Goal: Task Accomplishment & Management: Manage account settings

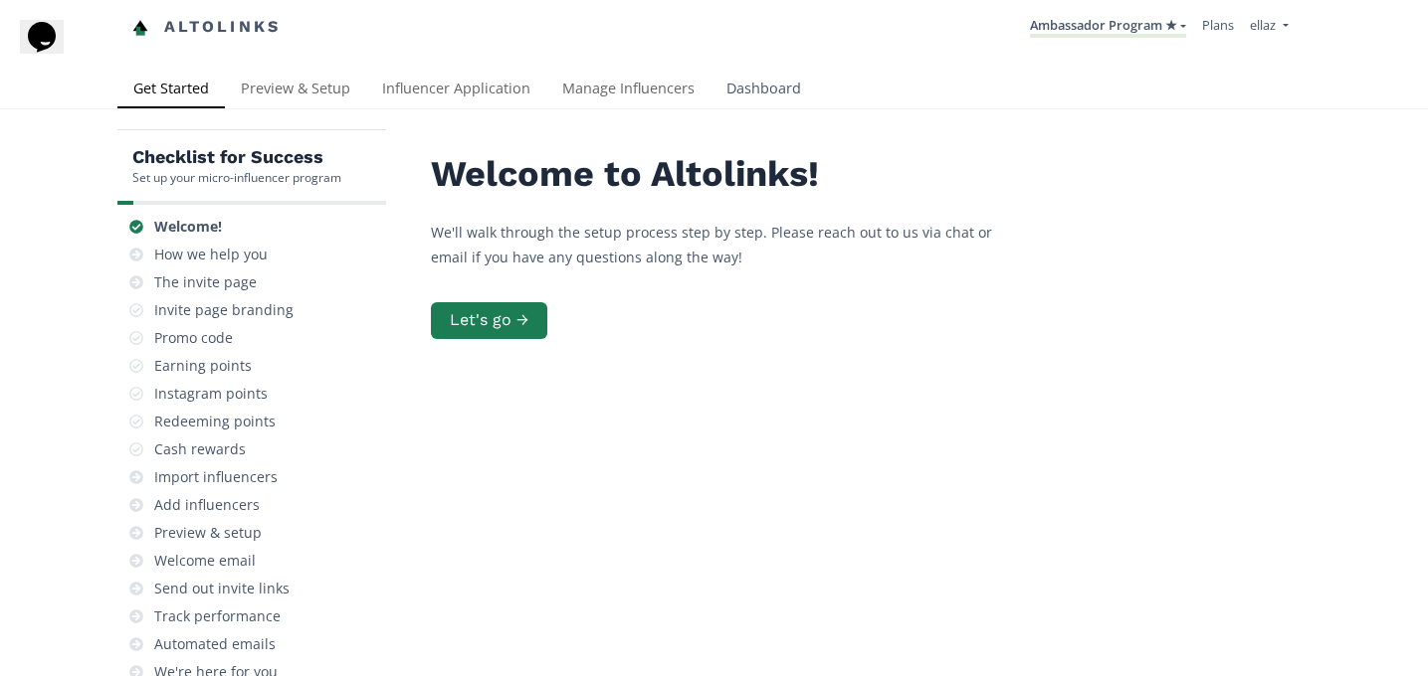
click at [743, 73] on link "Dashboard" at bounding box center [763, 91] width 106 height 40
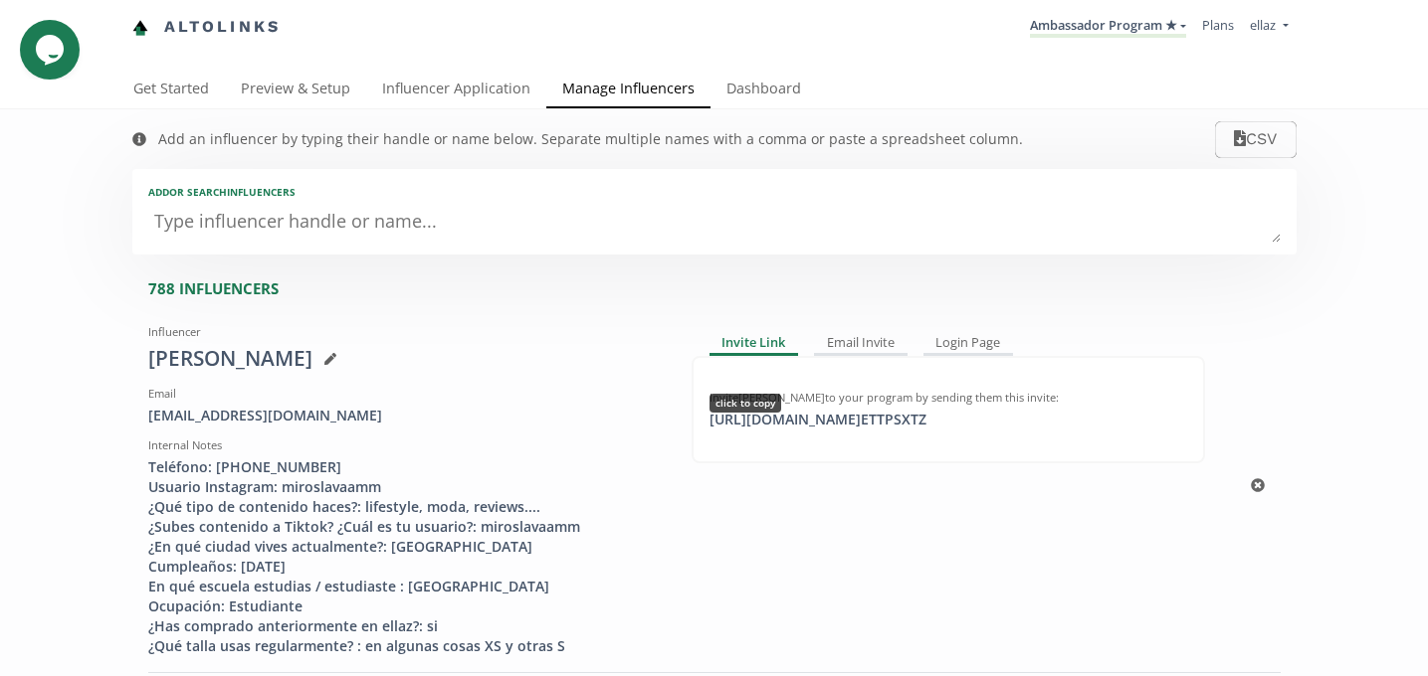
click at [872, 430] on div "https://app.altolinks.com/invite/ ETTPSXTZ click to copy" at bounding box center [817, 420] width 241 height 20
click at [1069, 23] on link "Ambassador Program ★" at bounding box center [1108, 27] width 156 height 22
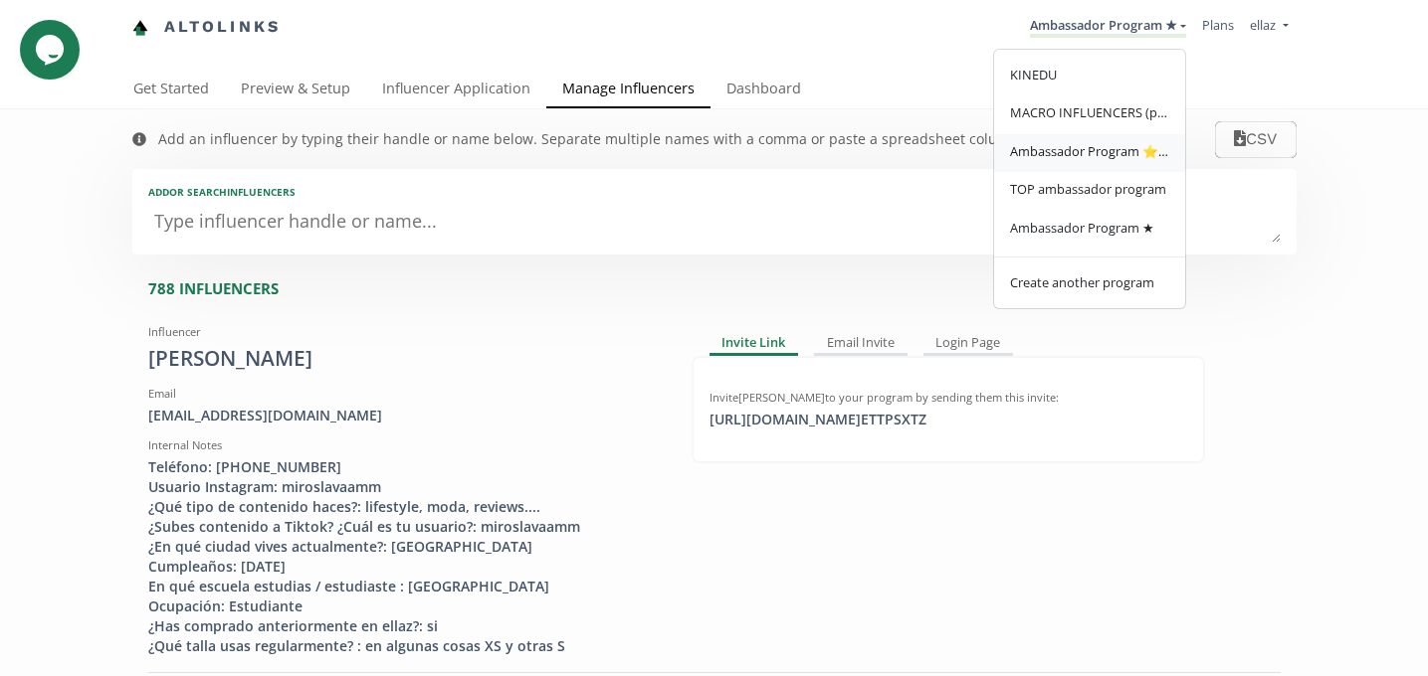
click at [1126, 149] on span "Ambassador Program ⭐️⭐️" at bounding box center [1089, 151] width 159 height 18
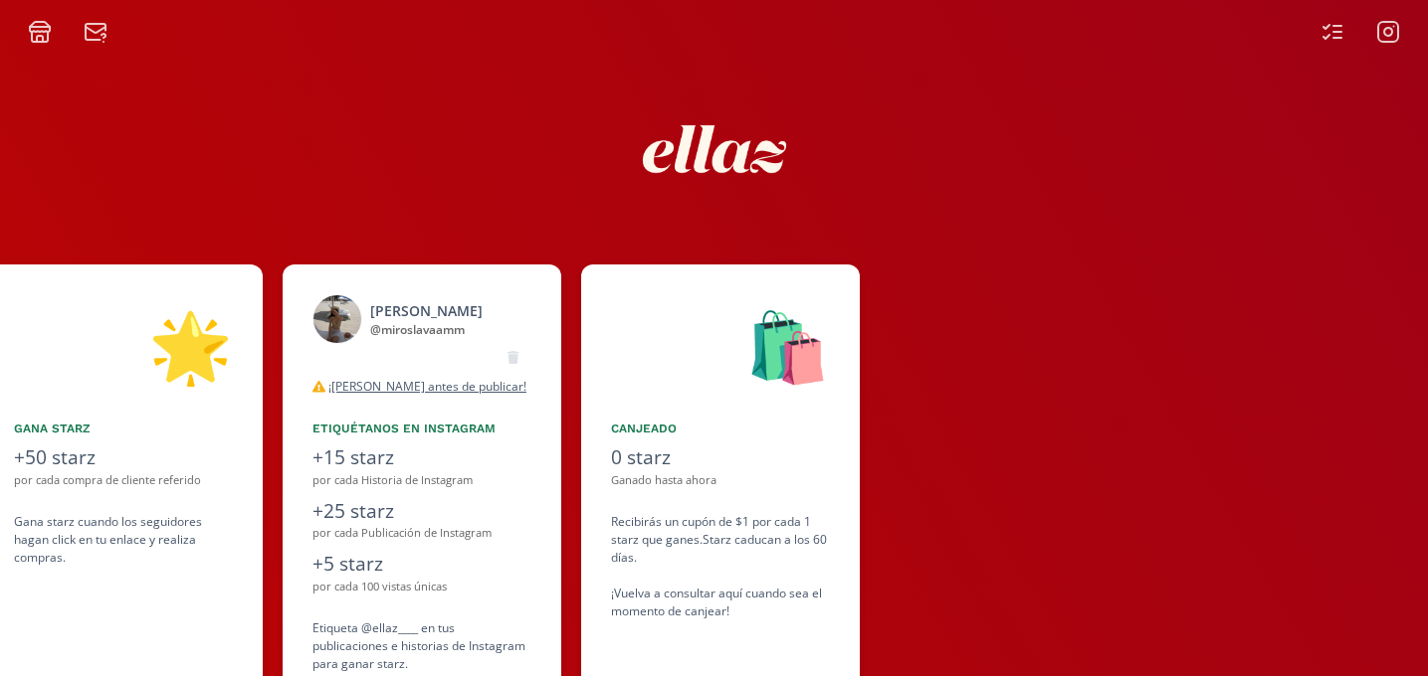
scroll to position [0, 1194]
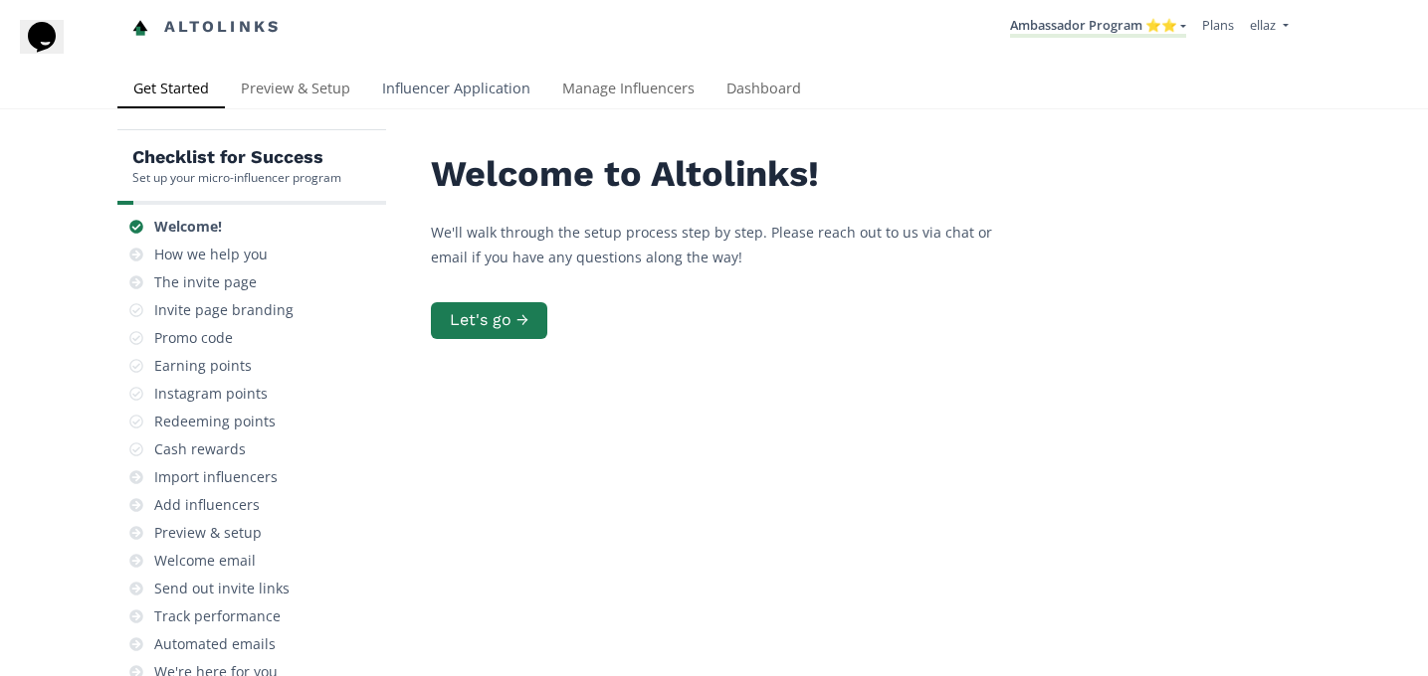
click at [448, 96] on link "Influencer Application" at bounding box center [456, 91] width 180 height 40
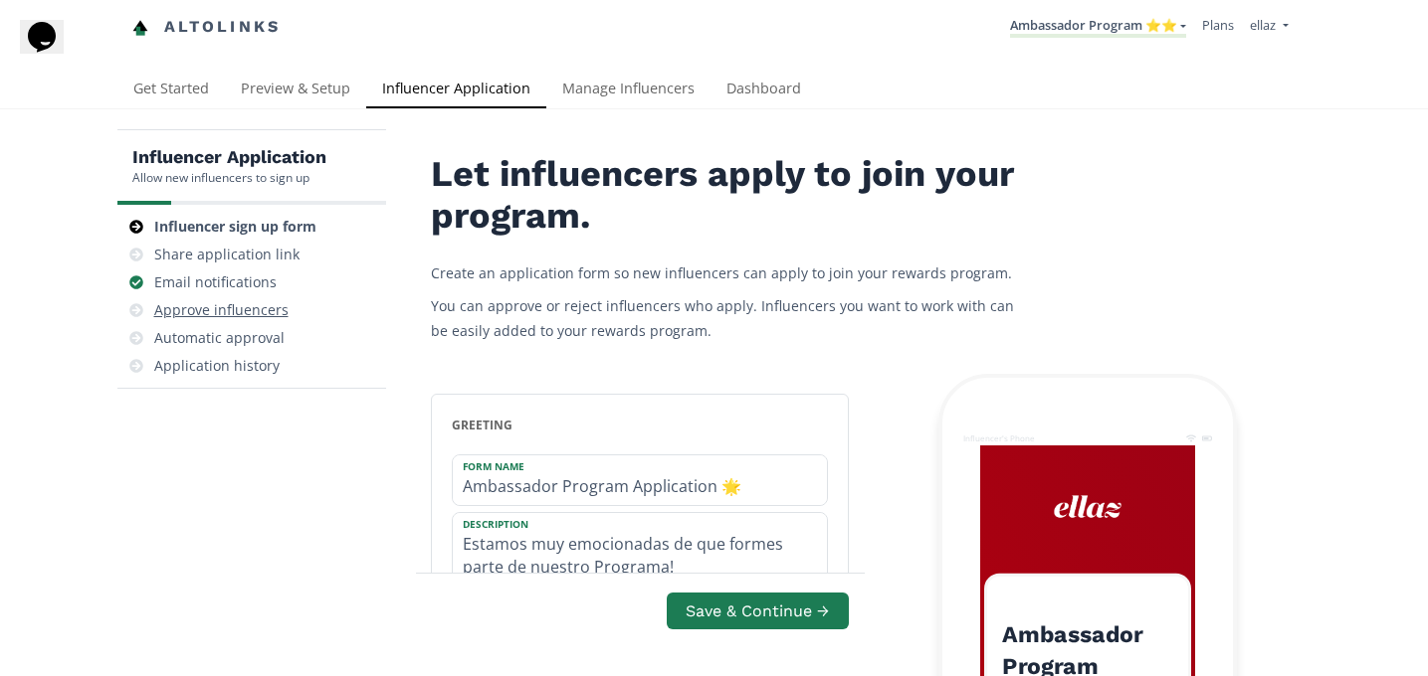
click at [222, 306] on div "Approve influencers" at bounding box center [221, 310] width 134 height 20
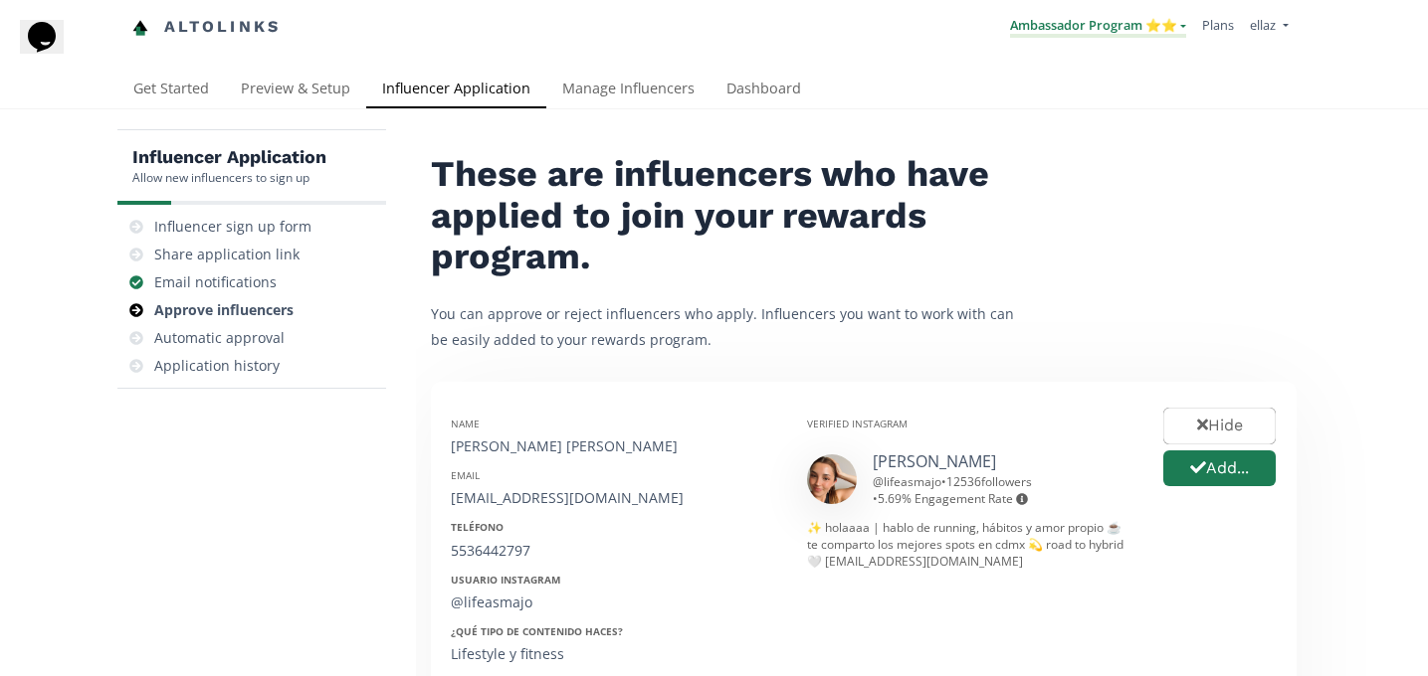
click at [1158, 25] on link "Ambassador Program ⭐️⭐️" at bounding box center [1098, 27] width 176 height 22
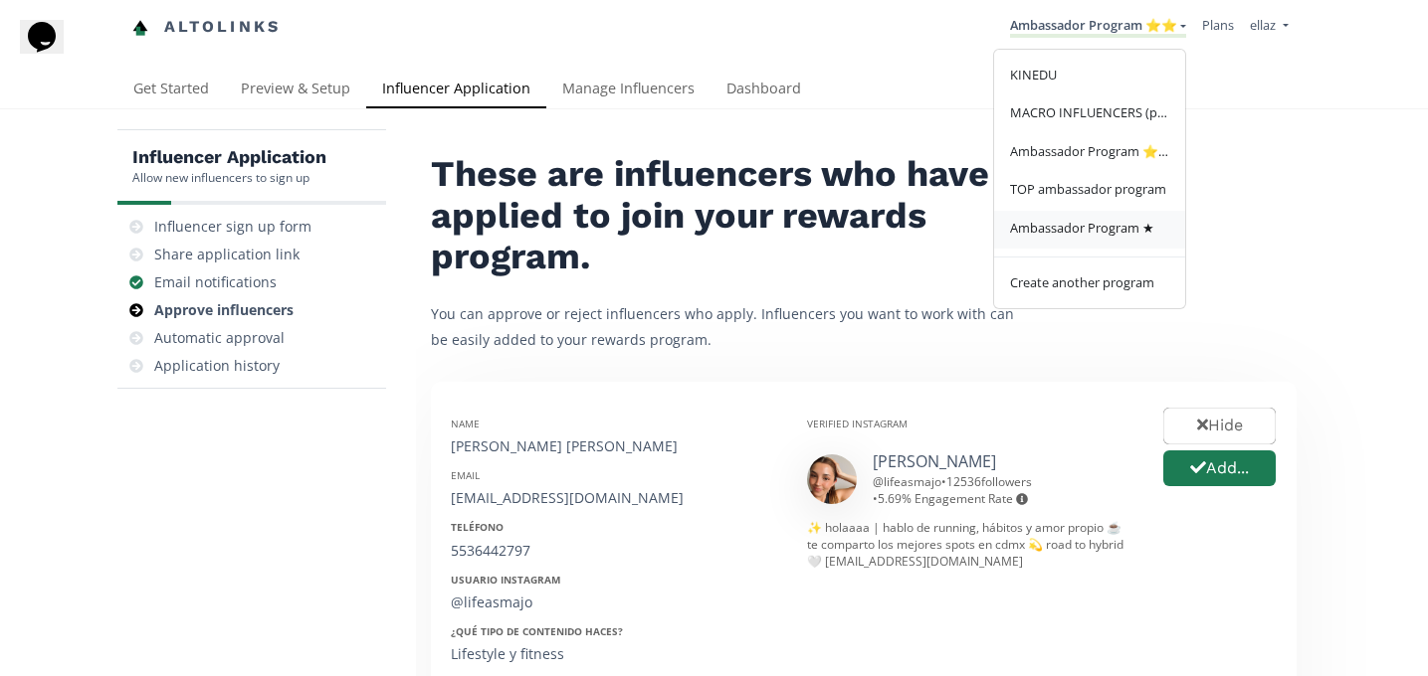
click at [1098, 232] on span "Ambassador Program ★" at bounding box center [1082, 228] width 144 height 18
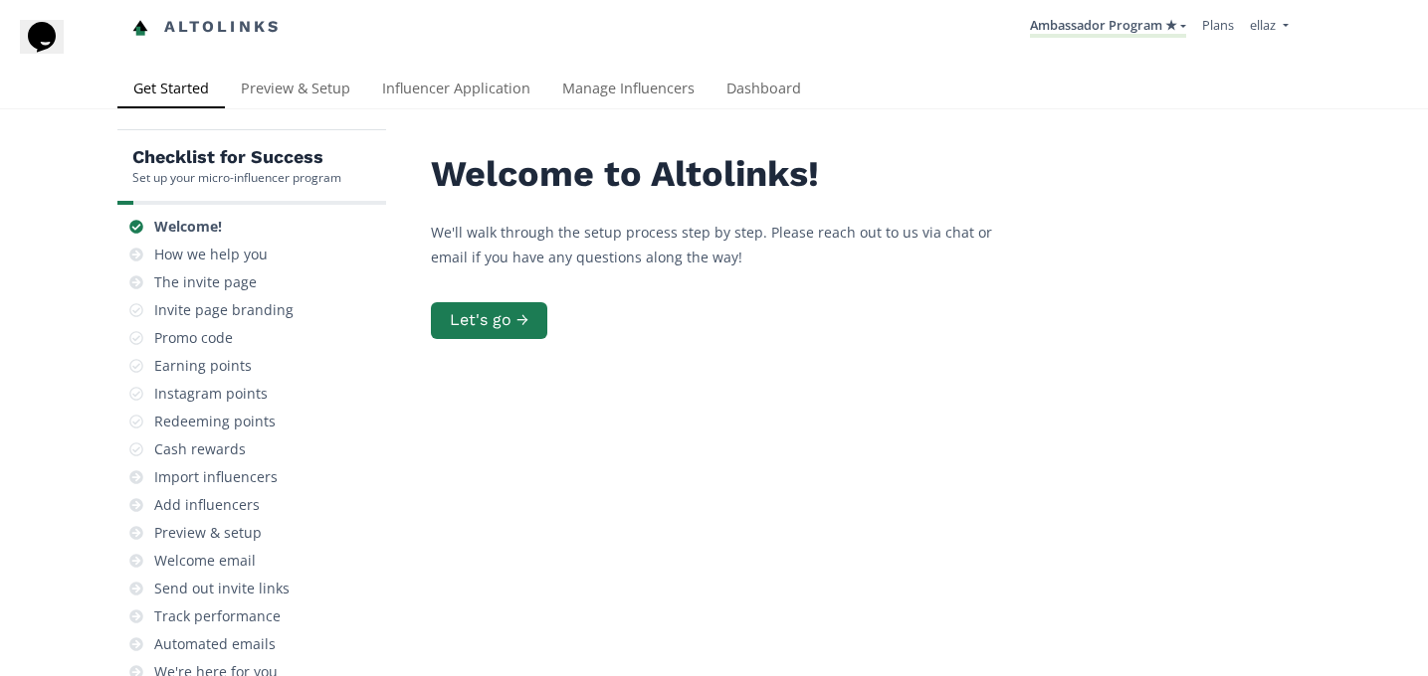
click at [461, 113] on div "Checklist for Success Set up your micro-influencer program Welcome! How we help…" at bounding box center [714, 488] width 1428 height 759
click at [446, 95] on link "Influencer Application" at bounding box center [456, 91] width 180 height 40
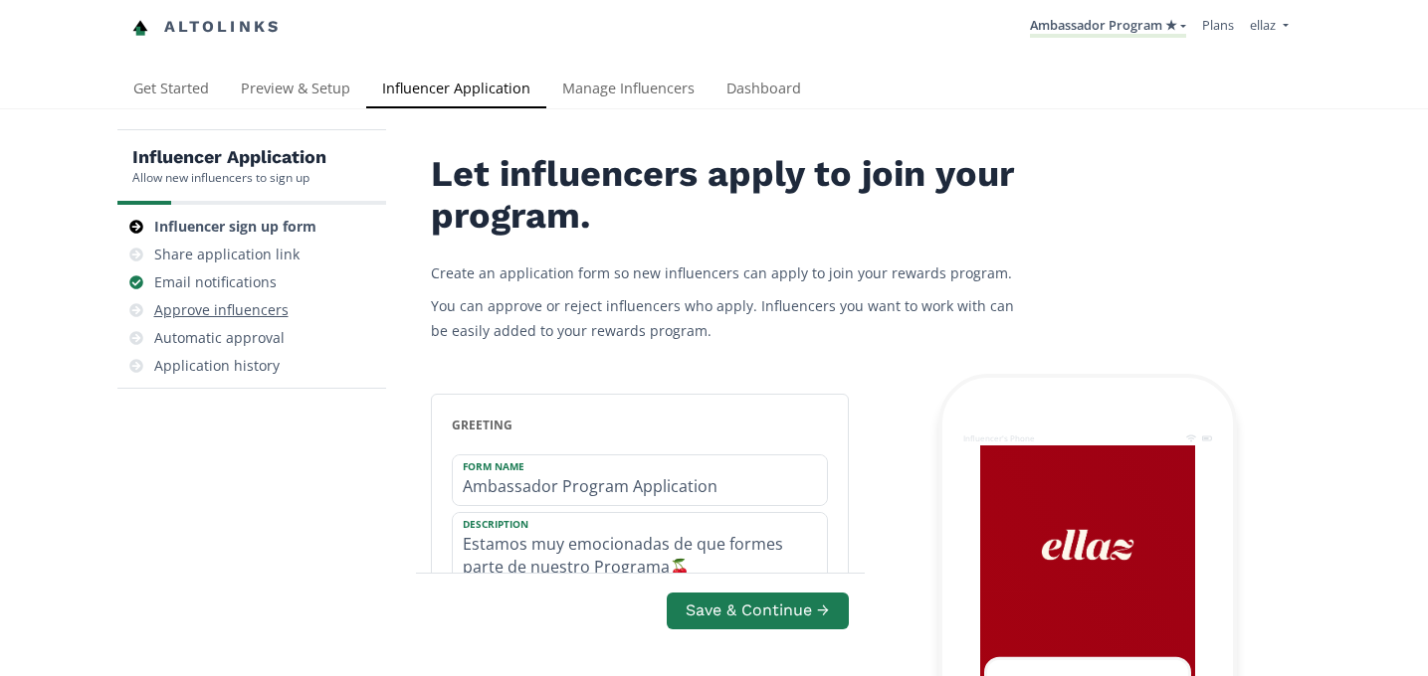
click at [226, 308] on div "Approve influencers" at bounding box center [221, 310] width 134 height 20
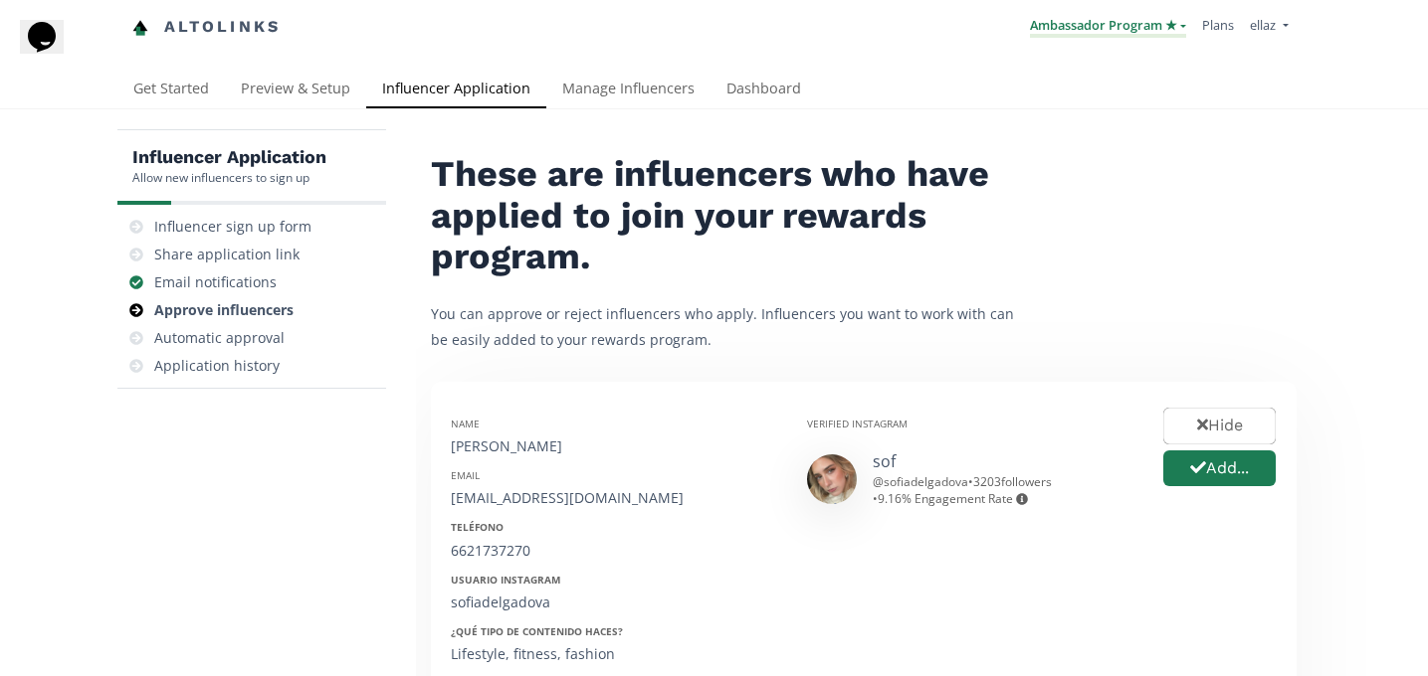
click at [1117, 33] on link "Ambassador Program ★" at bounding box center [1108, 27] width 156 height 22
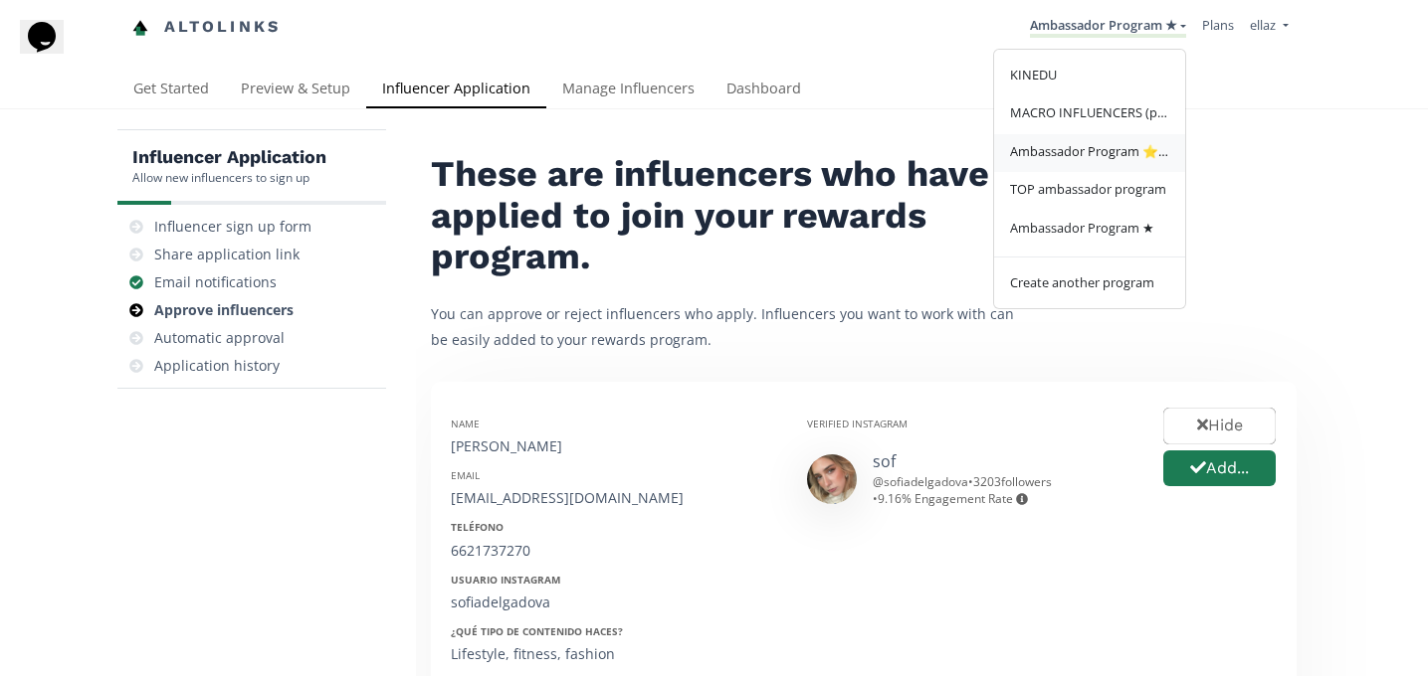
click at [1117, 153] on span "Ambassador Program ⭐️⭐️" at bounding box center [1089, 151] width 159 height 18
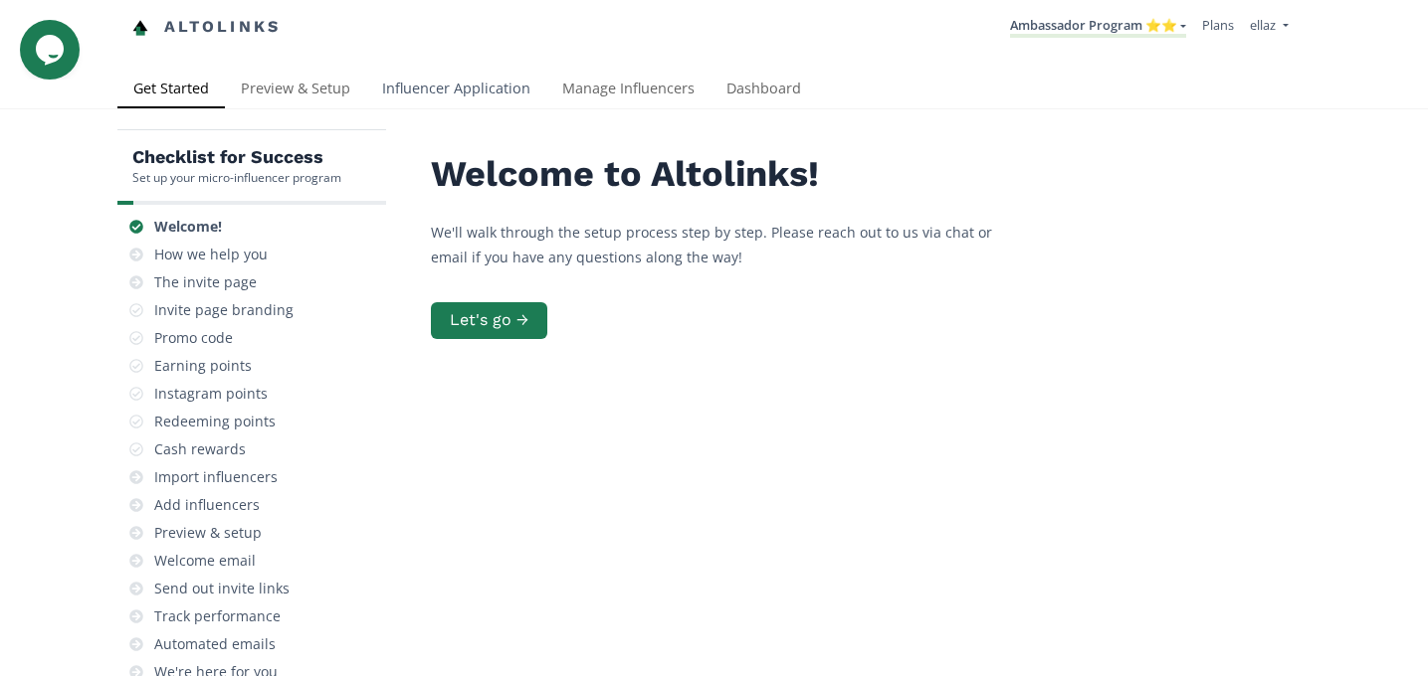
click at [485, 83] on link "Influencer Application" at bounding box center [456, 91] width 180 height 40
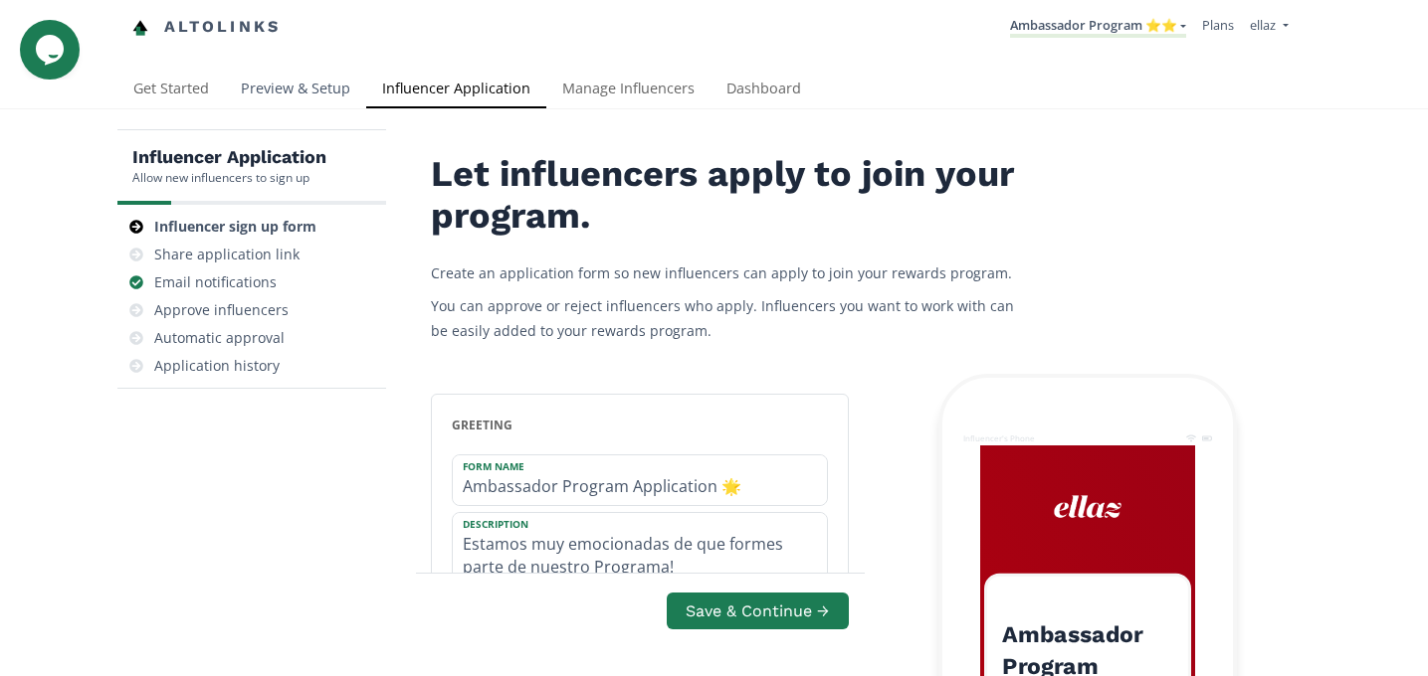
click at [311, 90] on link "Preview & Setup" at bounding box center [295, 91] width 141 height 40
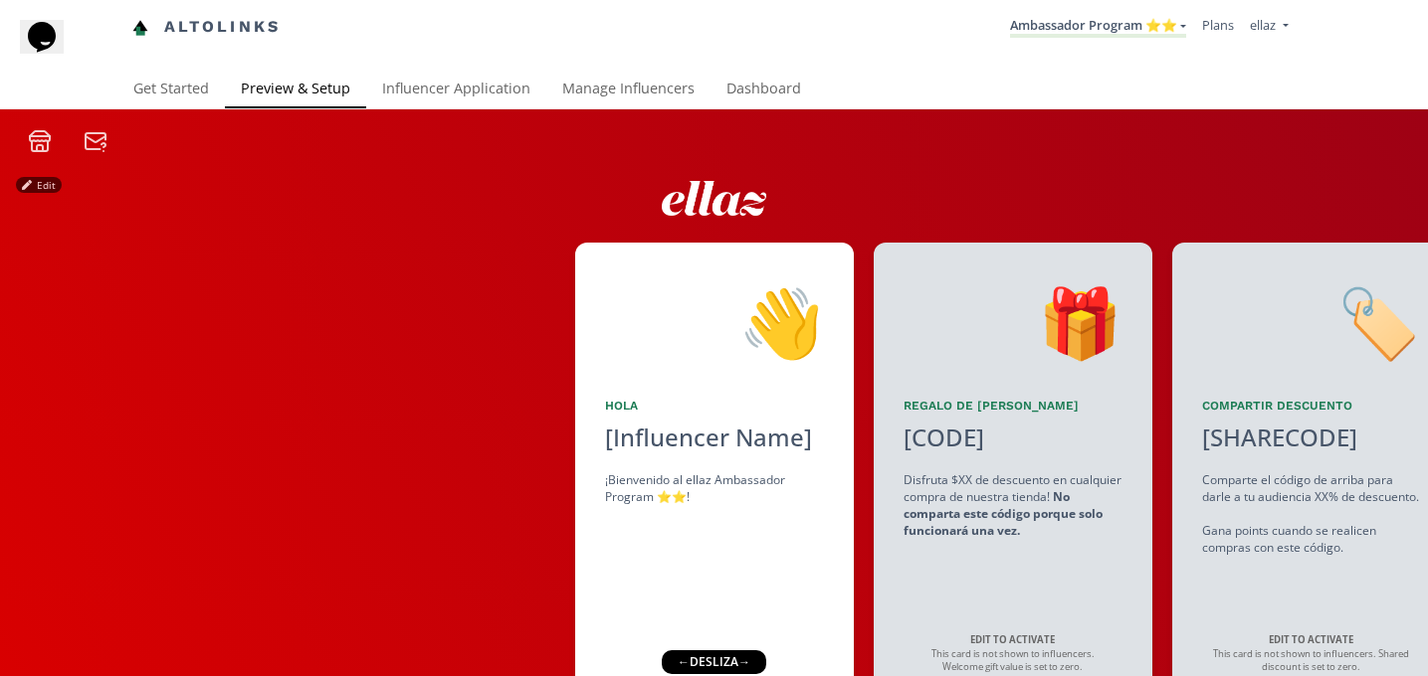
click at [471, 62] on div "Altolinks Ambassador Program ⭐️⭐️ [GEOGRAPHIC_DATA] MACRO INFLUENCERS (prog ven…" at bounding box center [714, 35] width 1428 height 71
click at [468, 84] on link "Influencer Application" at bounding box center [456, 91] width 180 height 40
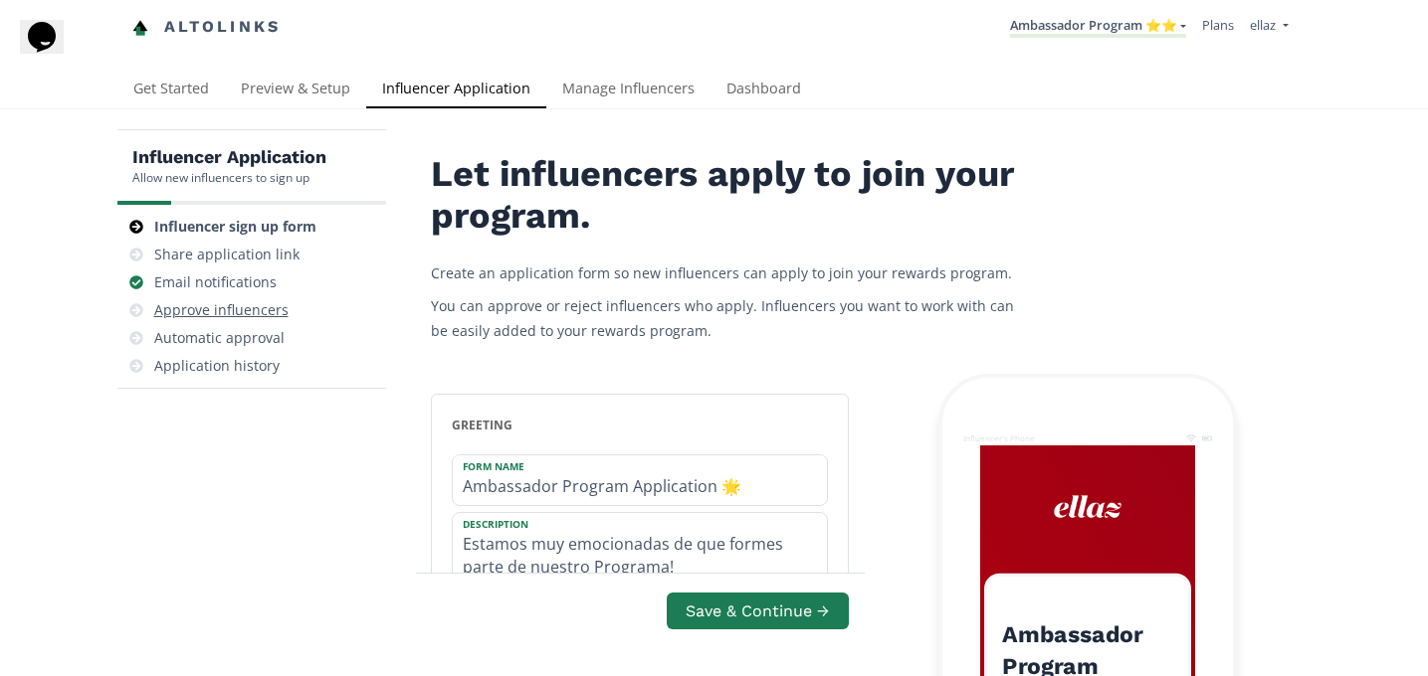
click at [225, 315] on div "Approve influencers" at bounding box center [221, 310] width 134 height 20
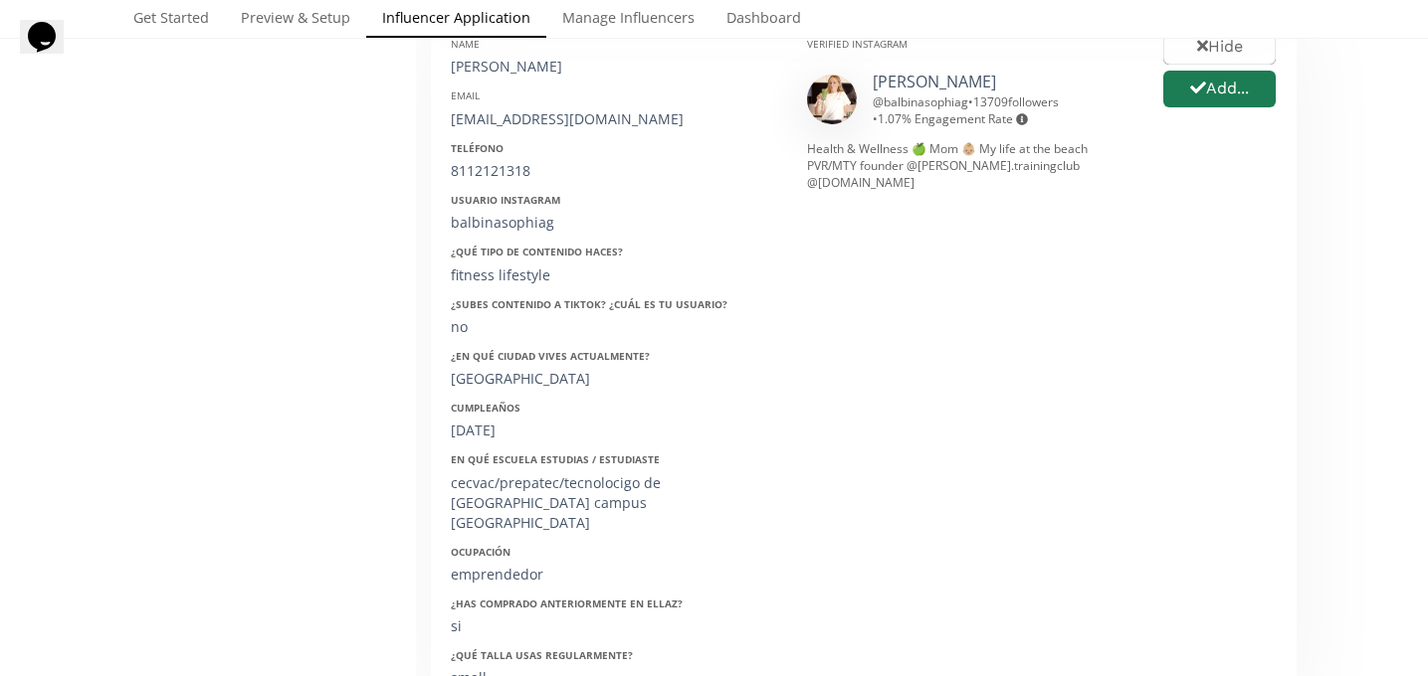
scroll to position [991, 0]
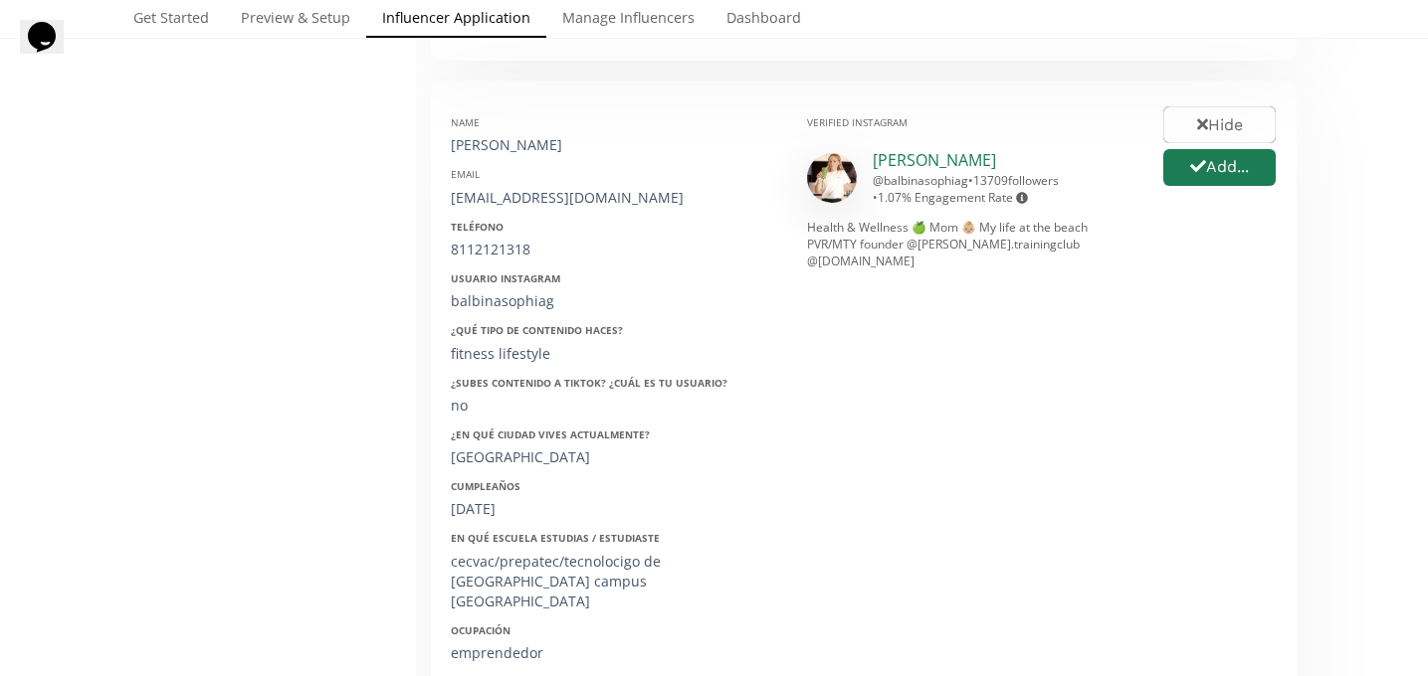
click at [909, 161] on link "[PERSON_NAME]" at bounding box center [933, 160] width 123 height 22
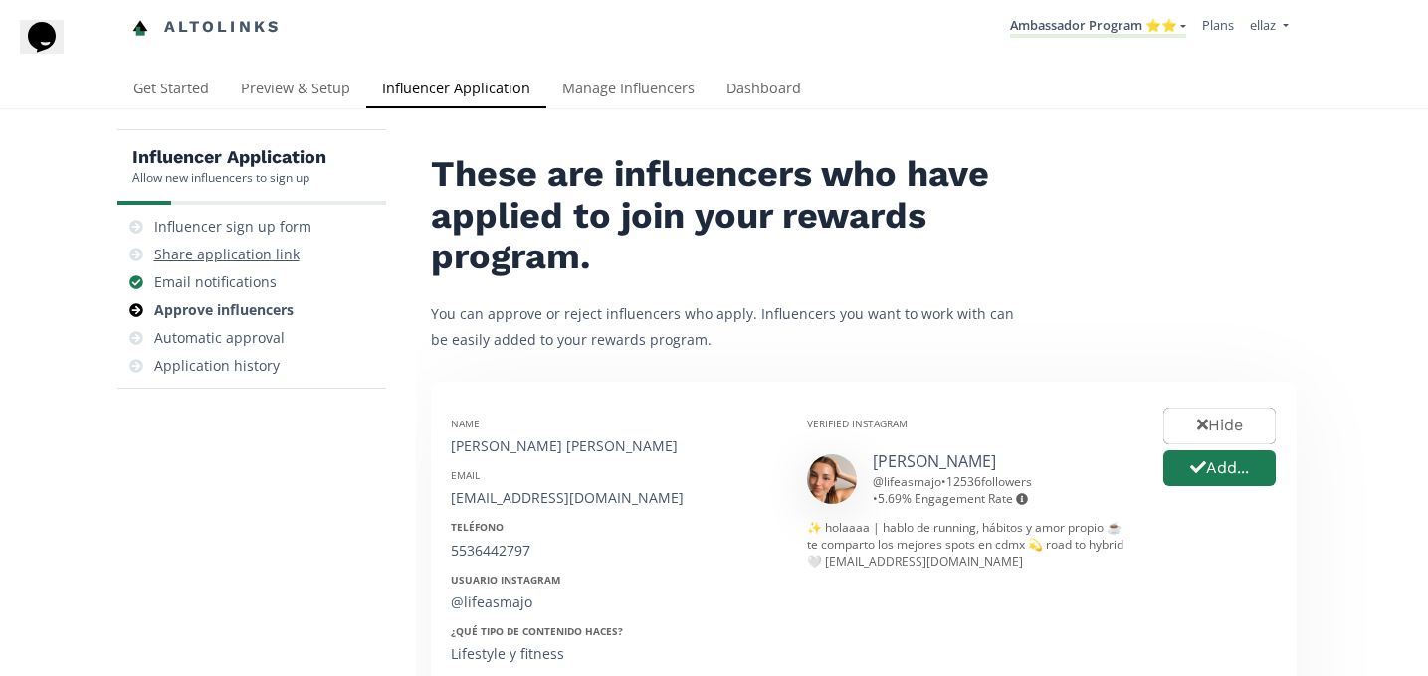
click at [230, 252] on div "Share application link" at bounding box center [226, 255] width 145 height 20
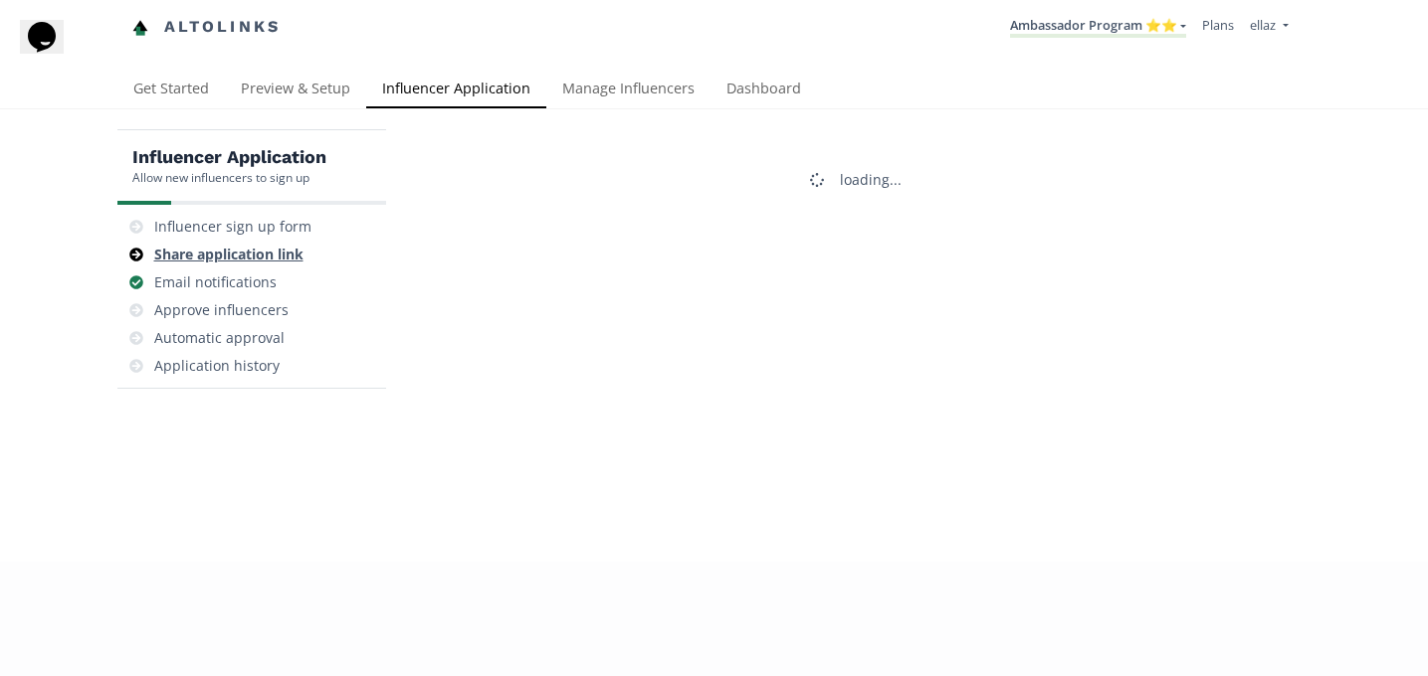
scroll to position [80, 0]
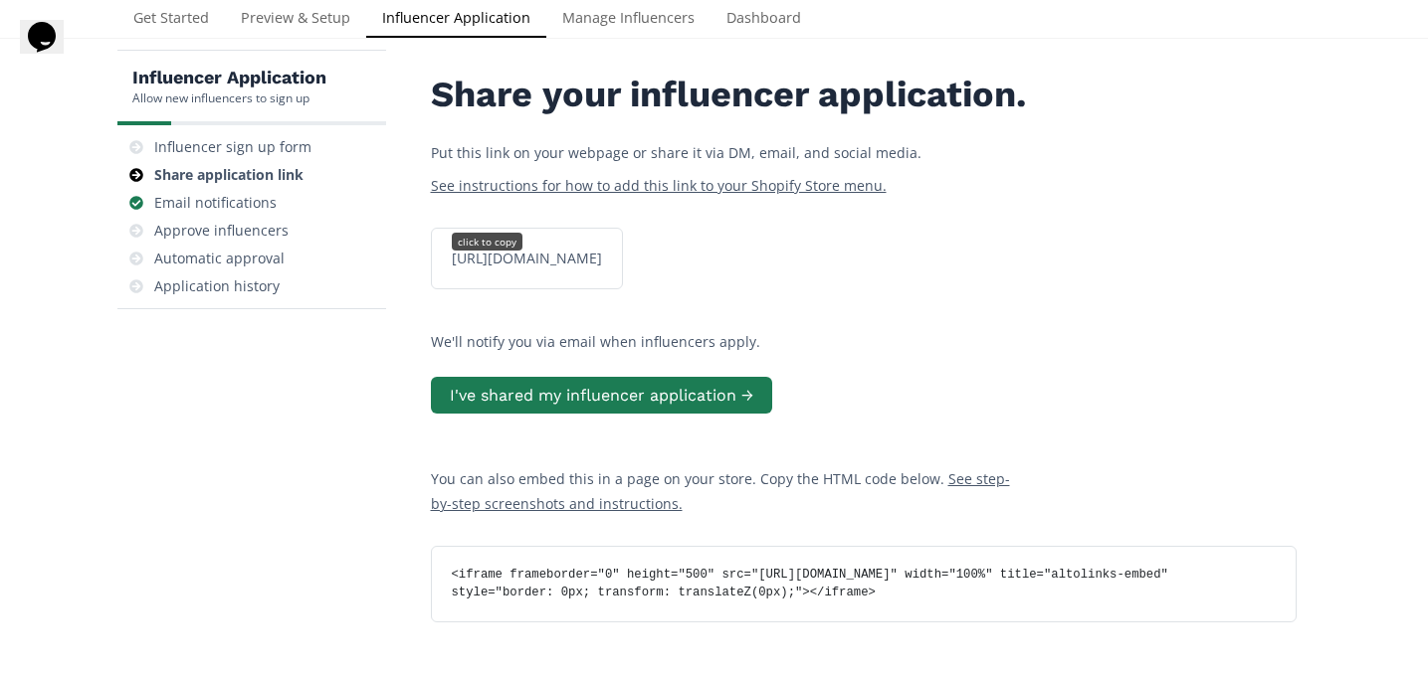
click at [614, 269] on div "https://app.altolinks.com/apply/JAYHTRZ9 click to copy" at bounding box center [527, 259] width 174 height 20
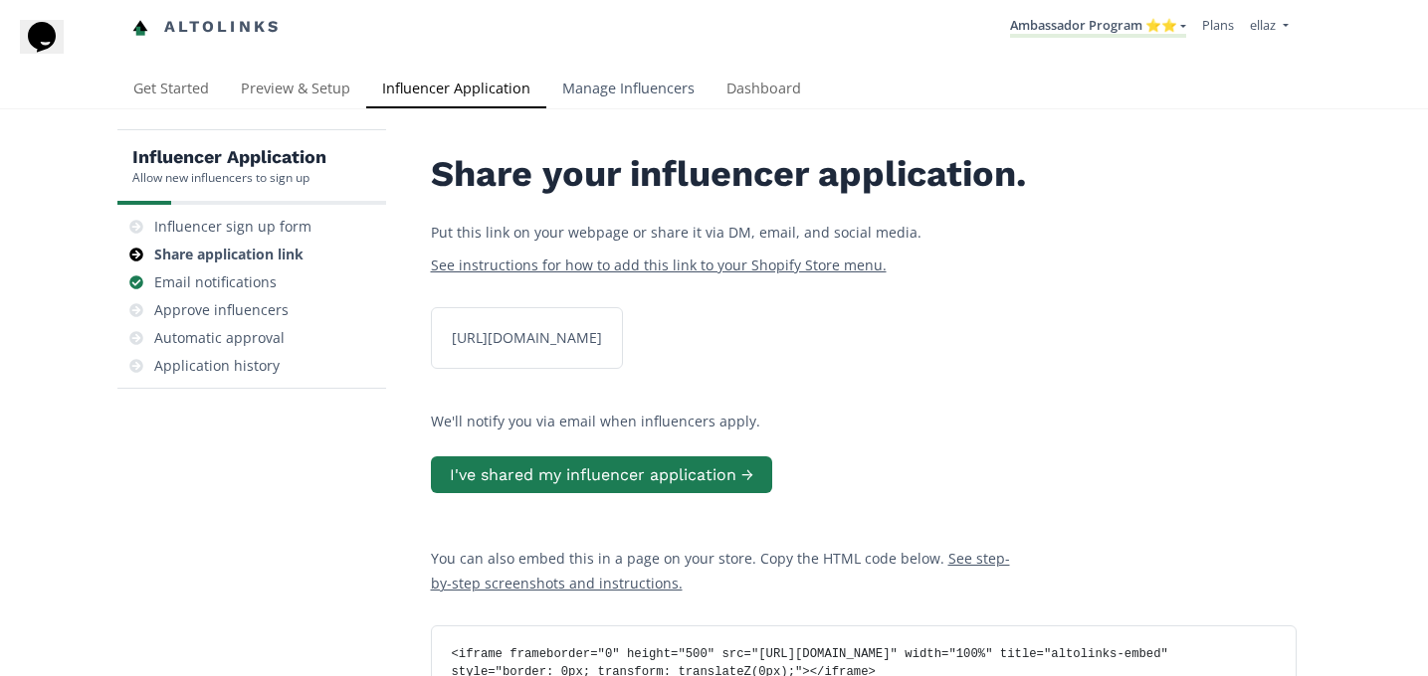
click at [608, 87] on link "Manage Influencers" at bounding box center [628, 91] width 164 height 40
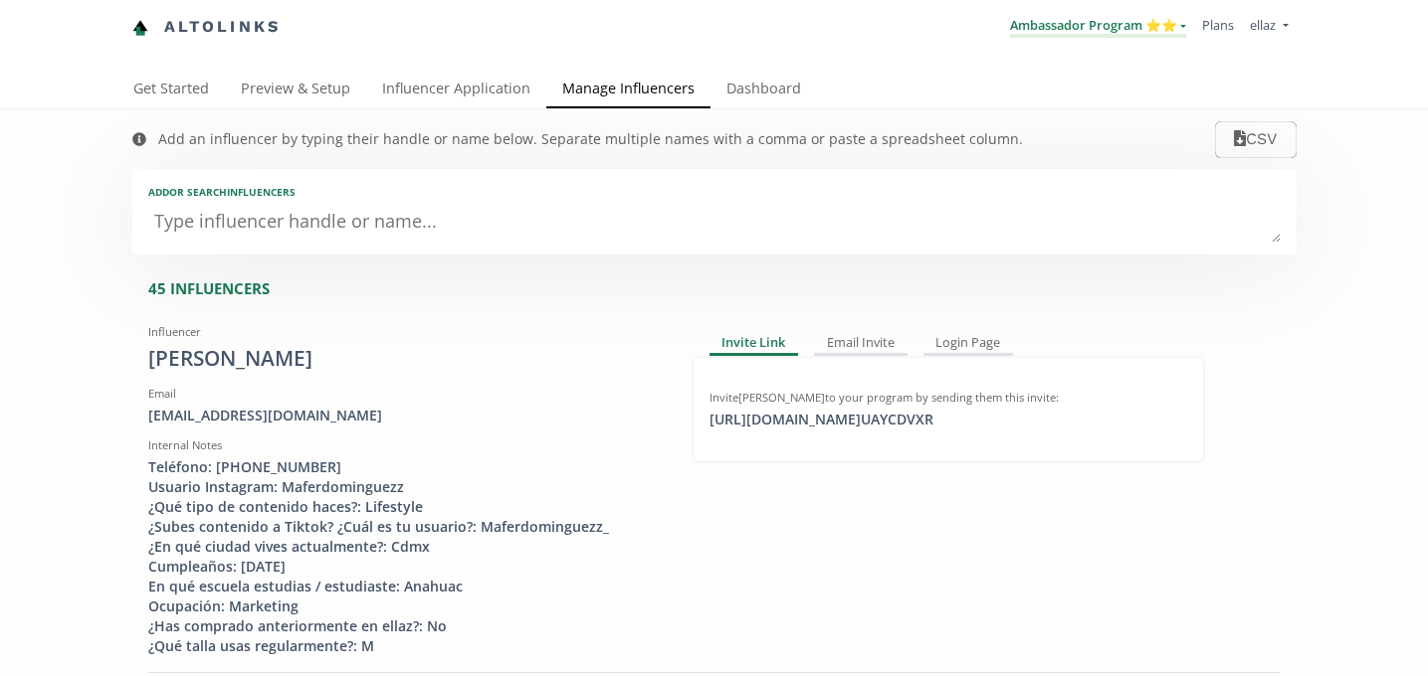
click at [1147, 19] on link "Ambassador Program ⭐️⭐️" at bounding box center [1098, 27] width 176 height 22
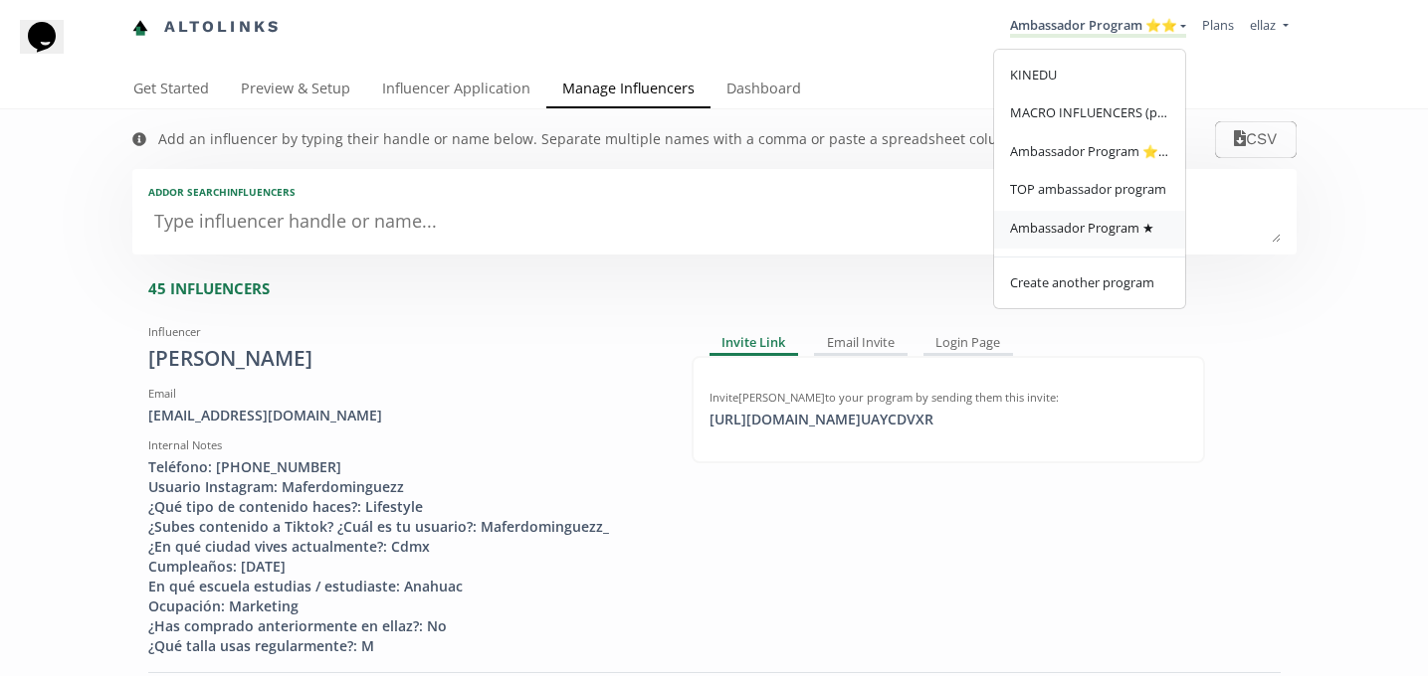
click at [1099, 237] on span "Ambassador Program ★" at bounding box center [1082, 228] width 144 height 18
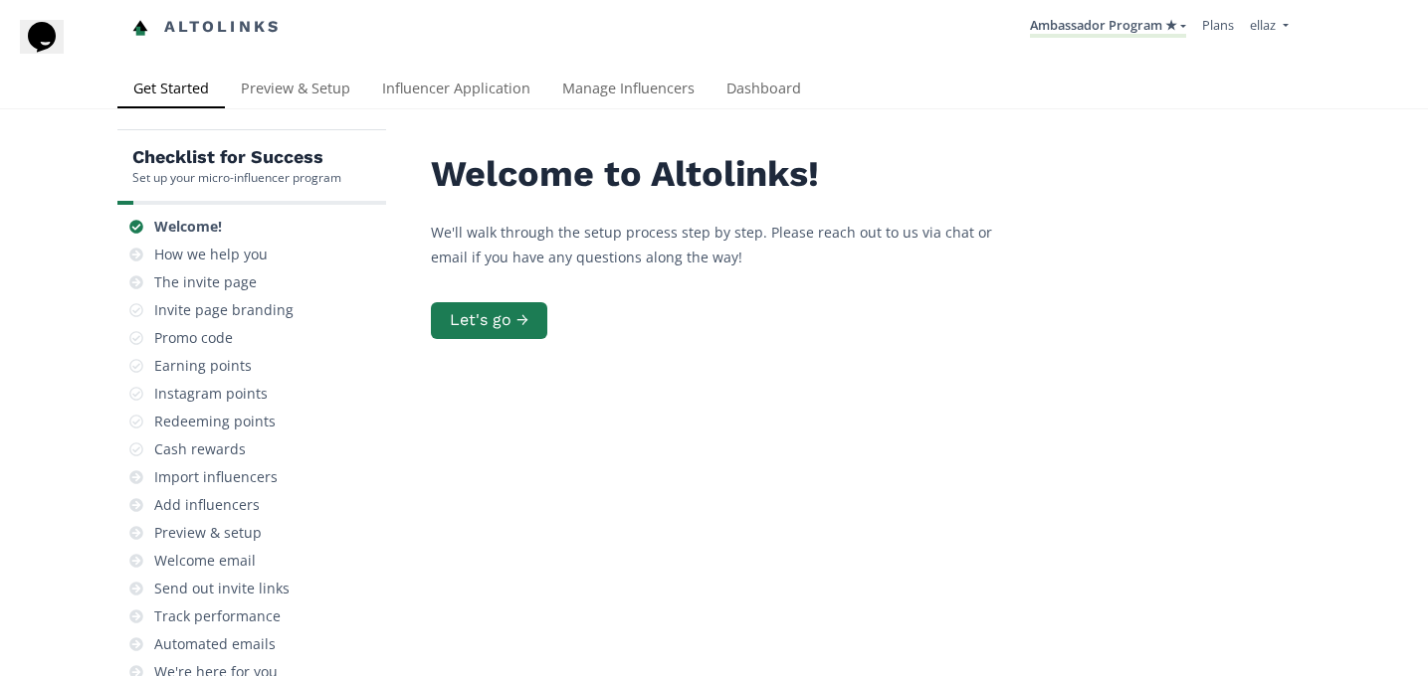
click at [639, 115] on div "Checklist for Success Set up your micro-influencer program Welcome! How we help…" at bounding box center [714, 488] width 1428 height 759
click at [616, 100] on link "Manage Influencers" at bounding box center [628, 91] width 164 height 40
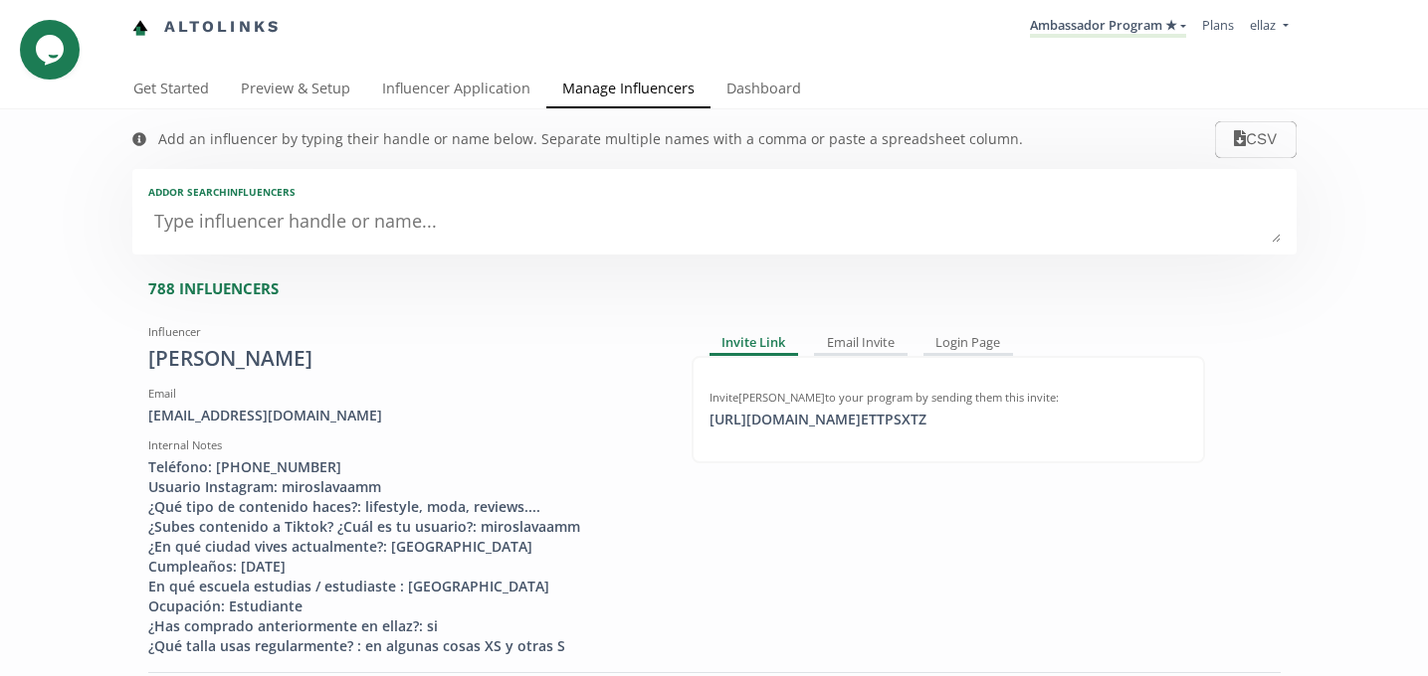
click at [321, 226] on textarea at bounding box center [714, 223] width 1132 height 40
type textarea "o"
type textarea "ina"
type input "ina"
type input "INA"
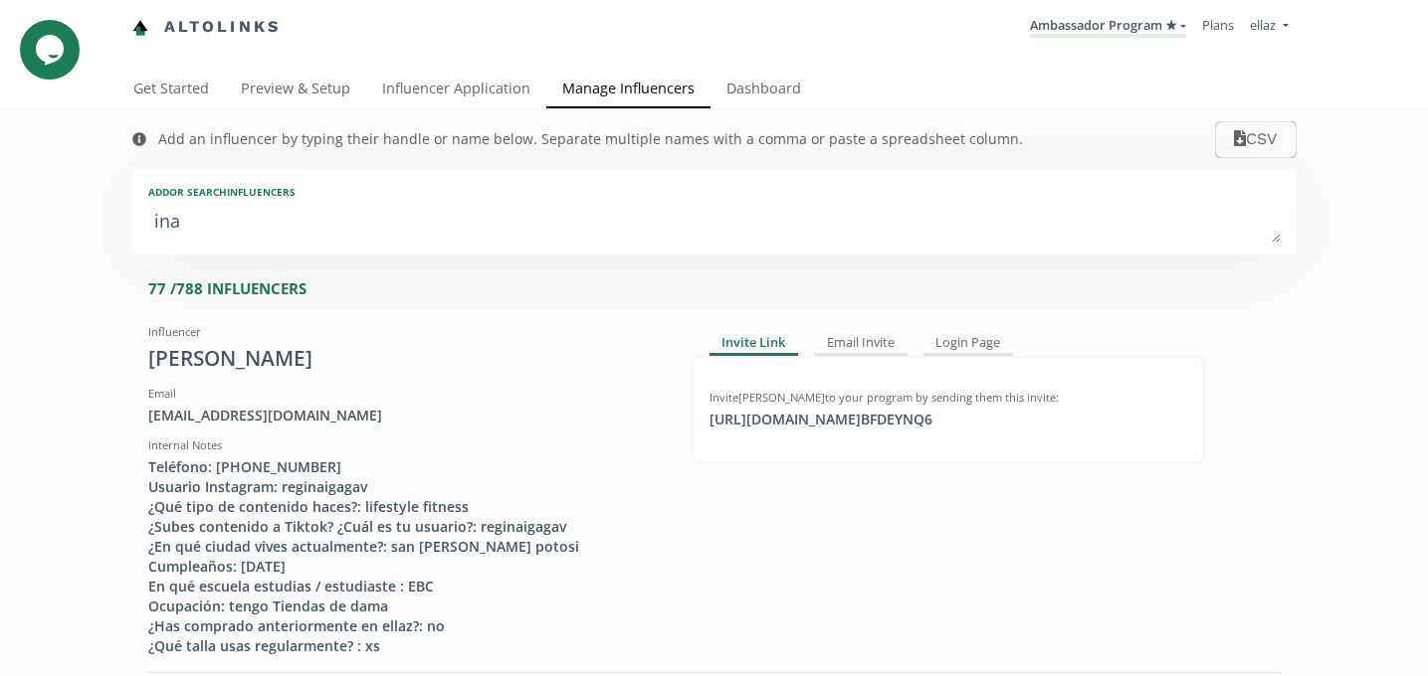
type textarea "ina m"
type input "ina m"
type textarea "ina ma"
type input "ina ma"
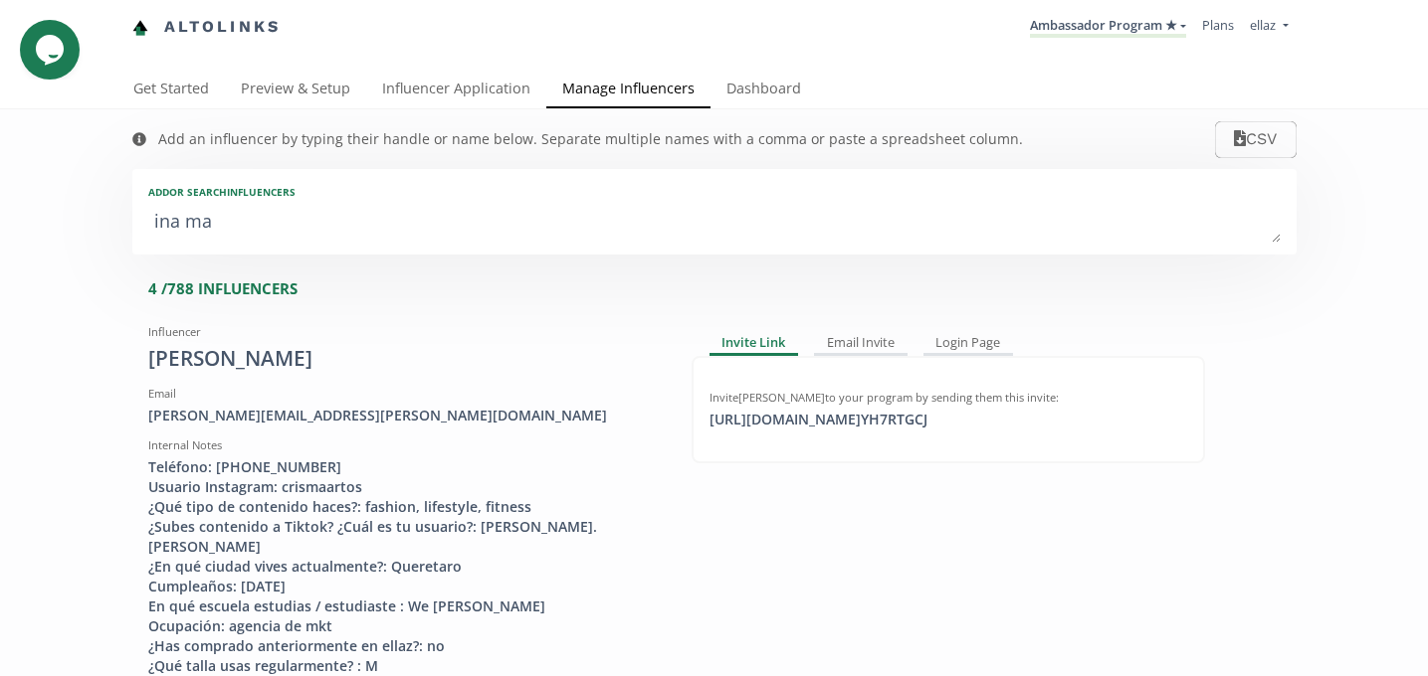
type textarea "ina mar"
type input "ina mar"
type textarea "ina mari"
type input "ina mari"
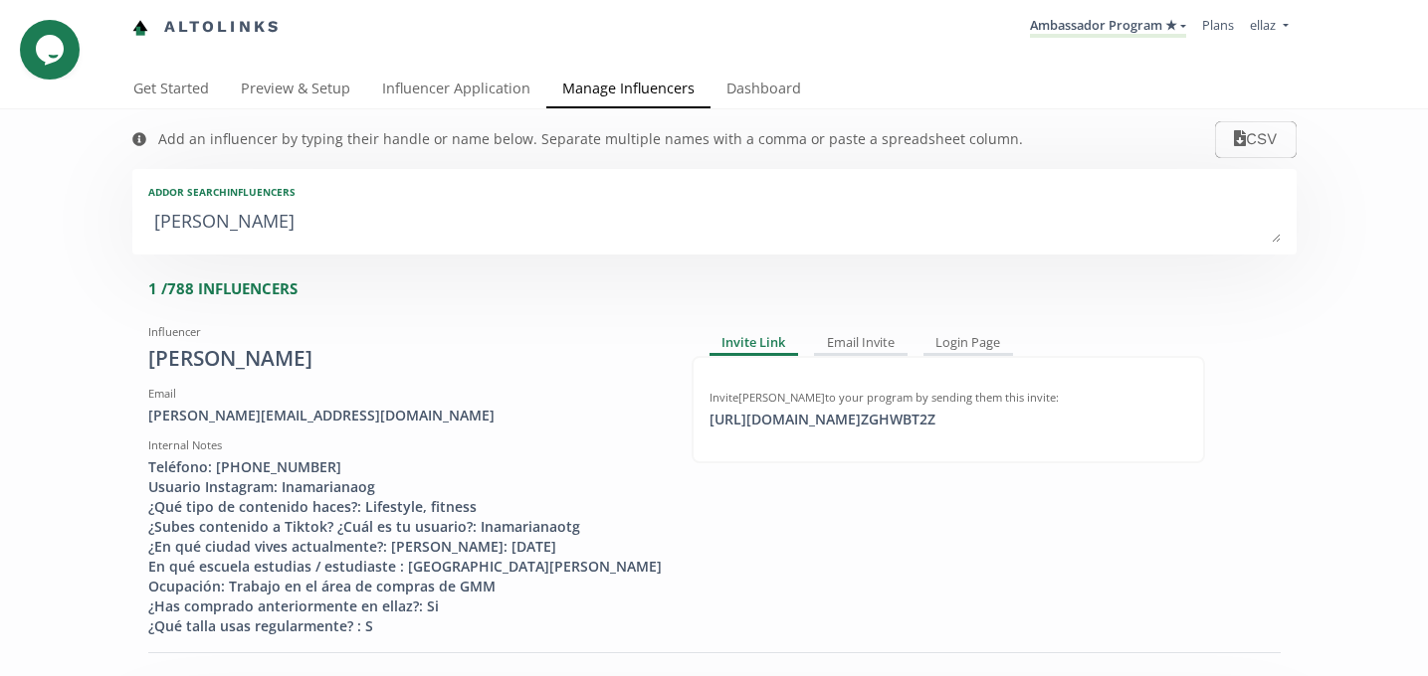
type textarea "ina maria"
type input "ina maria"
type textarea "ina marian"
type input "ina marian"
type textarea "ina mariana"
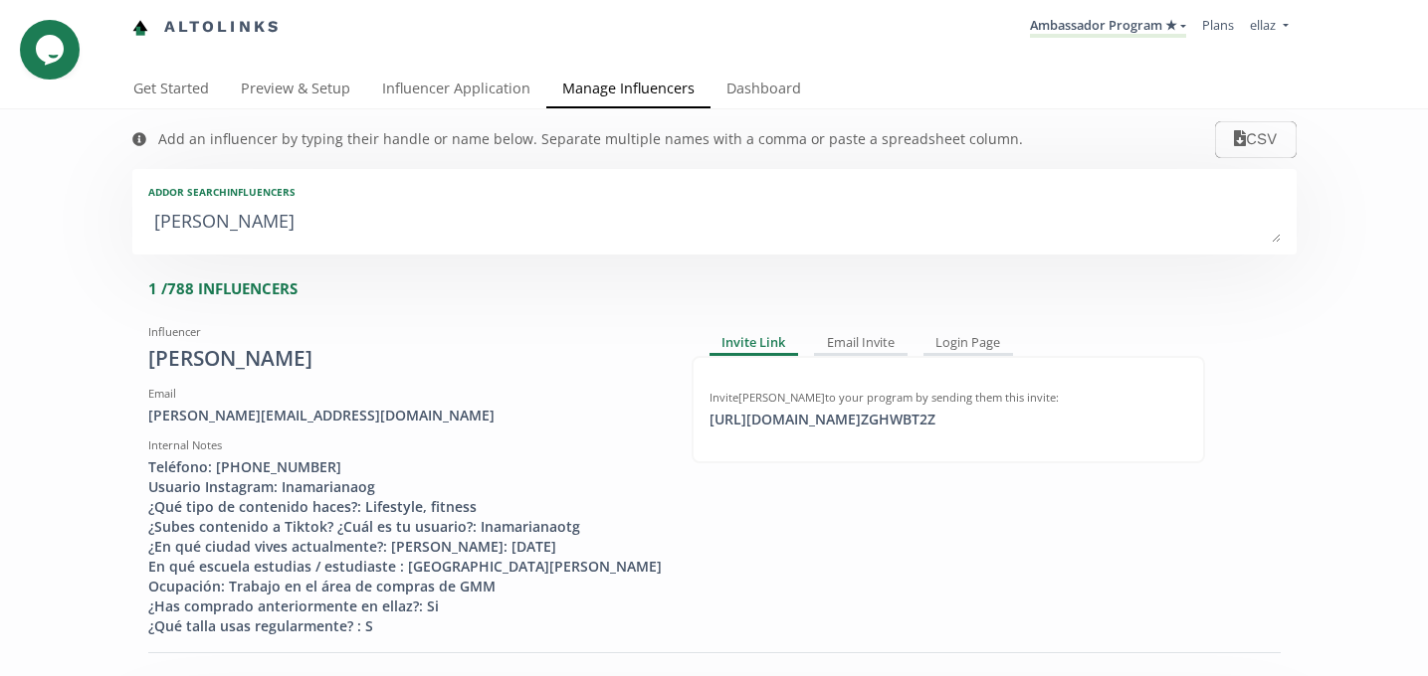
type input "ina mariana"
type textarea "ina mariana"
click at [804, 395] on div "Invite Ina Mariana Othon Galaz to your program by sending them this invite:" at bounding box center [948, 398] width 478 height 16
click at [817, 421] on div "https://app.altolinks.com/invite/ ZGHWBT2Z click to copy" at bounding box center [822, 420] width 250 height 20
copy div "https://app.altol"
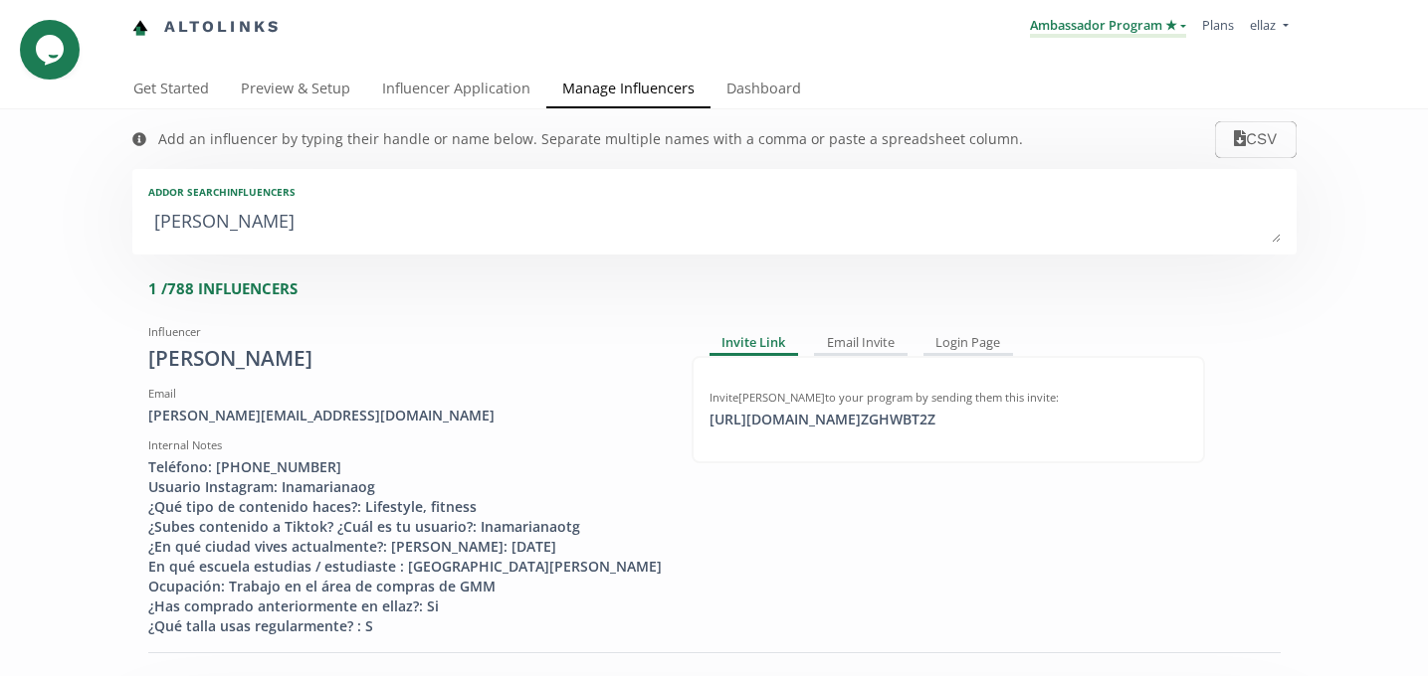
click at [1069, 28] on link "Ambassador Program ★" at bounding box center [1108, 27] width 156 height 22
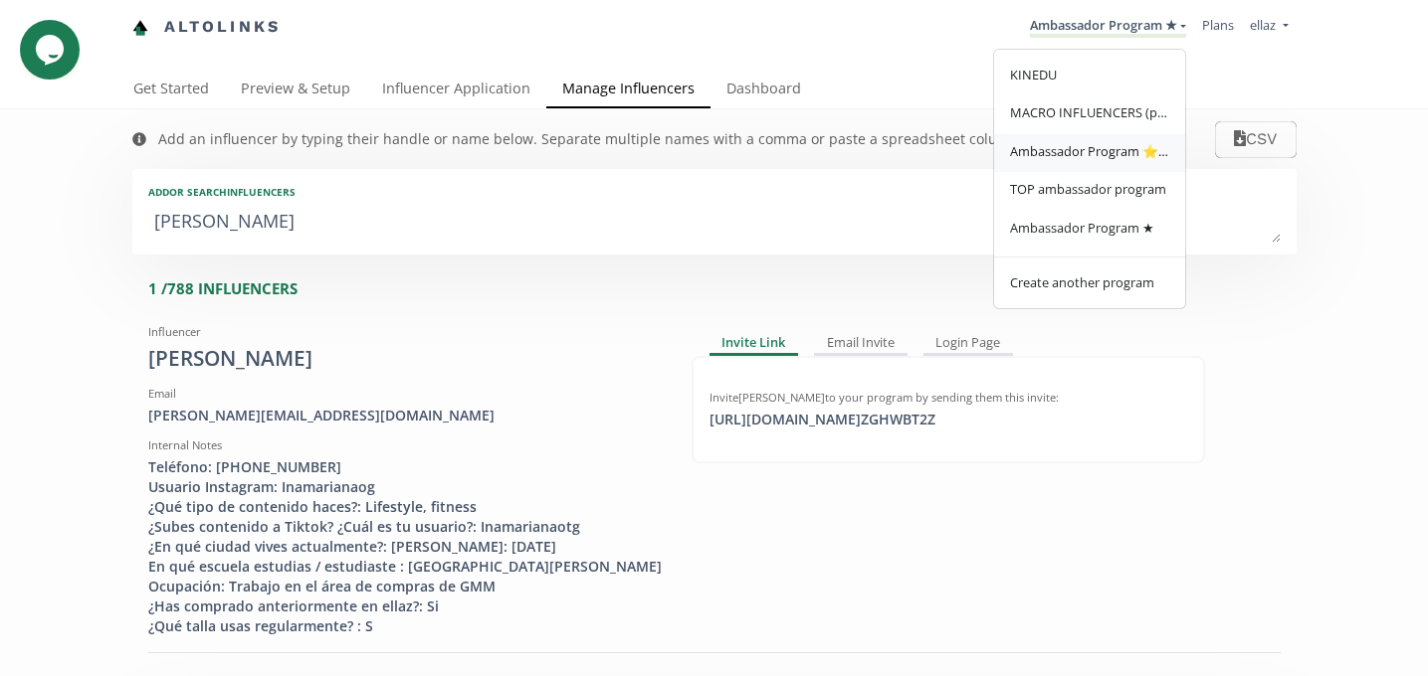
click at [1100, 146] on span "Ambassador Program ⭐️⭐️" at bounding box center [1089, 151] width 159 height 18
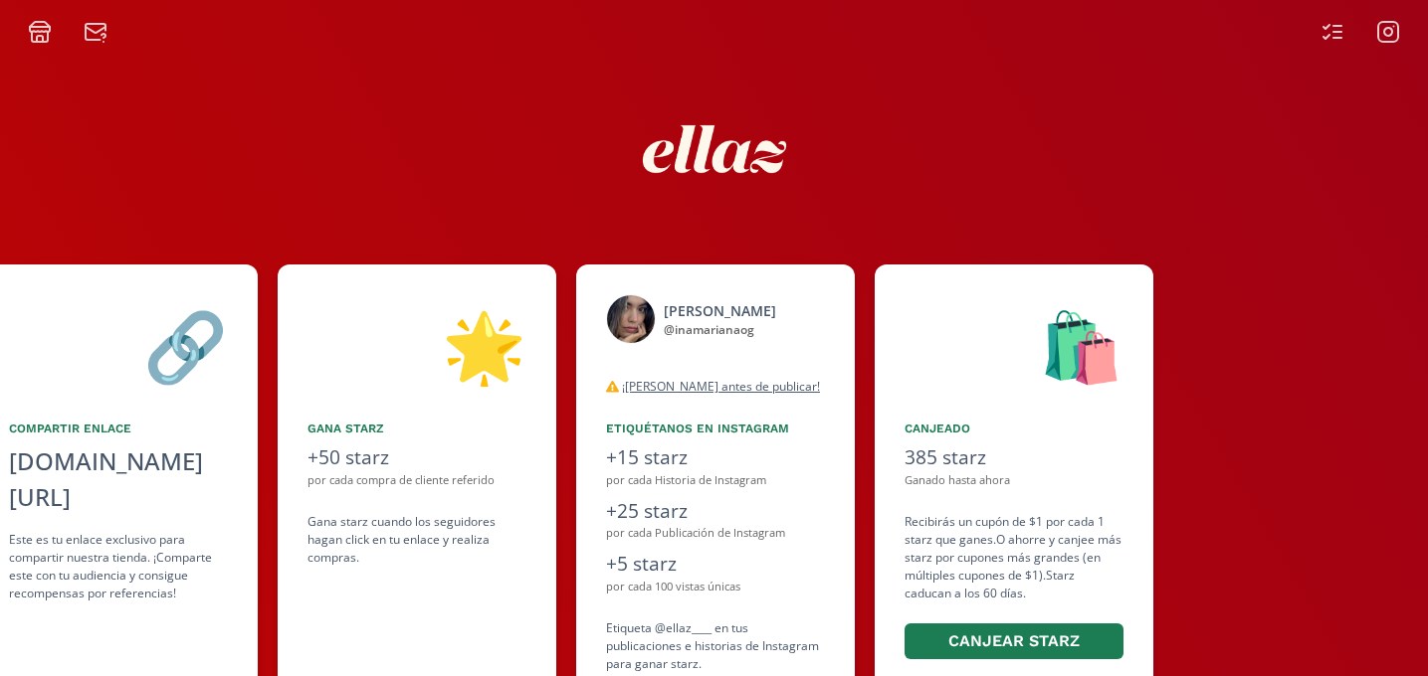
scroll to position [0, 895]
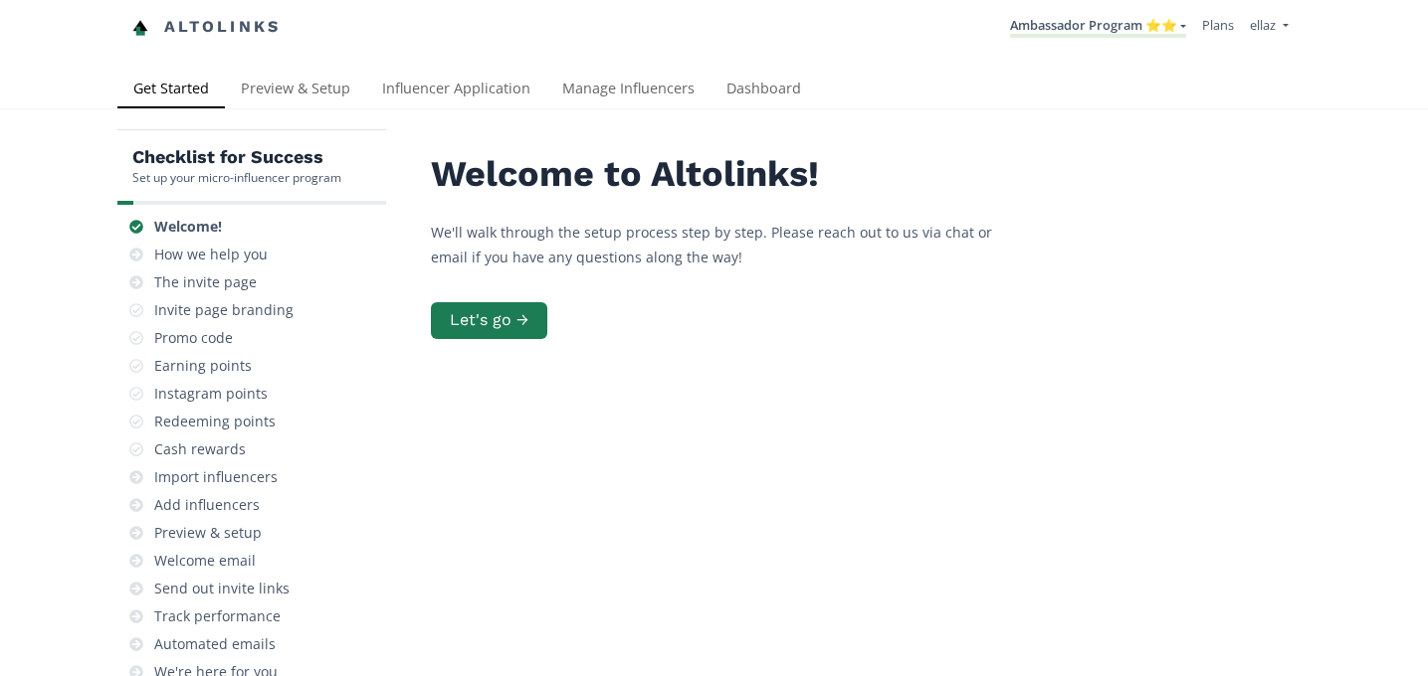
click at [426, 96] on link "Influencer Application" at bounding box center [456, 91] width 180 height 40
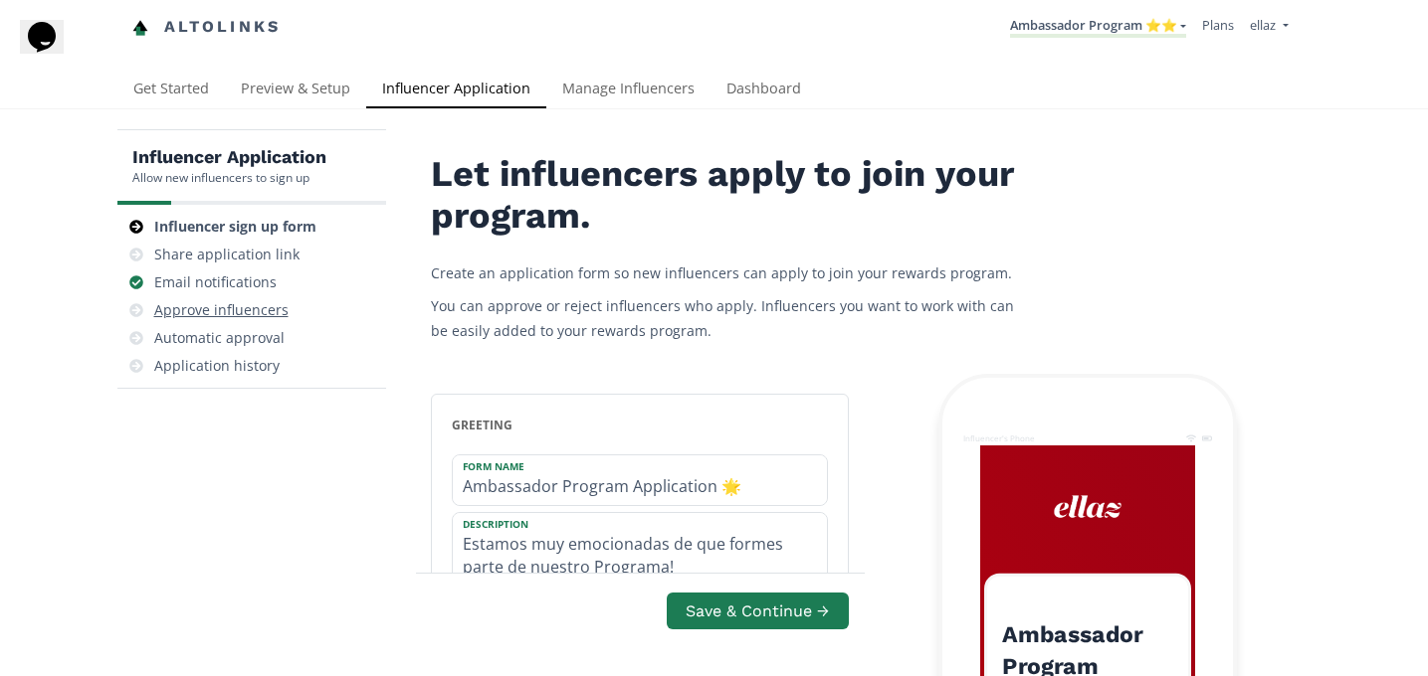
click at [225, 308] on div "Approve influencers" at bounding box center [221, 310] width 134 height 20
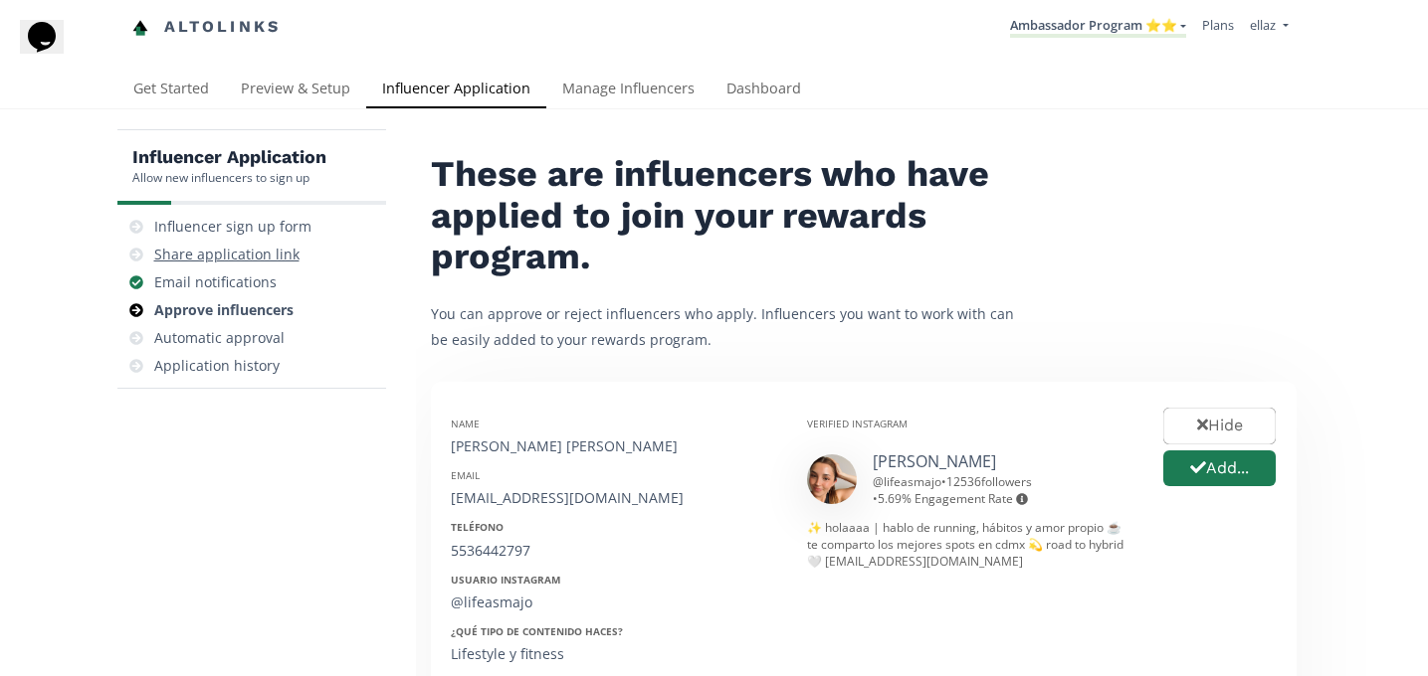
click at [234, 250] on div "Share application link" at bounding box center [226, 255] width 145 height 20
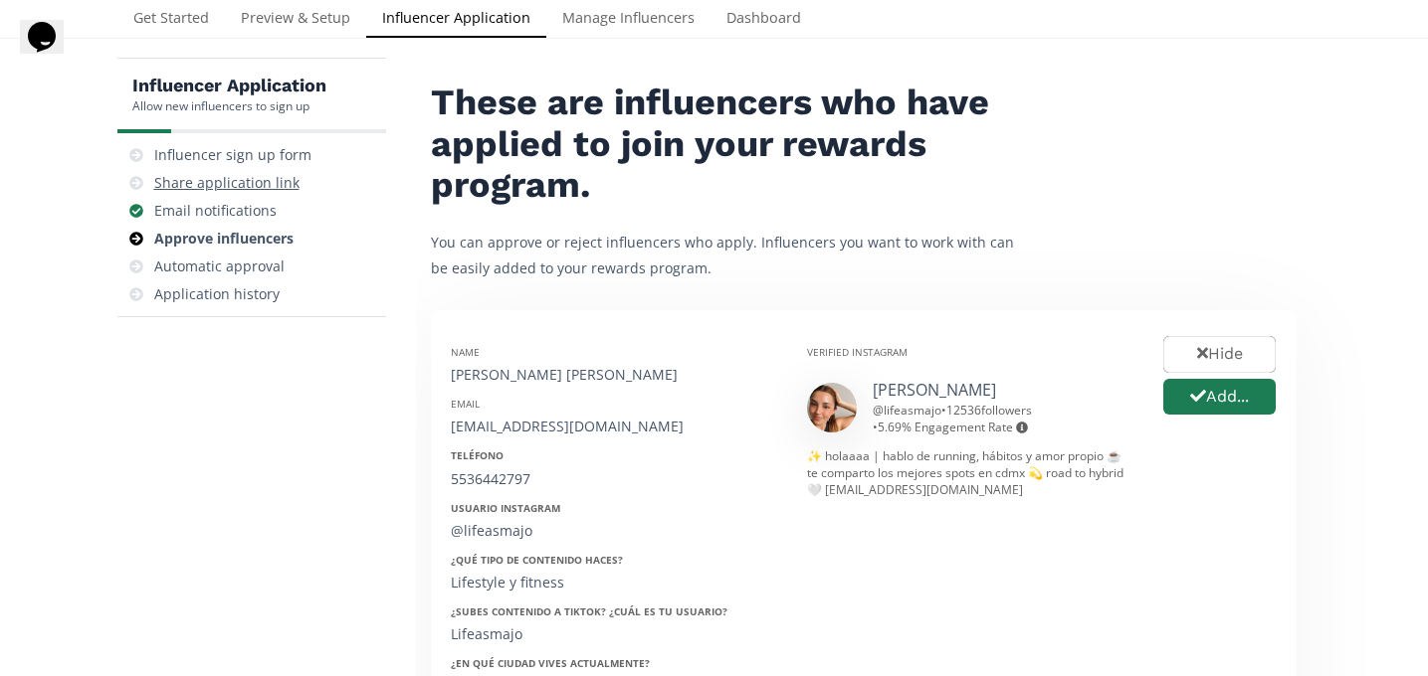
scroll to position [80, 0]
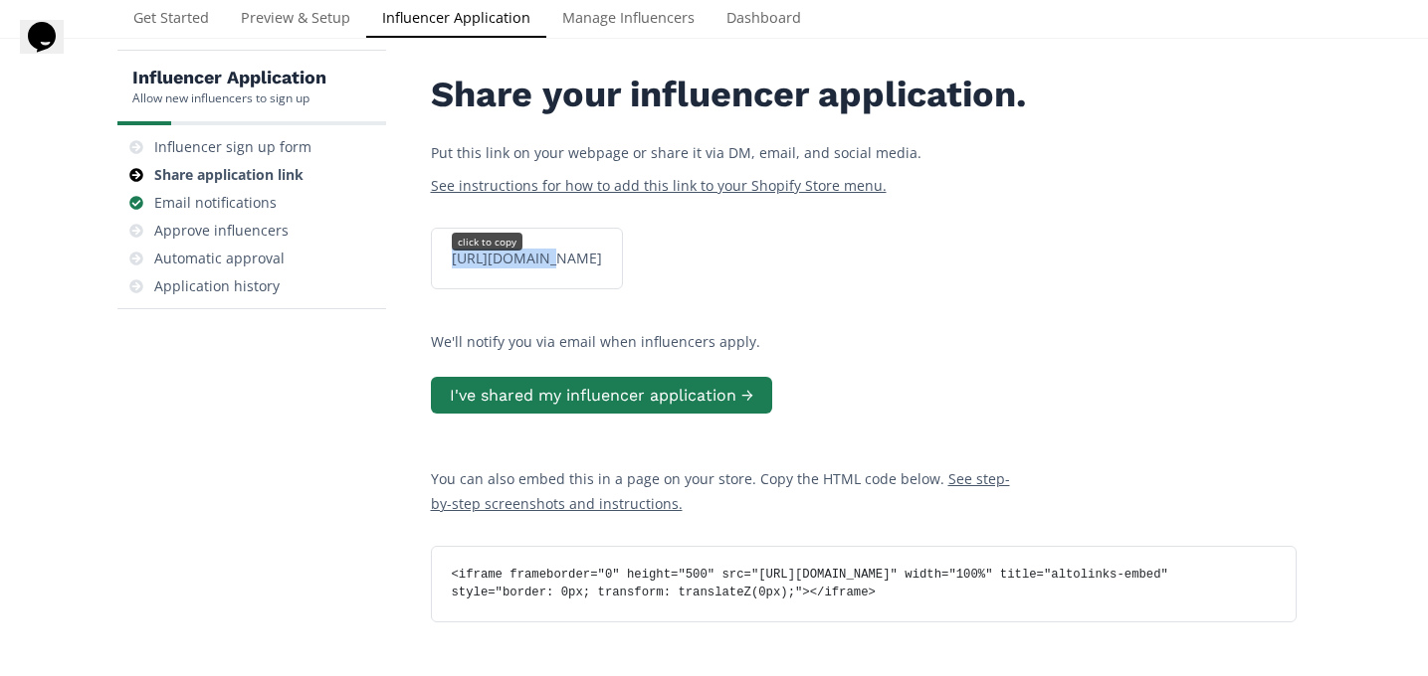
click at [533, 269] on div "https://app.altolinks.com/apply/JAYHTRZ9 click to copy" at bounding box center [527, 259] width 174 height 20
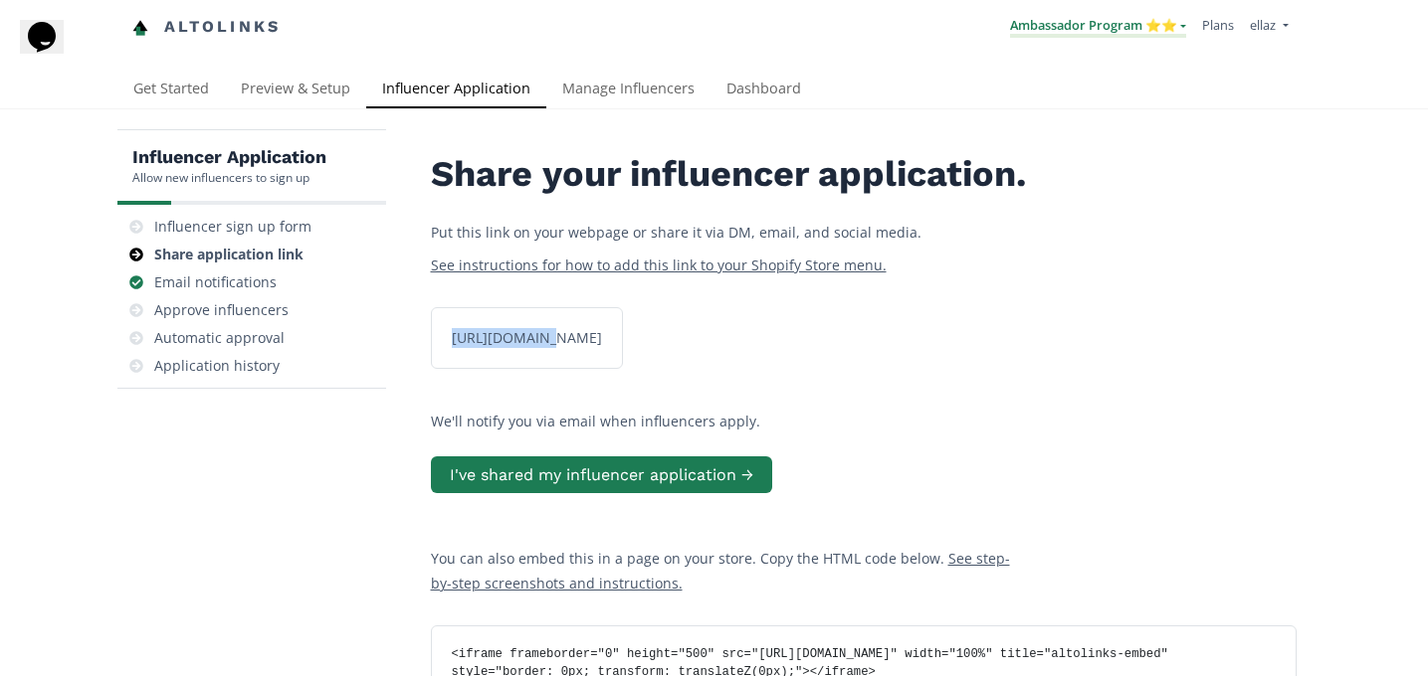
click at [1122, 37] on link "Ambassador Program ⭐️⭐️" at bounding box center [1098, 27] width 176 height 22
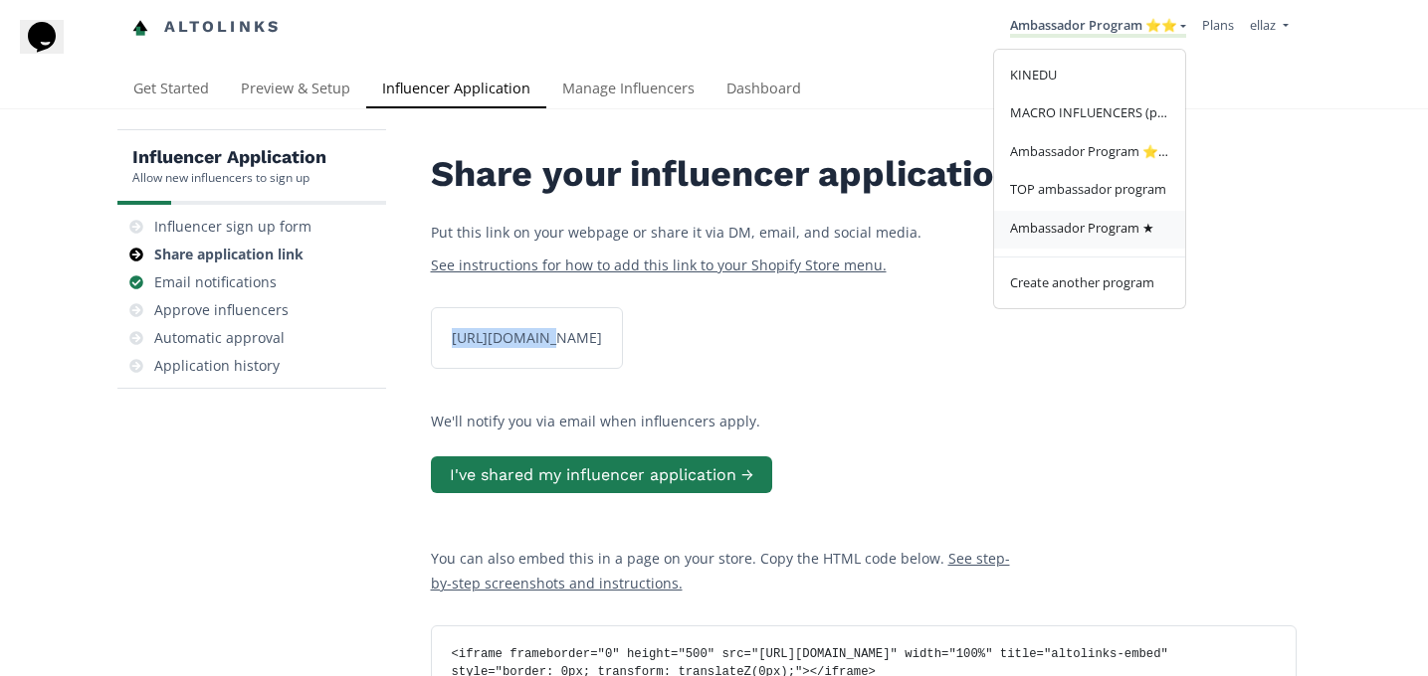
click at [1089, 216] on link "Ambassador Program ★" at bounding box center [1089, 230] width 191 height 39
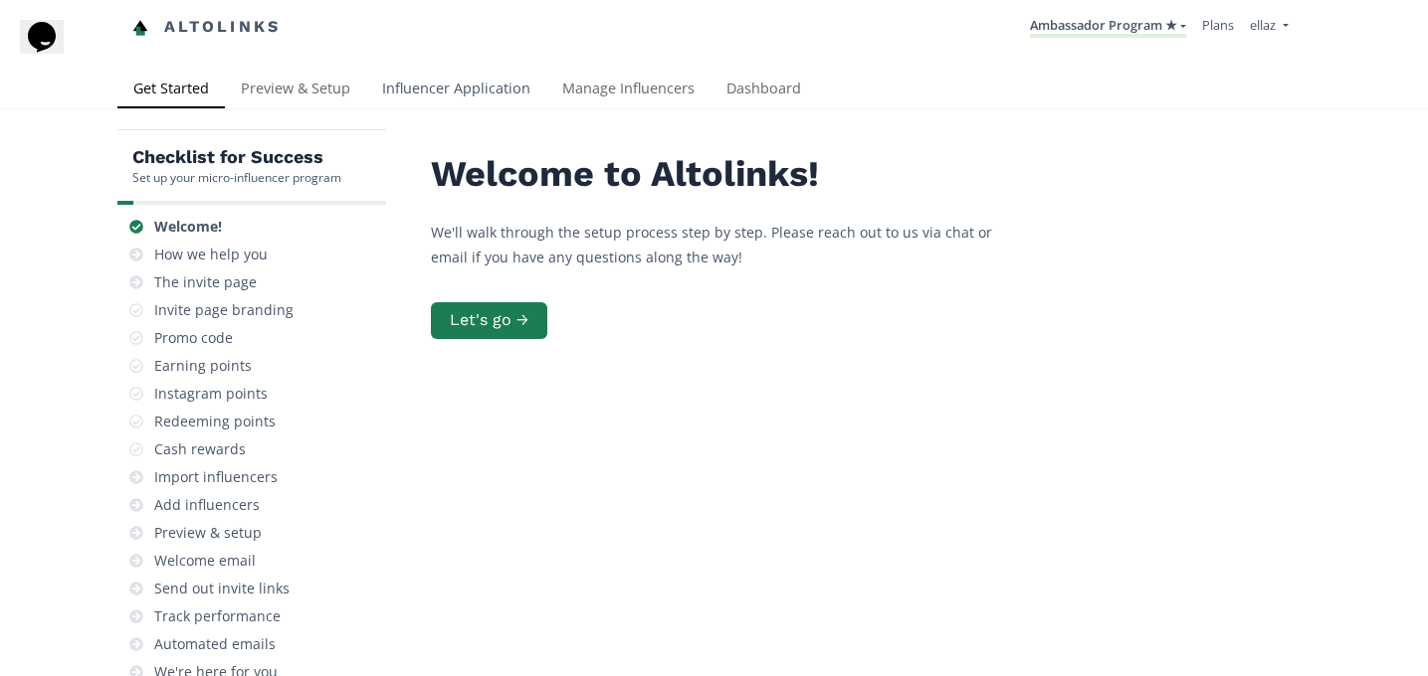
click at [424, 77] on link "Influencer Application" at bounding box center [456, 91] width 180 height 40
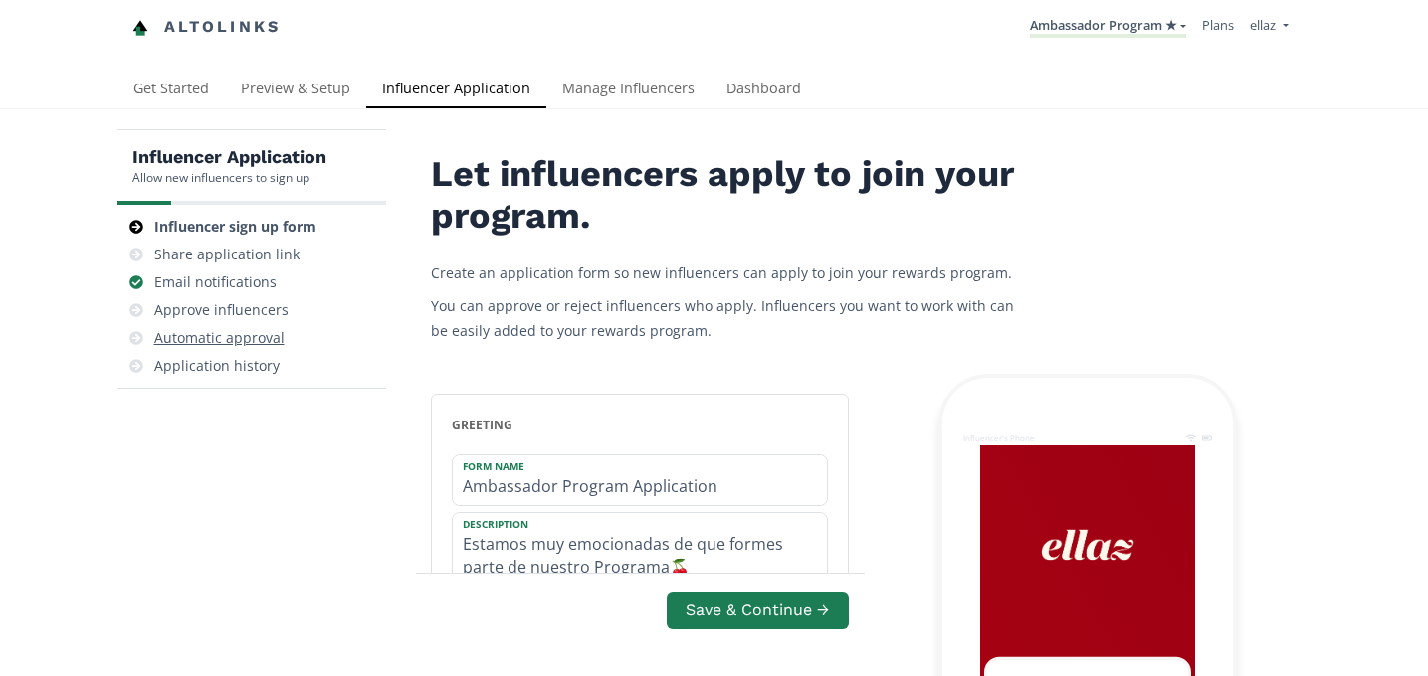
click at [228, 335] on div "Automatic approval" at bounding box center [219, 338] width 130 height 20
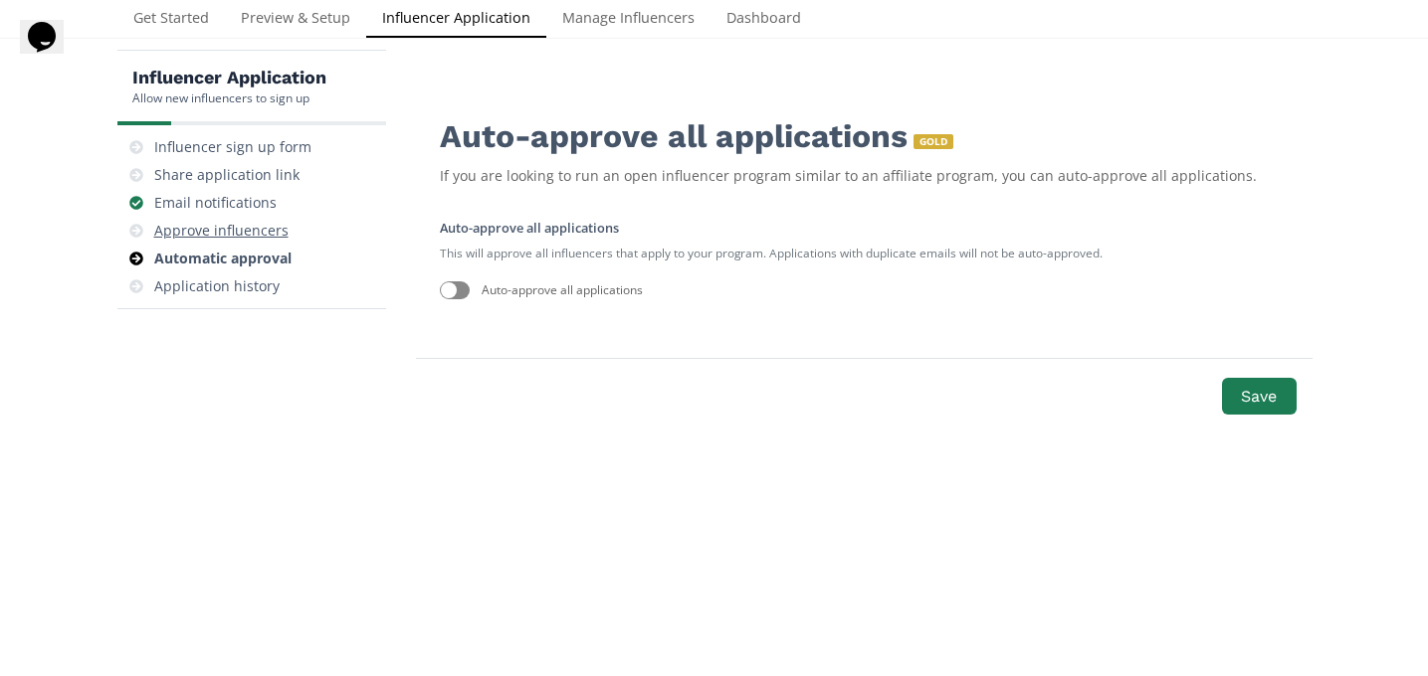
click at [239, 221] on div "Approve influencers" at bounding box center [221, 231] width 134 height 20
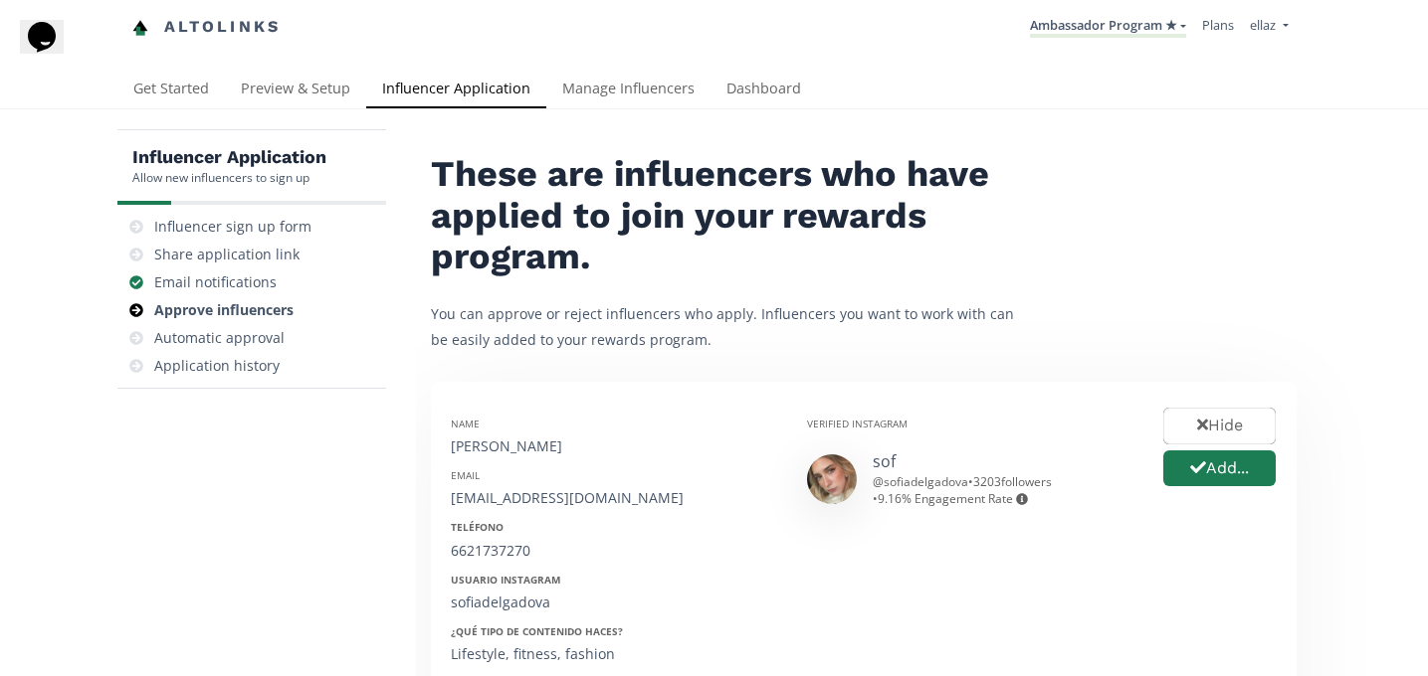
click at [476, 443] on div "Sofia Delgado" at bounding box center [614, 447] width 326 height 20
click at [476, 443] on div "[PERSON_NAME]" at bounding box center [614, 447] width 326 height 20
copy div "[PERSON_NAME]"
click at [1215, 470] on button "Add..." at bounding box center [1219, 469] width 118 height 43
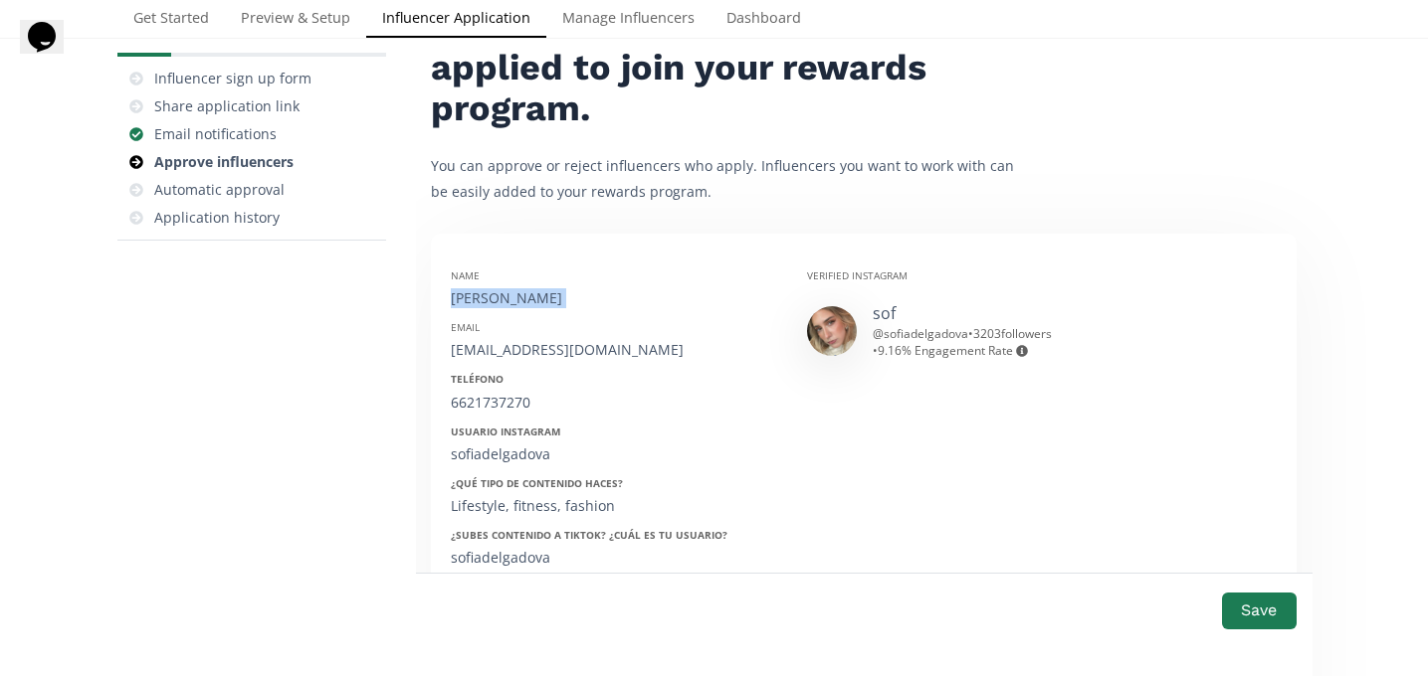
scroll to position [251, 0]
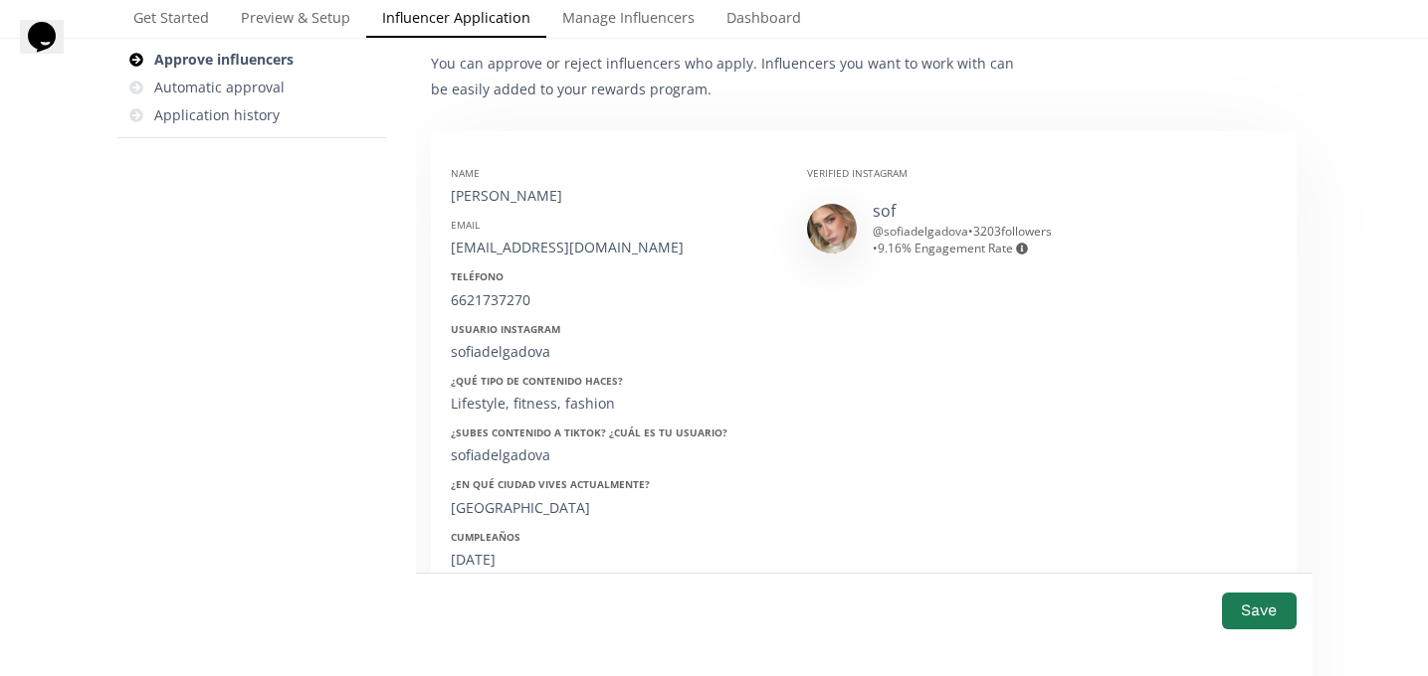
click at [519, 253] on div "[EMAIL_ADDRESS][DOMAIN_NAME]" at bounding box center [614, 248] width 326 height 20
copy div "[EMAIL_ADDRESS][DOMAIN_NAME]"
click at [485, 303] on div "6621737270" at bounding box center [614, 300] width 326 height 20
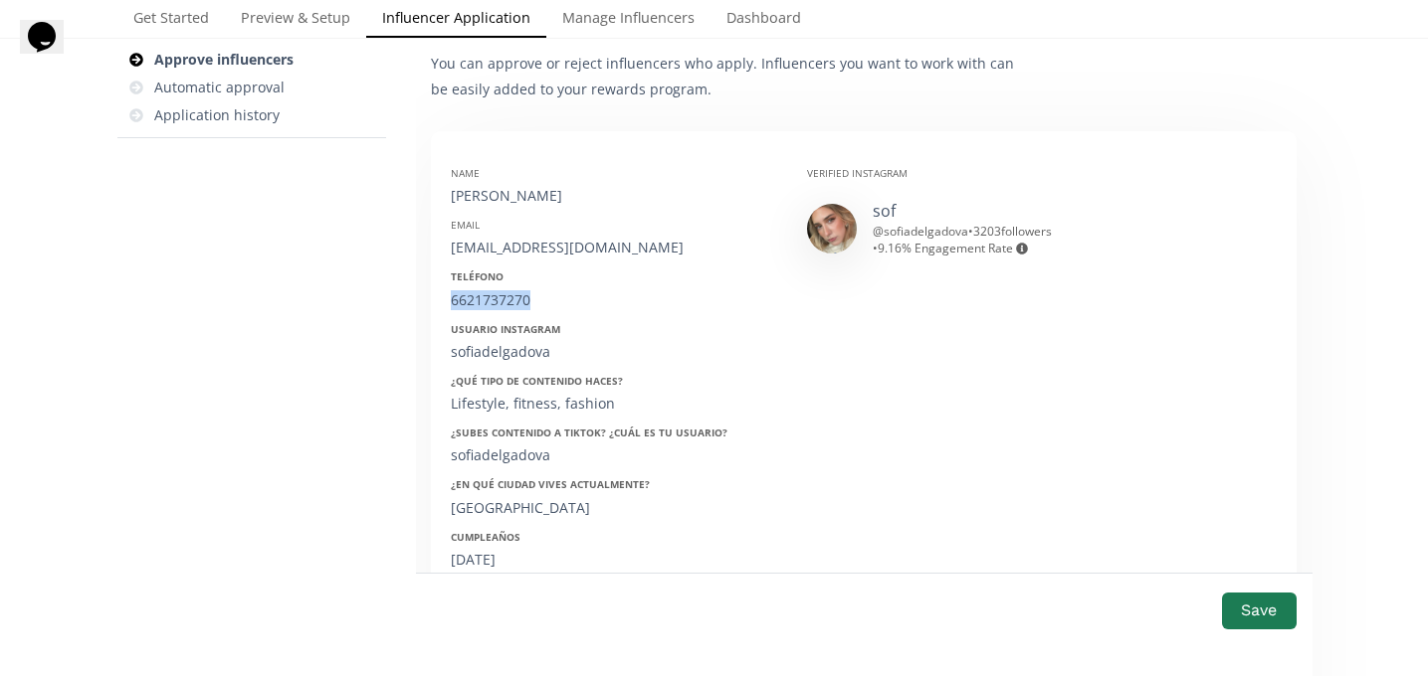
click at [485, 303] on div "6621737270" at bounding box center [614, 300] width 326 height 20
copy div "6621737270"
click at [496, 356] on div "sofiadelgadova" at bounding box center [614, 352] width 326 height 20
copy div "sofiadelgadova"
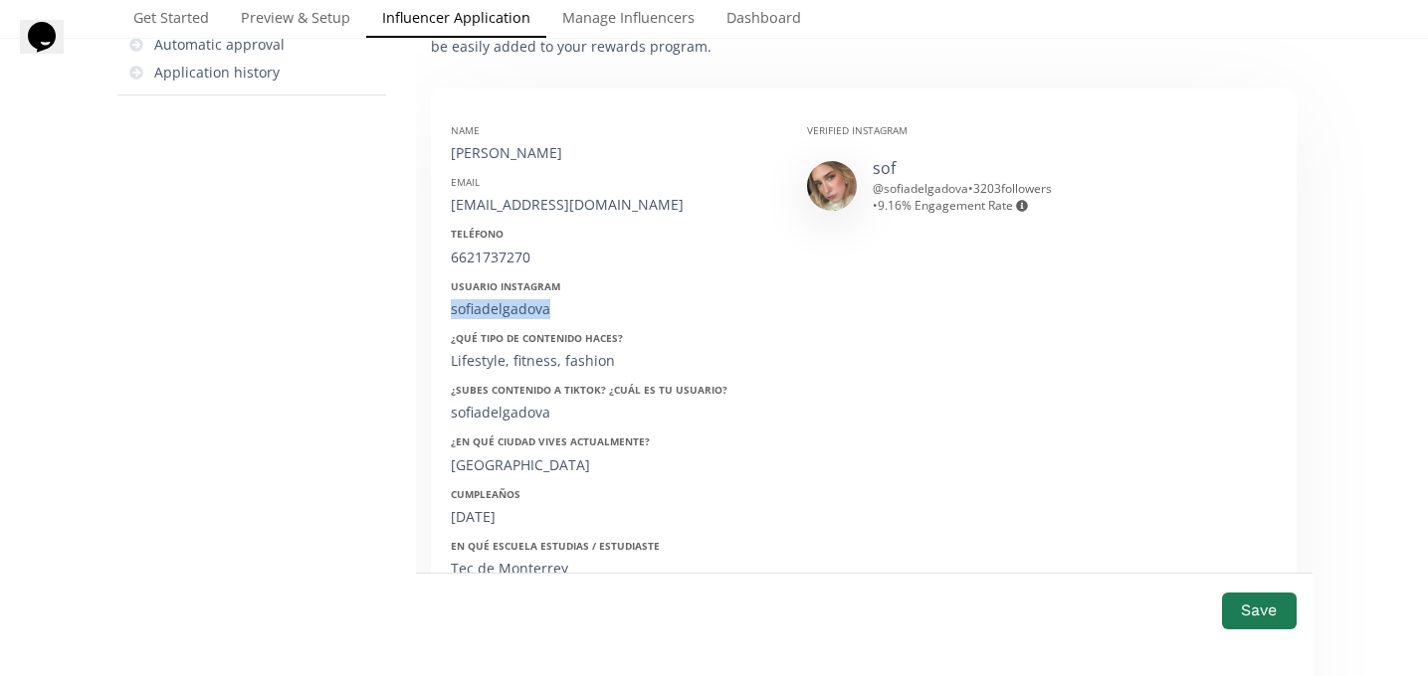
scroll to position [299, 0]
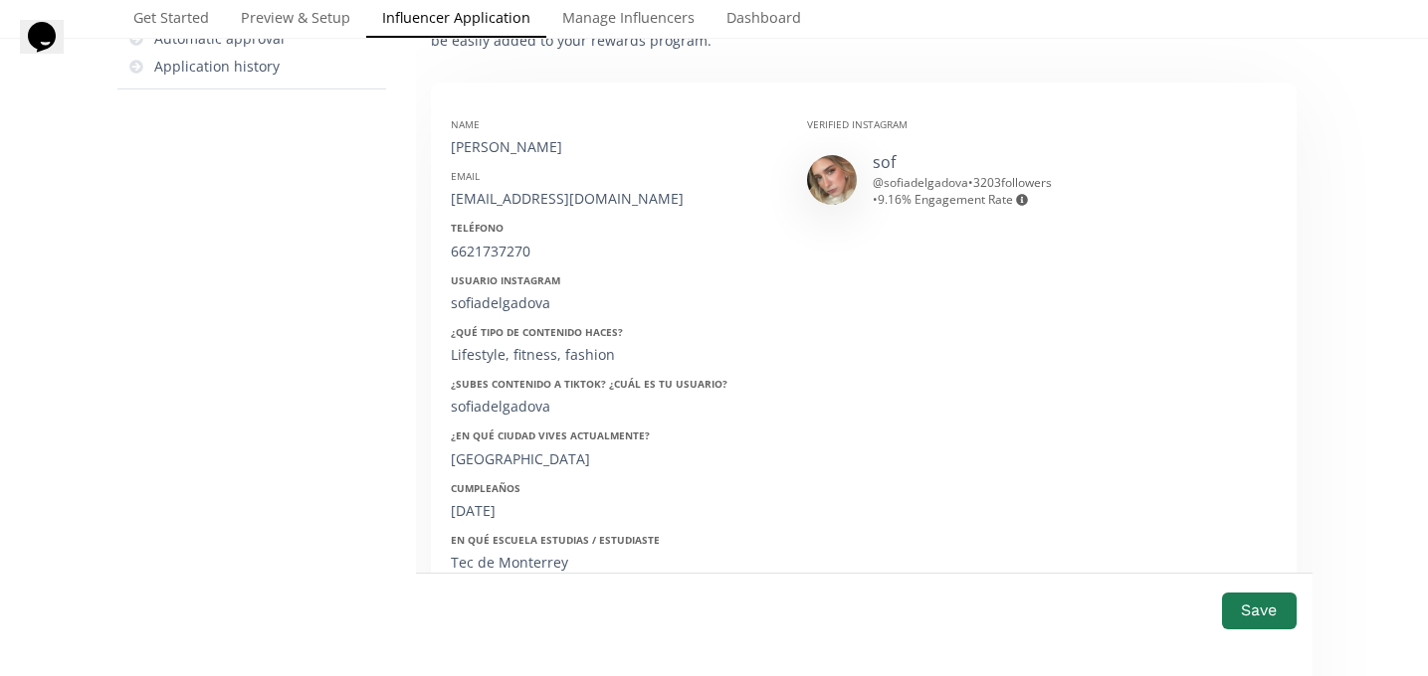
click at [490, 503] on div "26/10/2002" at bounding box center [614, 511] width 326 height 20
copy div "26/10/2002"
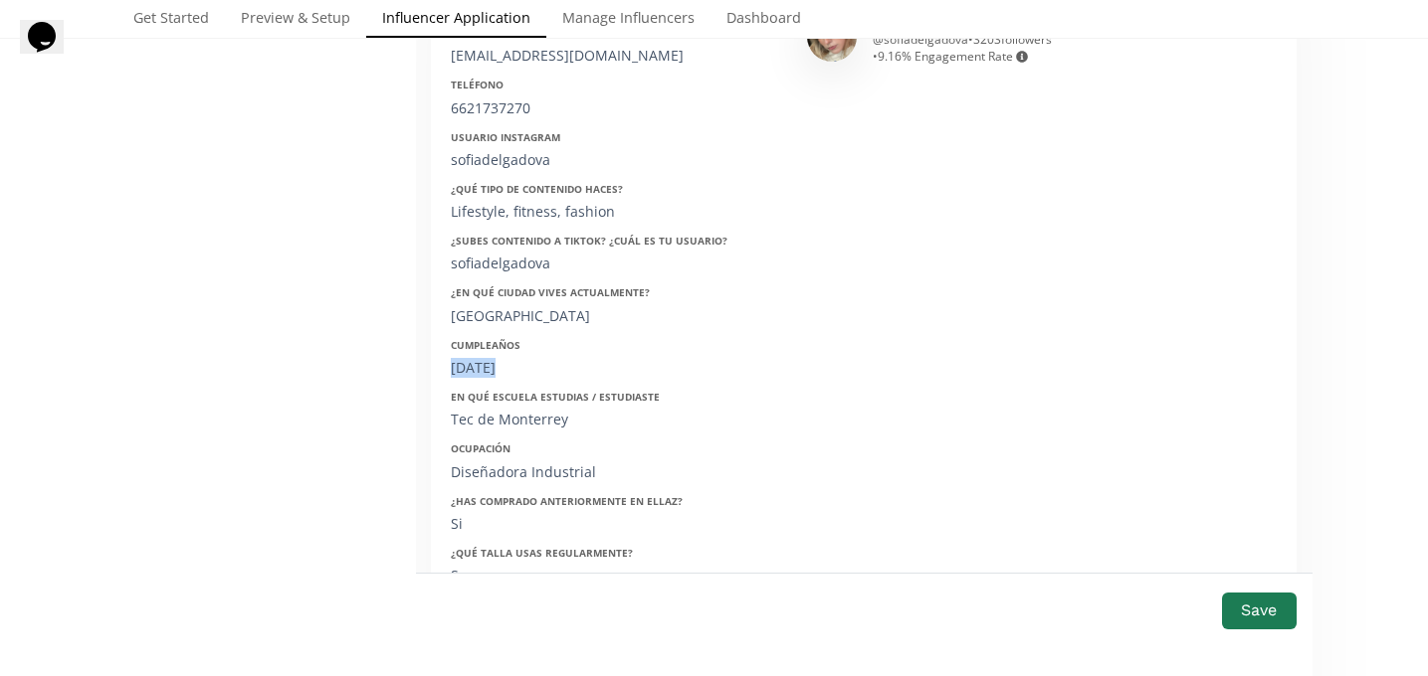
scroll to position [1254, 0]
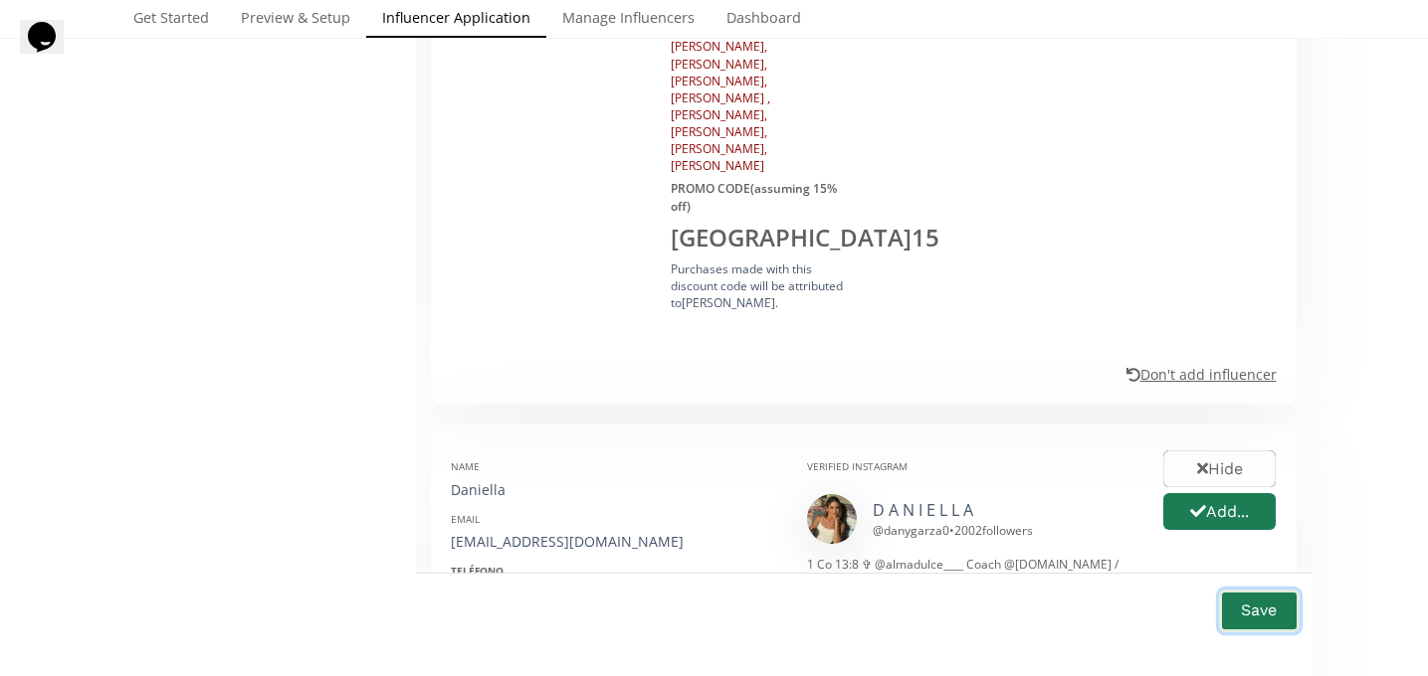
click at [1289, 620] on button "Save" at bounding box center [1259, 611] width 80 height 43
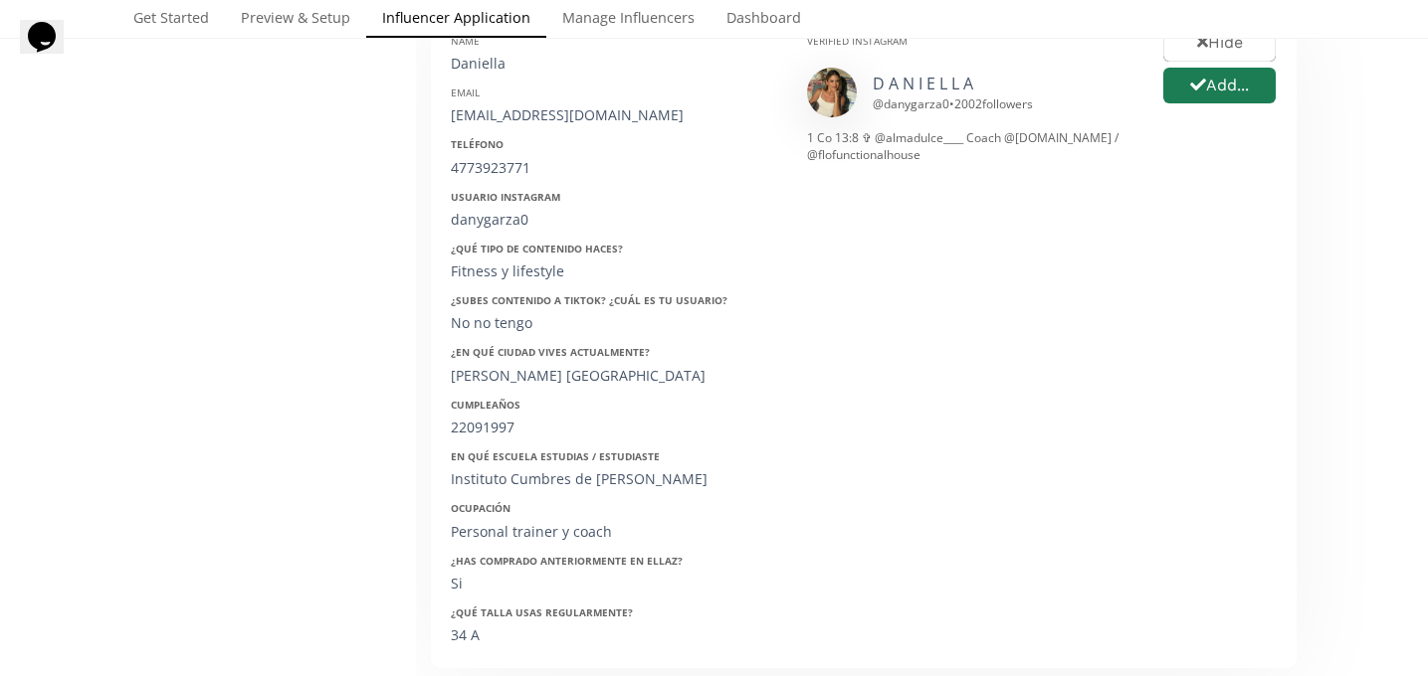
scroll to position [0, 0]
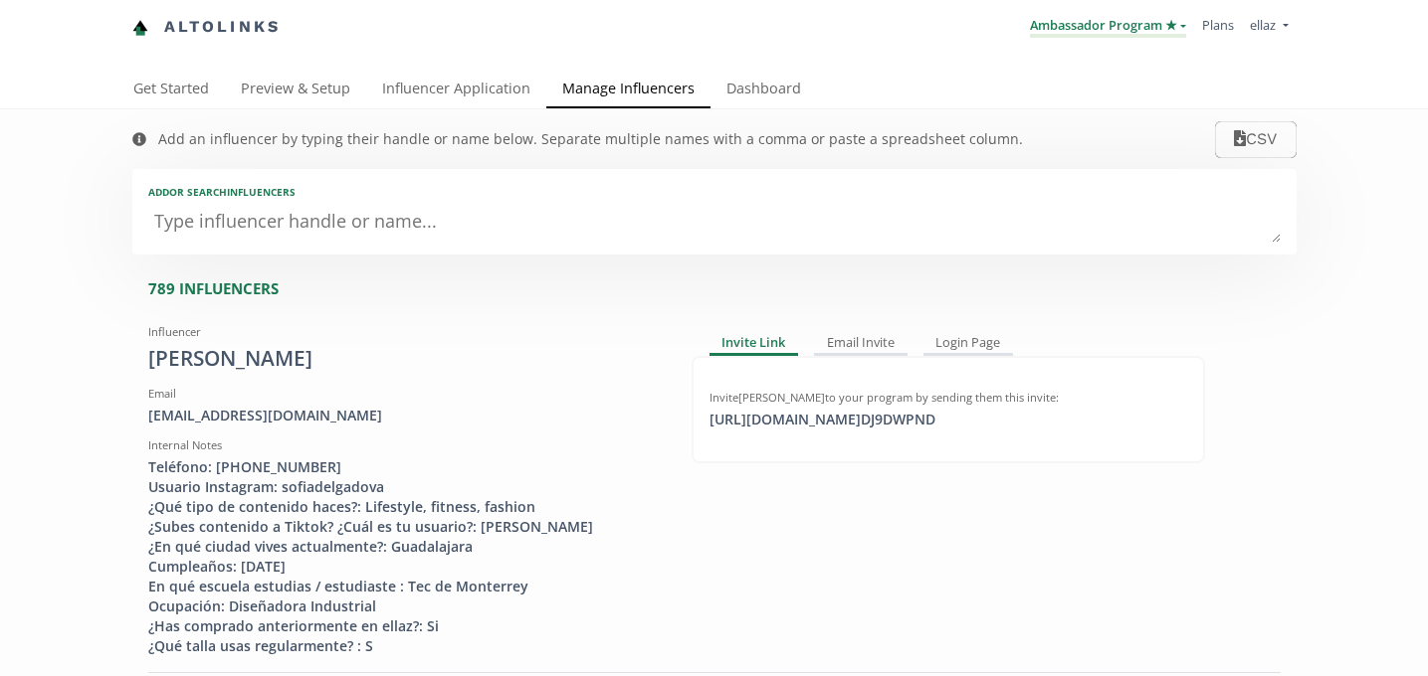
click at [1062, 32] on link "Ambassador Program ★" at bounding box center [1108, 27] width 156 height 22
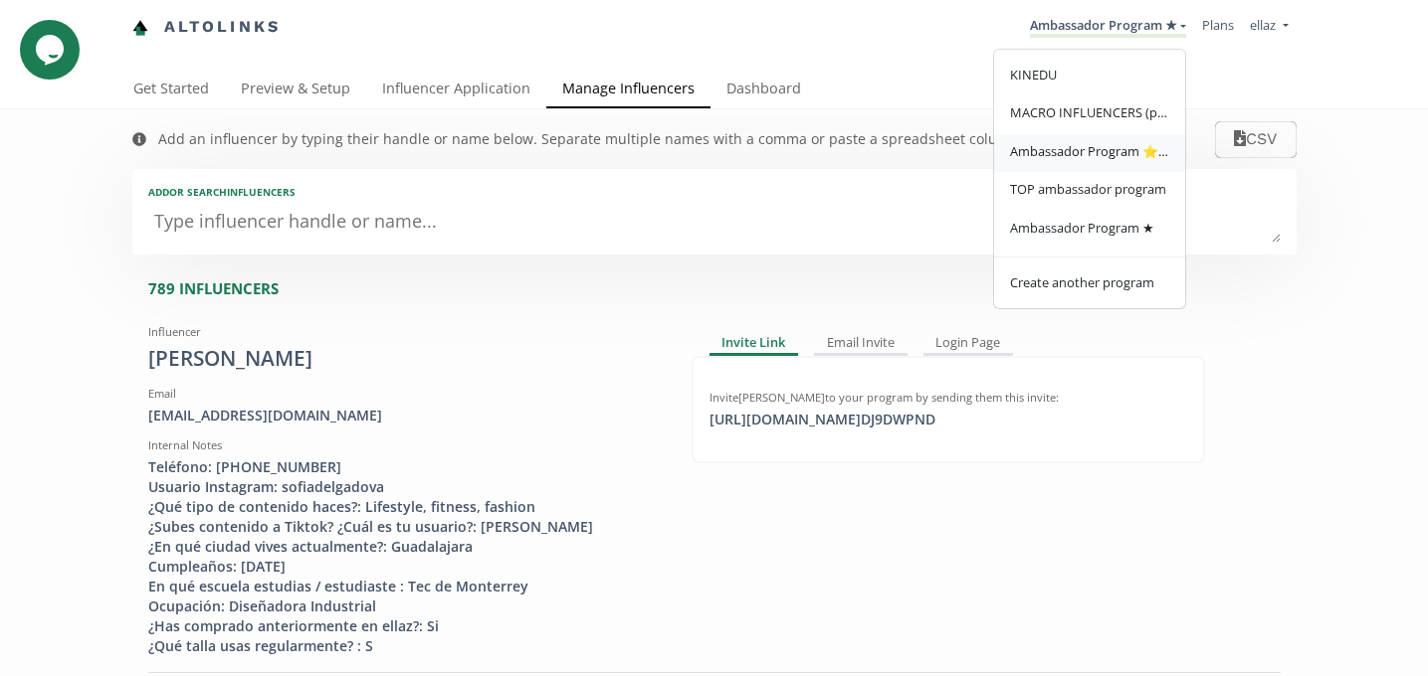
click at [1085, 164] on link "Ambassador Program ⭐️⭐️" at bounding box center [1089, 153] width 191 height 39
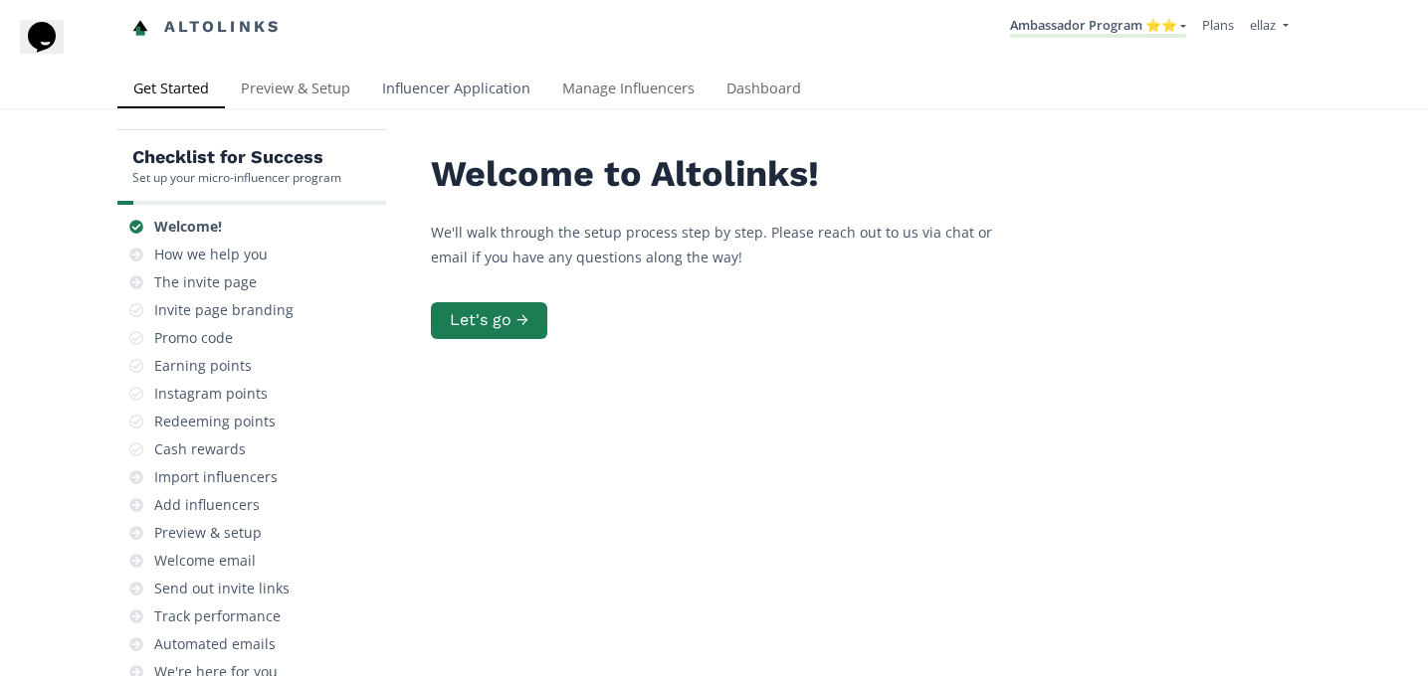
click at [417, 106] on link "Influencer Application" at bounding box center [456, 91] width 180 height 40
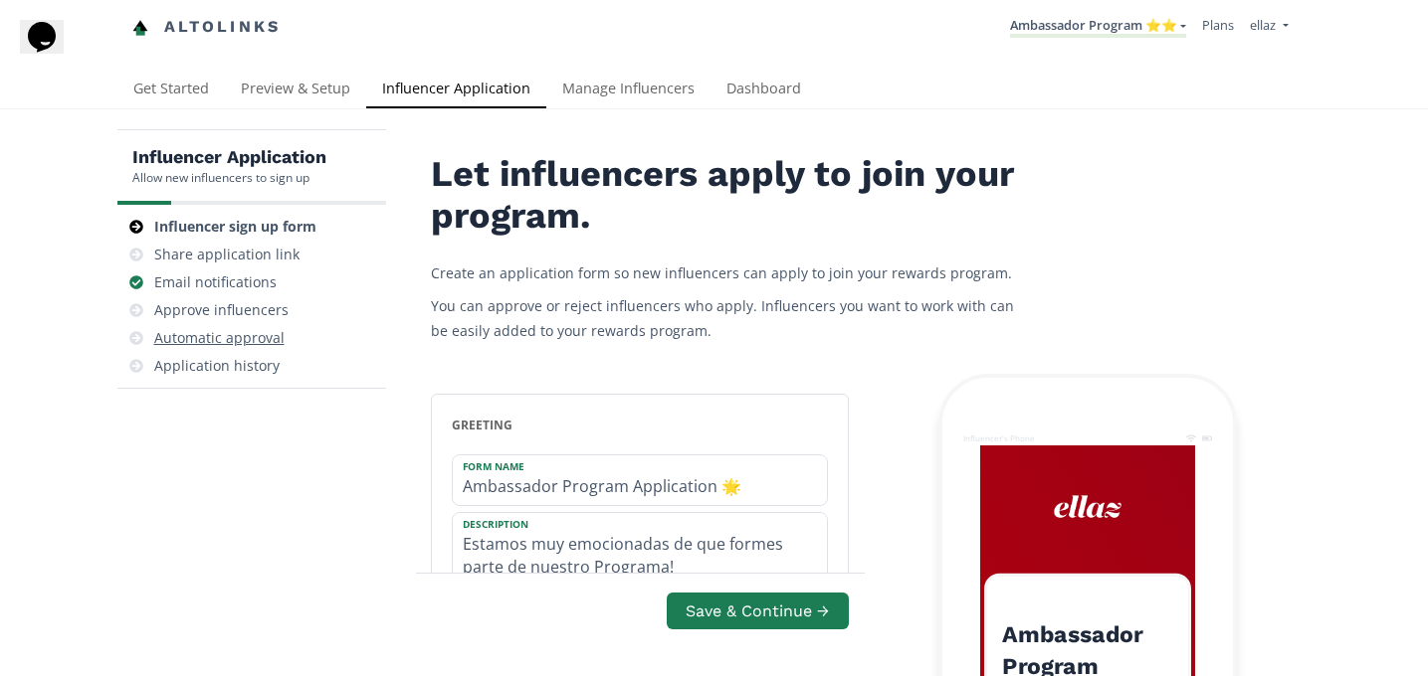
click at [256, 332] on div "Automatic approval" at bounding box center [219, 338] width 130 height 20
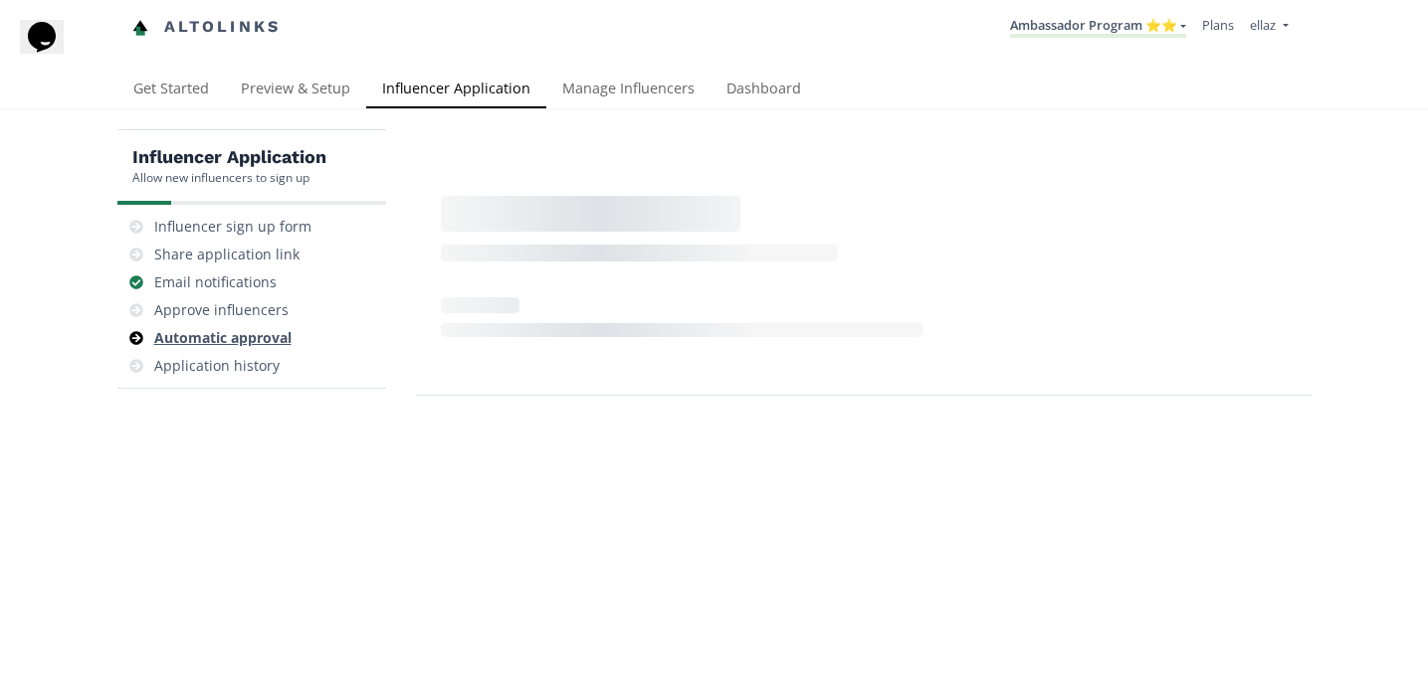
scroll to position [80, 0]
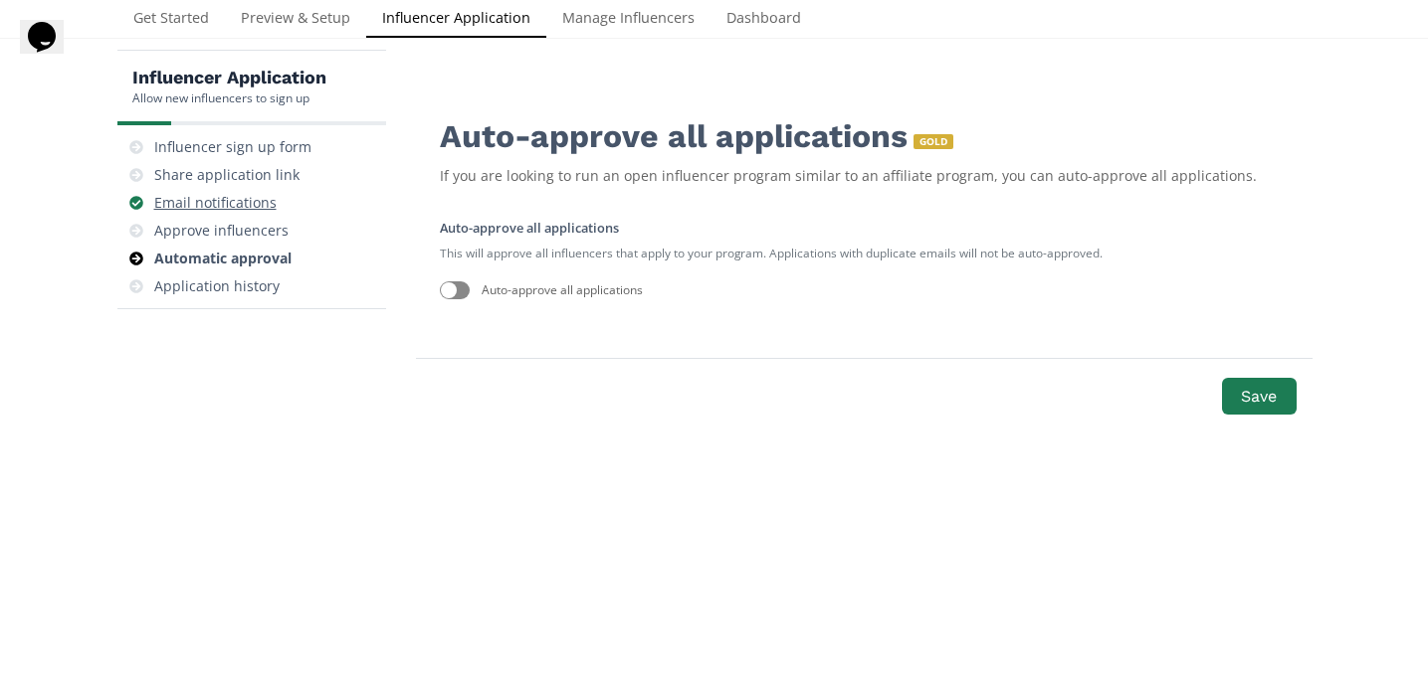
click at [213, 196] on div "Email notifications" at bounding box center [215, 203] width 122 height 20
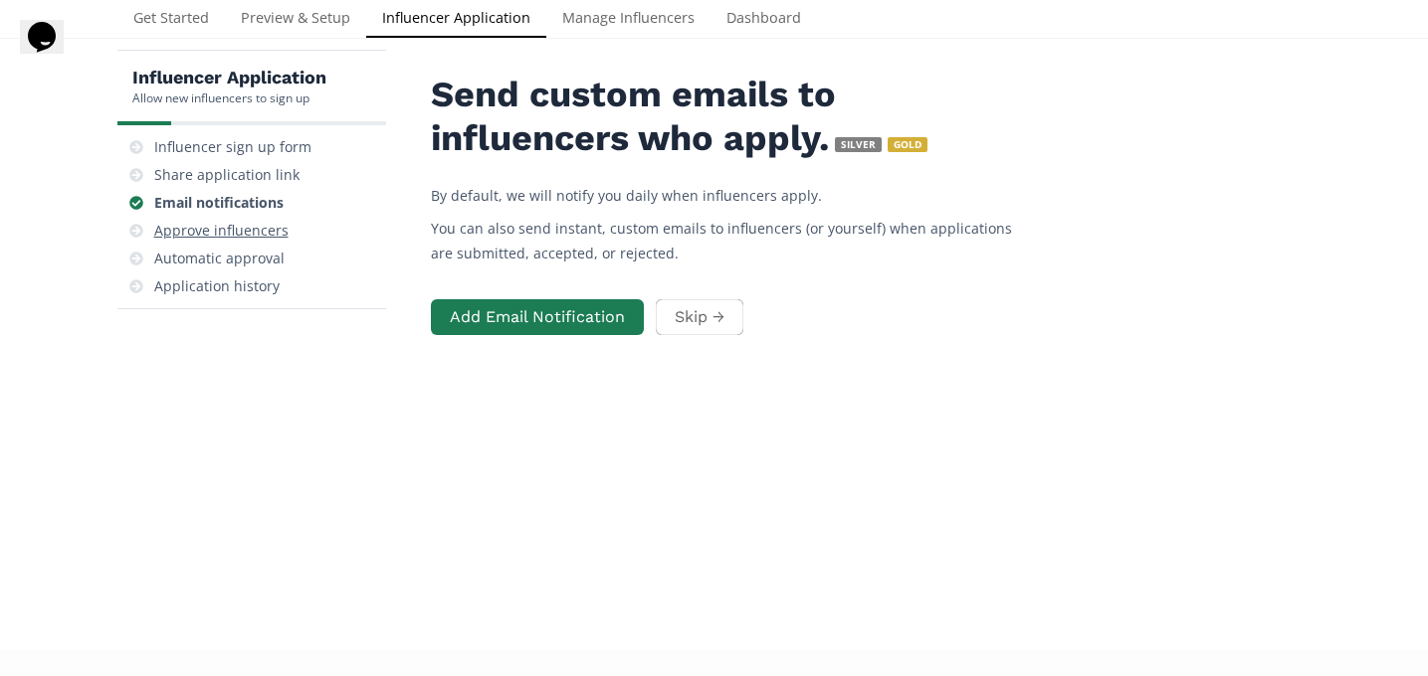
click at [220, 221] on div "Approve influencers" at bounding box center [221, 231] width 134 height 20
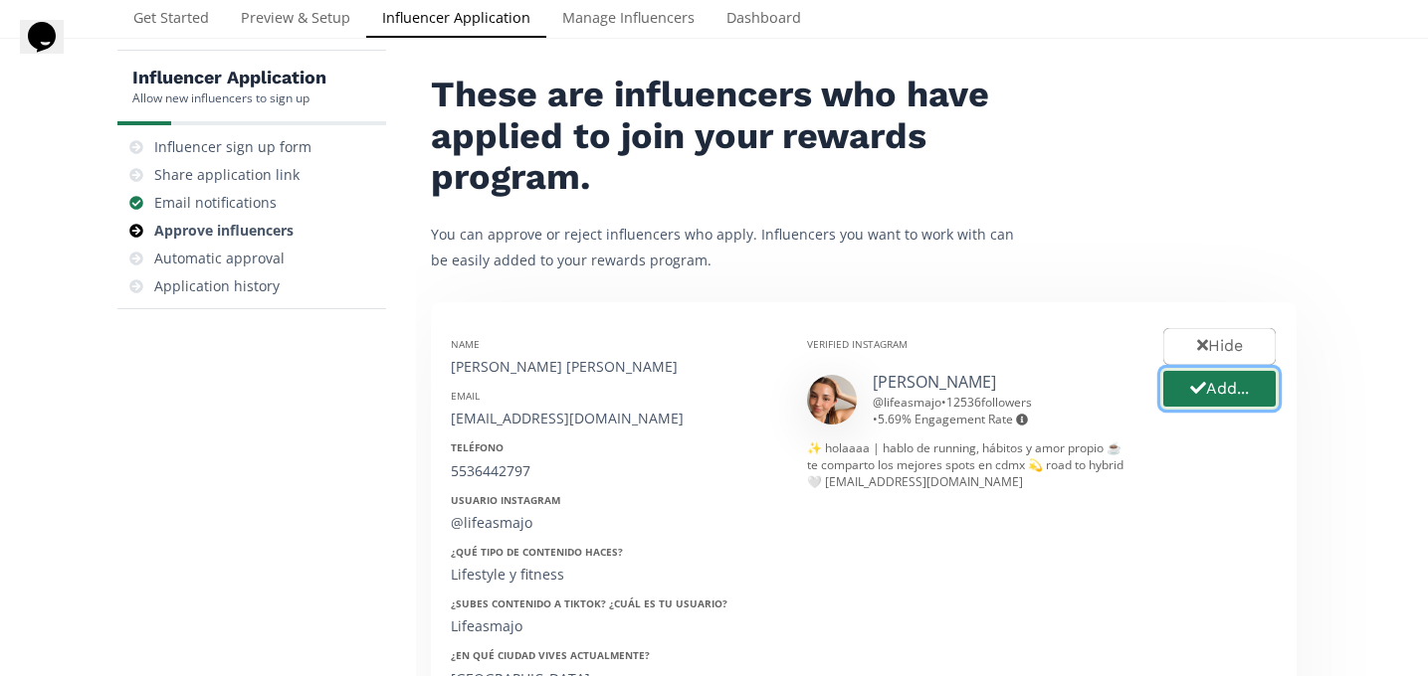
click at [1230, 393] on button "Add..." at bounding box center [1219, 389] width 118 height 43
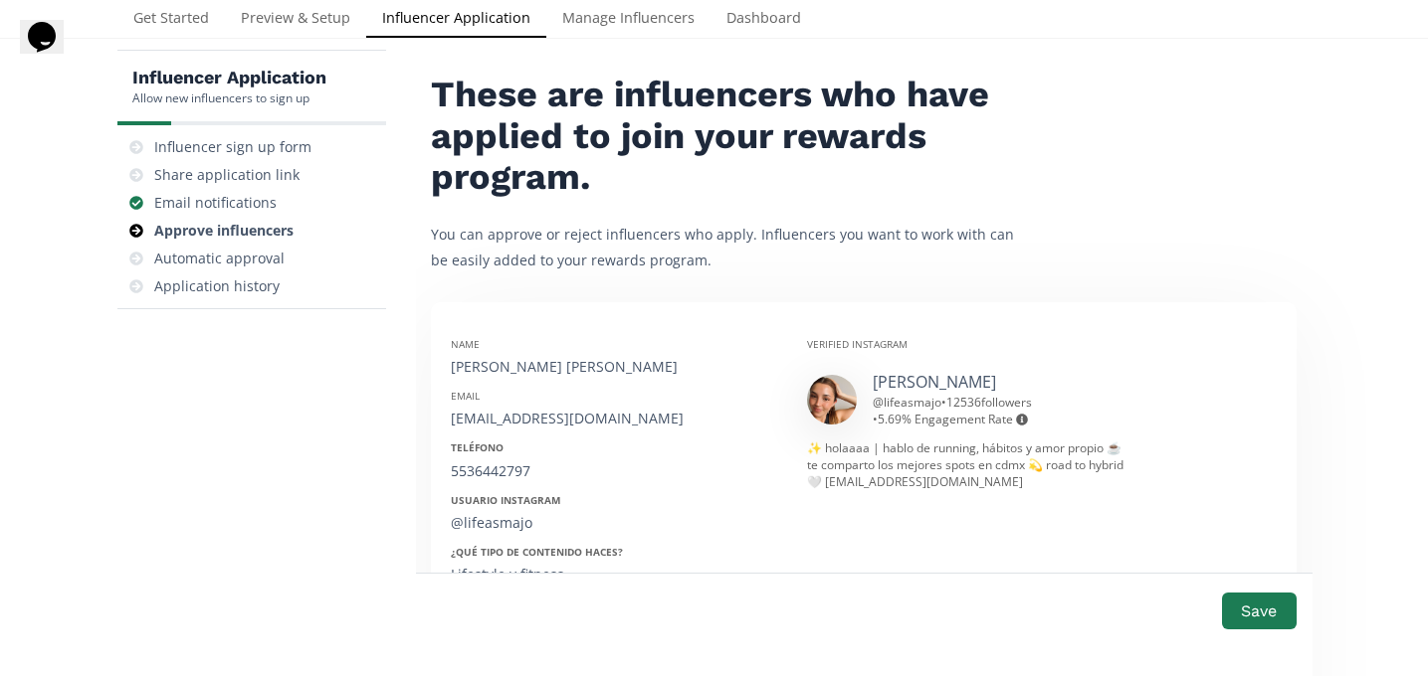
click at [493, 371] on div "[PERSON_NAME] [PERSON_NAME]" at bounding box center [614, 367] width 326 height 20
copy div "[PERSON_NAME] [PERSON_NAME]"
click at [542, 427] on div "[EMAIL_ADDRESS][DOMAIN_NAME]" at bounding box center [614, 419] width 326 height 20
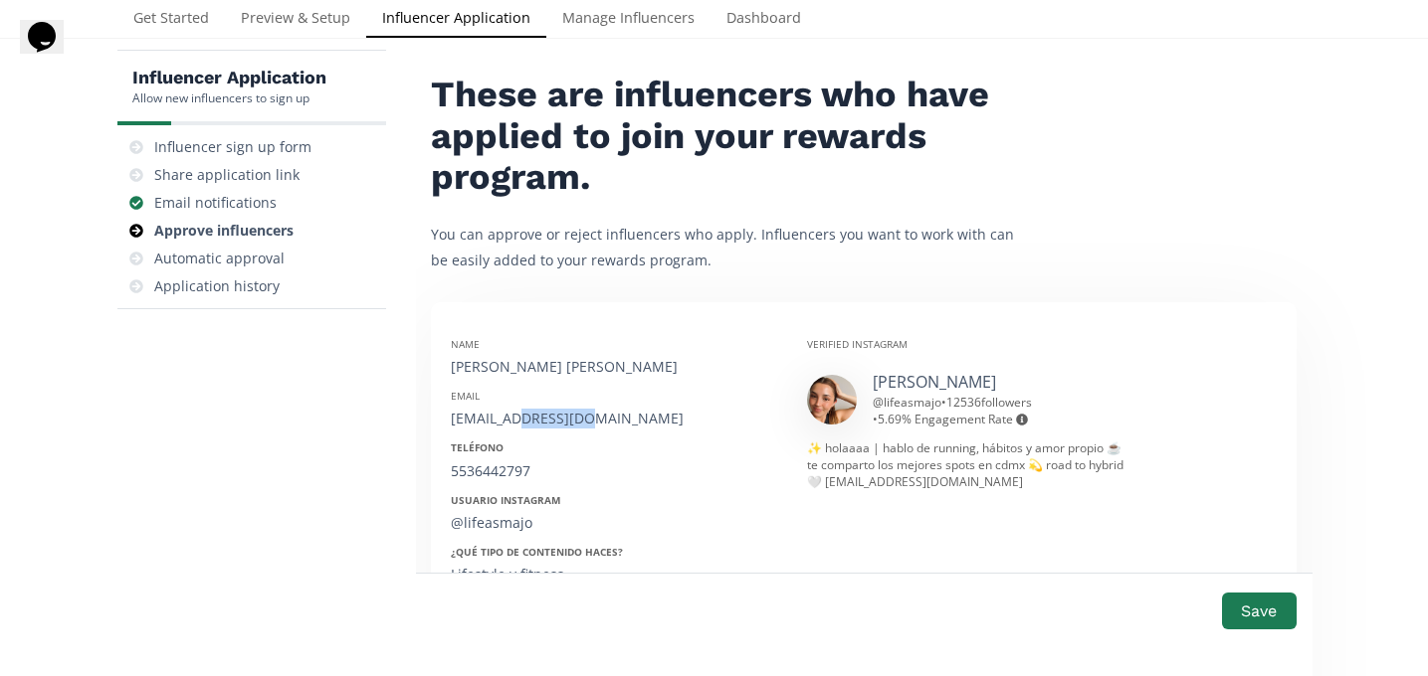
click at [542, 427] on div "[EMAIL_ADDRESS][DOMAIN_NAME]" at bounding box center [614, 419] width 326 height 20
copy div "[EMAIL_ADDRESS][DOMAIN_NAME]"
click at [494, 470] on div "5536442797" at bounding box center [614, 472] width 326 height 20
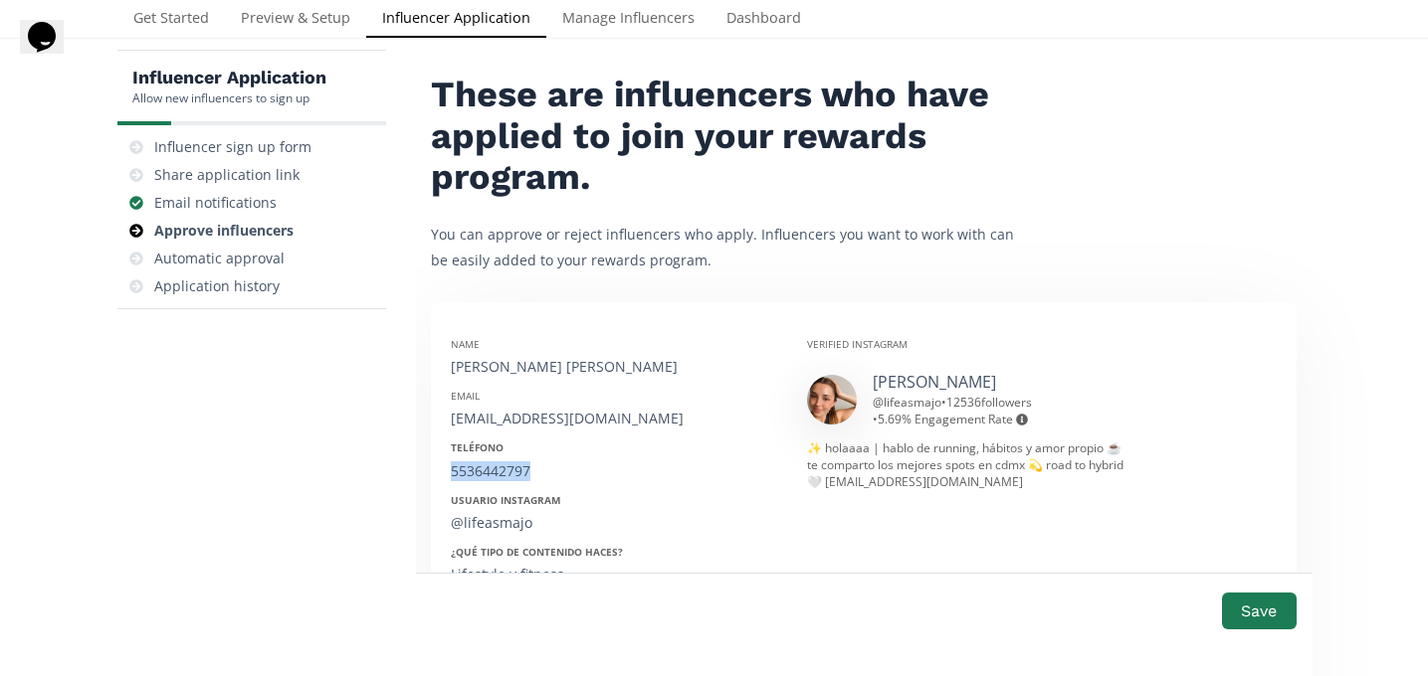
copy div "5536442797"
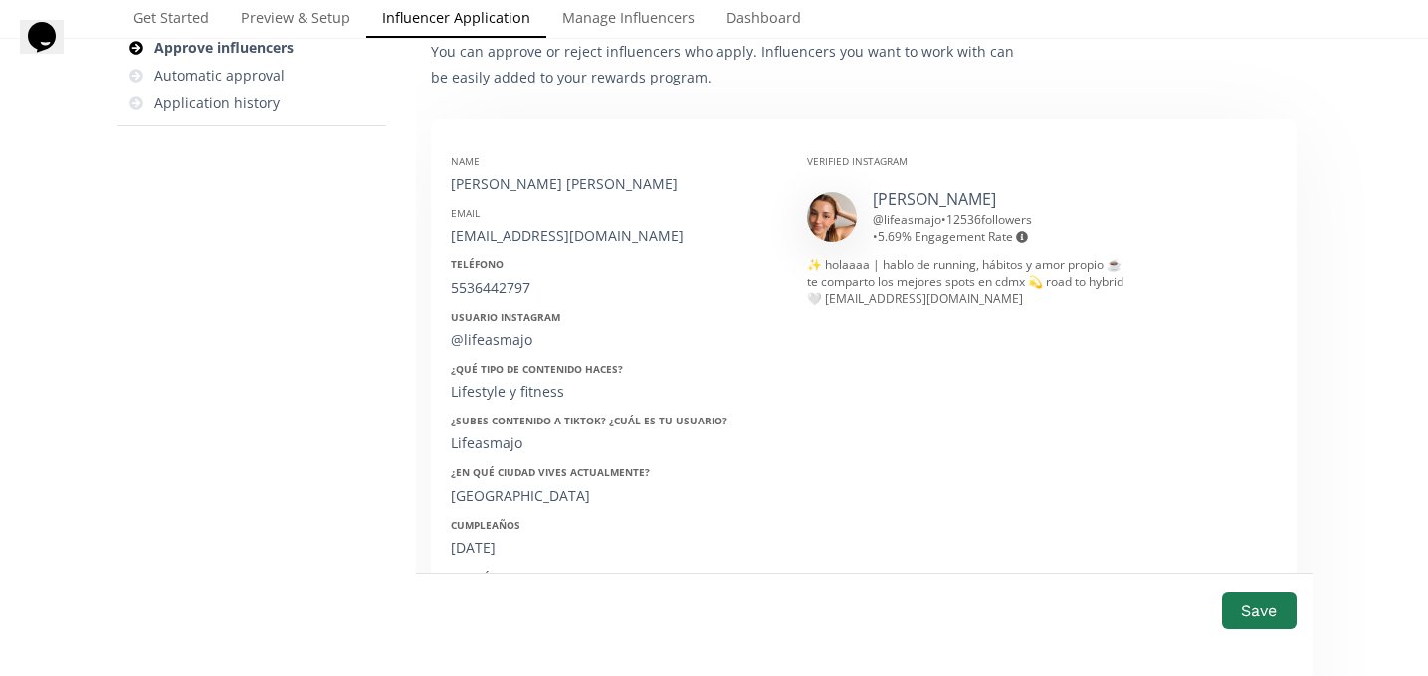
click at [495, 550] on div "[DATE]" at bounding box center [614, 548] width 326 height 20
copy div "[DATE]"
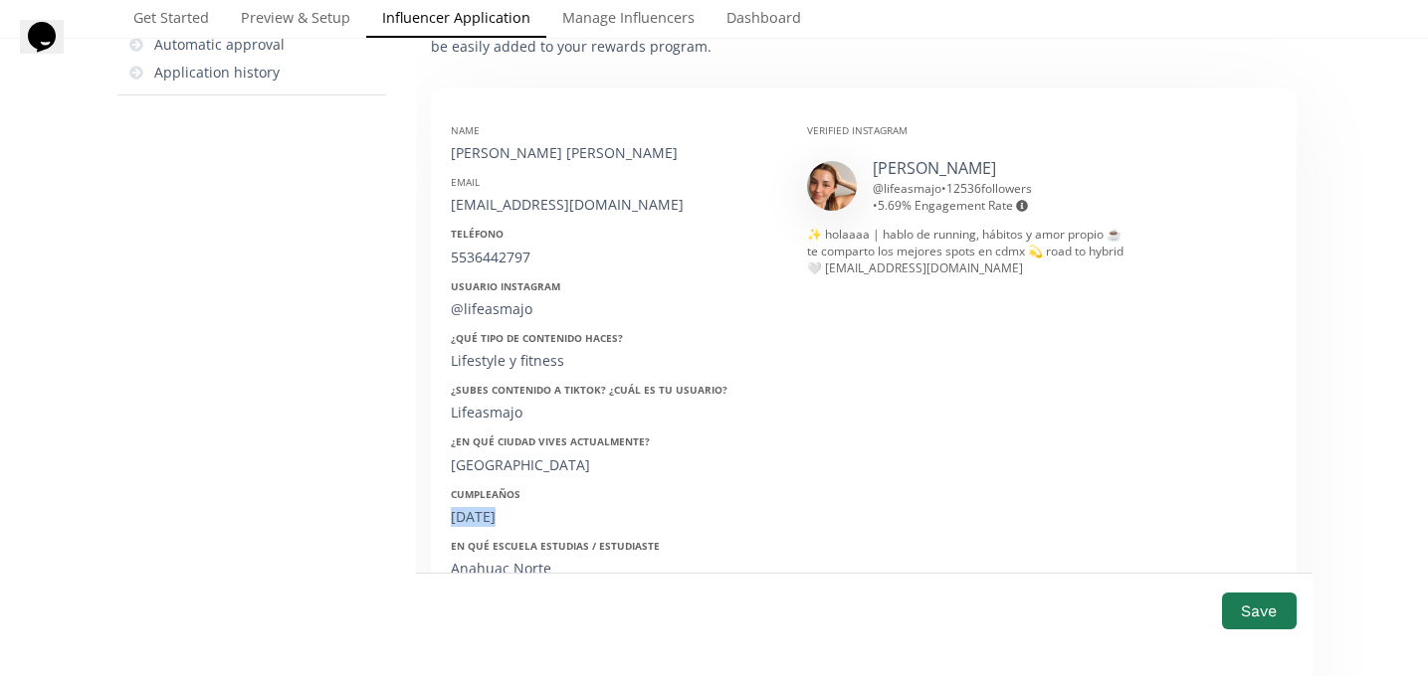
scroll to position [294, 0]
click at [494, 305] on div "@lifeasmajo" at bounding box center [614, 308] width 326 height 20
copy div "@lifeasmajo"
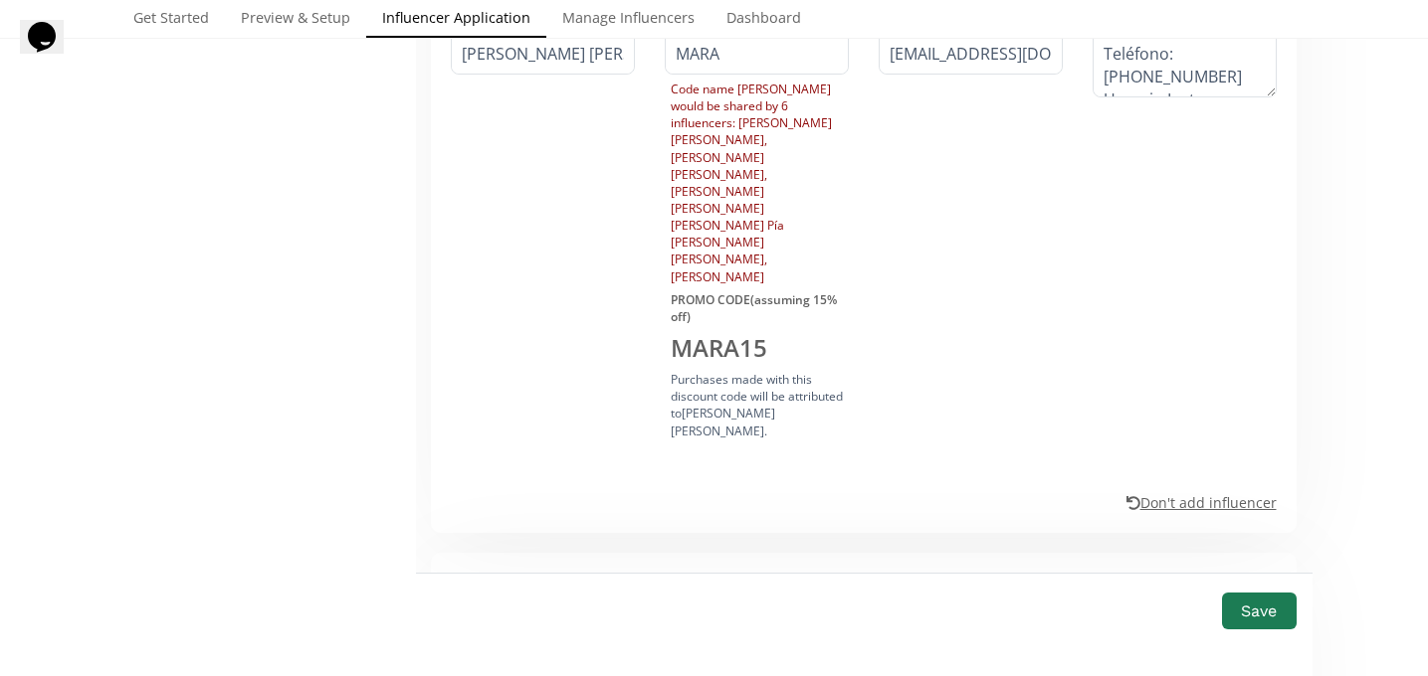
scroll to position [1243, 0]
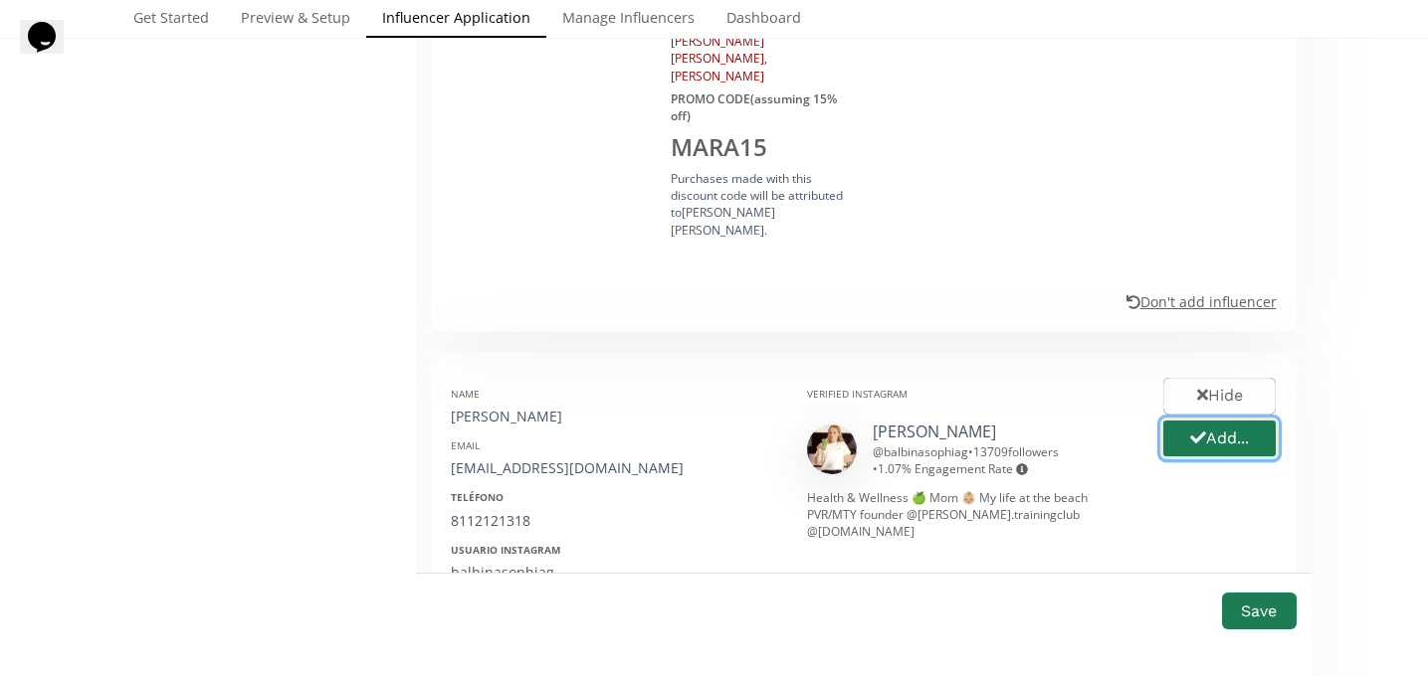
click at [1172, 418] on button "Add..." at bounding box center [1219, 439] width 118 height 43
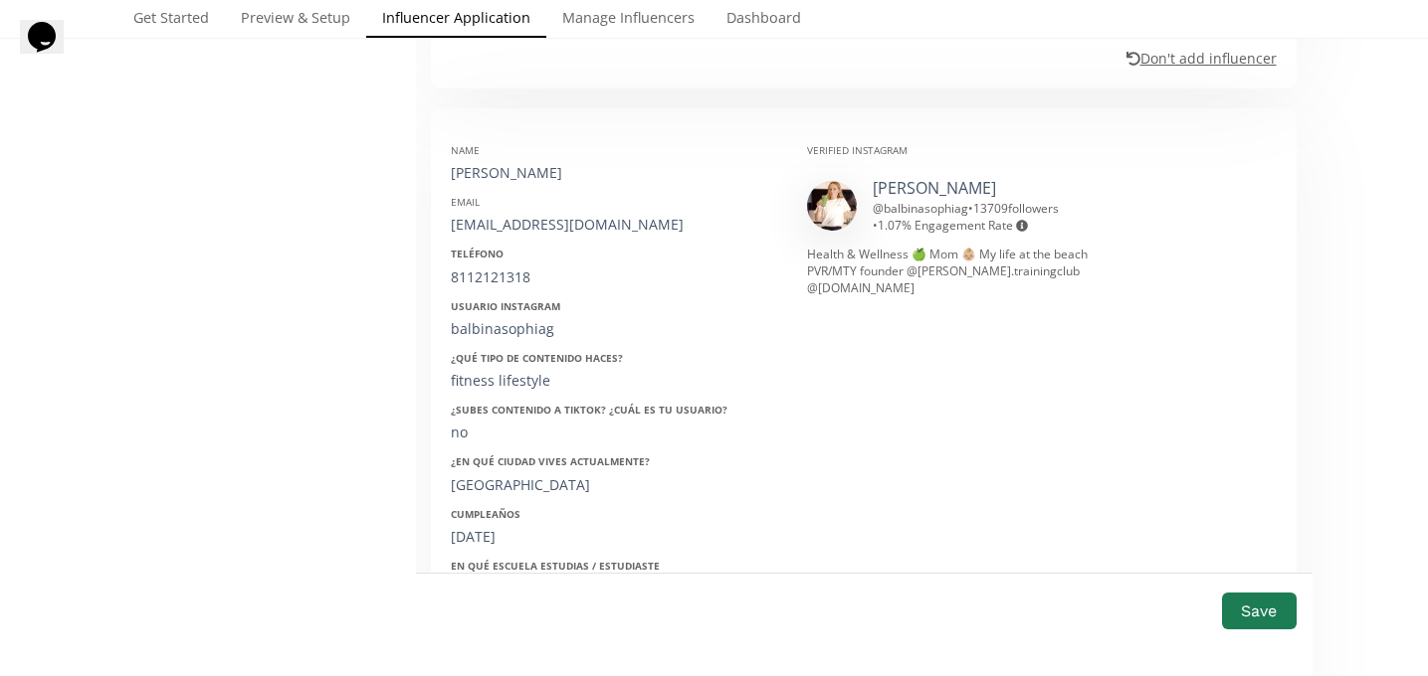
scroll to position [1796, 0]
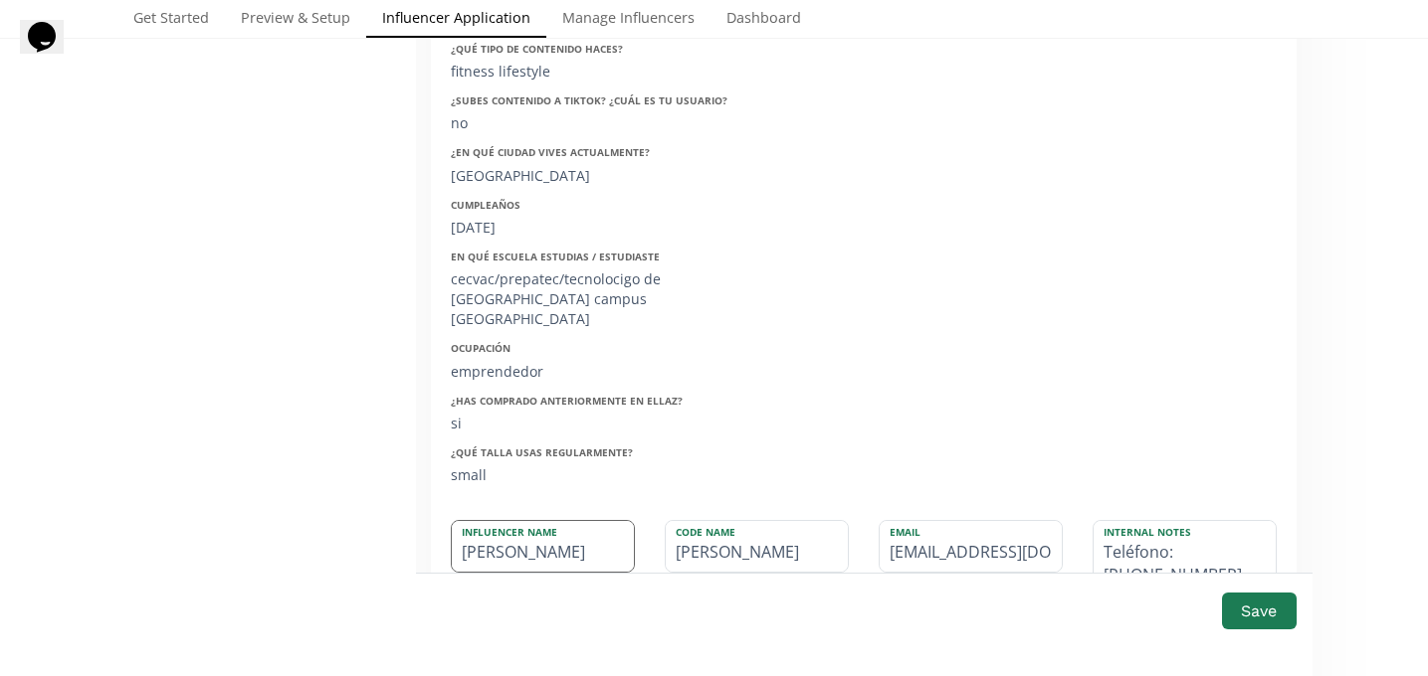
click at [471, 521] on input "[PERSON_NAME]" at bounding box center [543, 546] width 182 height 51
type input "[PERSON_NAME]"
type input "ALBINA"
type input "[PERSON_NAME]"
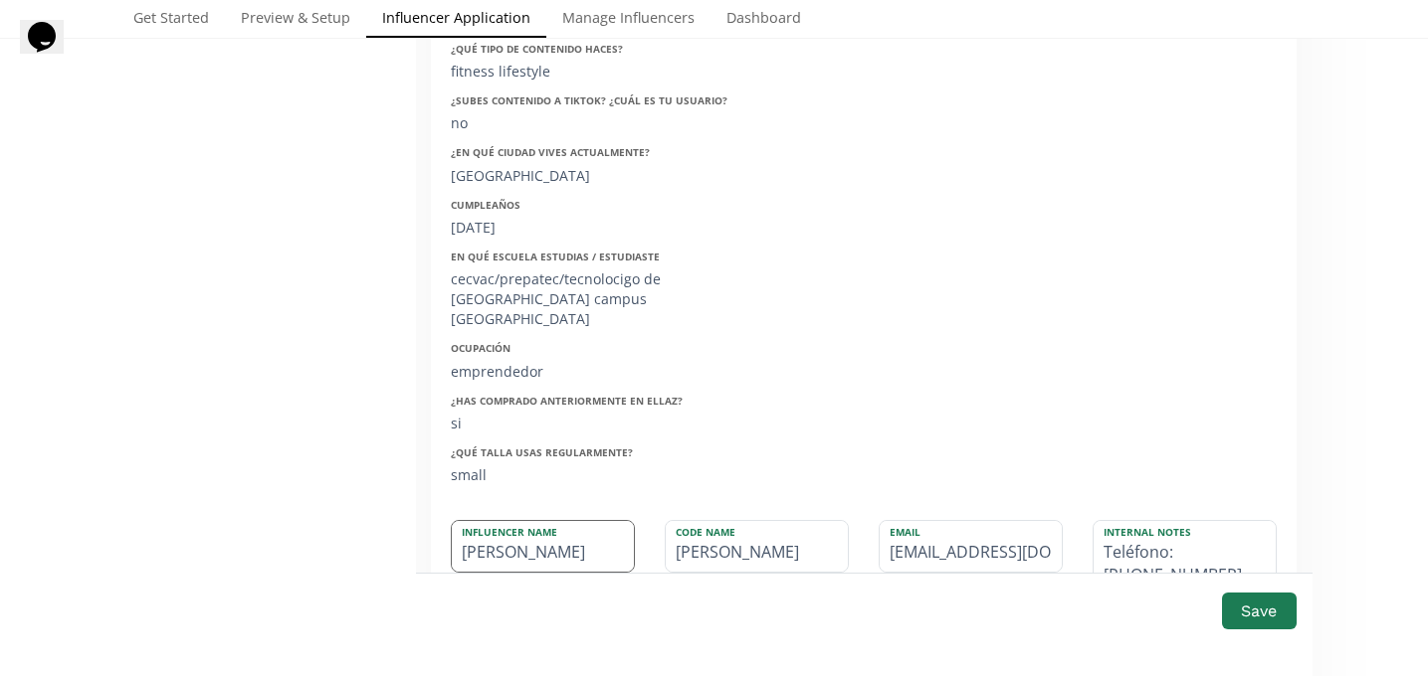
click at [531, 521] on input "[PERSON_NAME]" at bounding box center [543, 546] width 182 height 51
click at [529, 521] on input "[PERSON_NAME]" at bounding box center [543, 546] width 182 height 51
type input "[PERSON_NAME]"
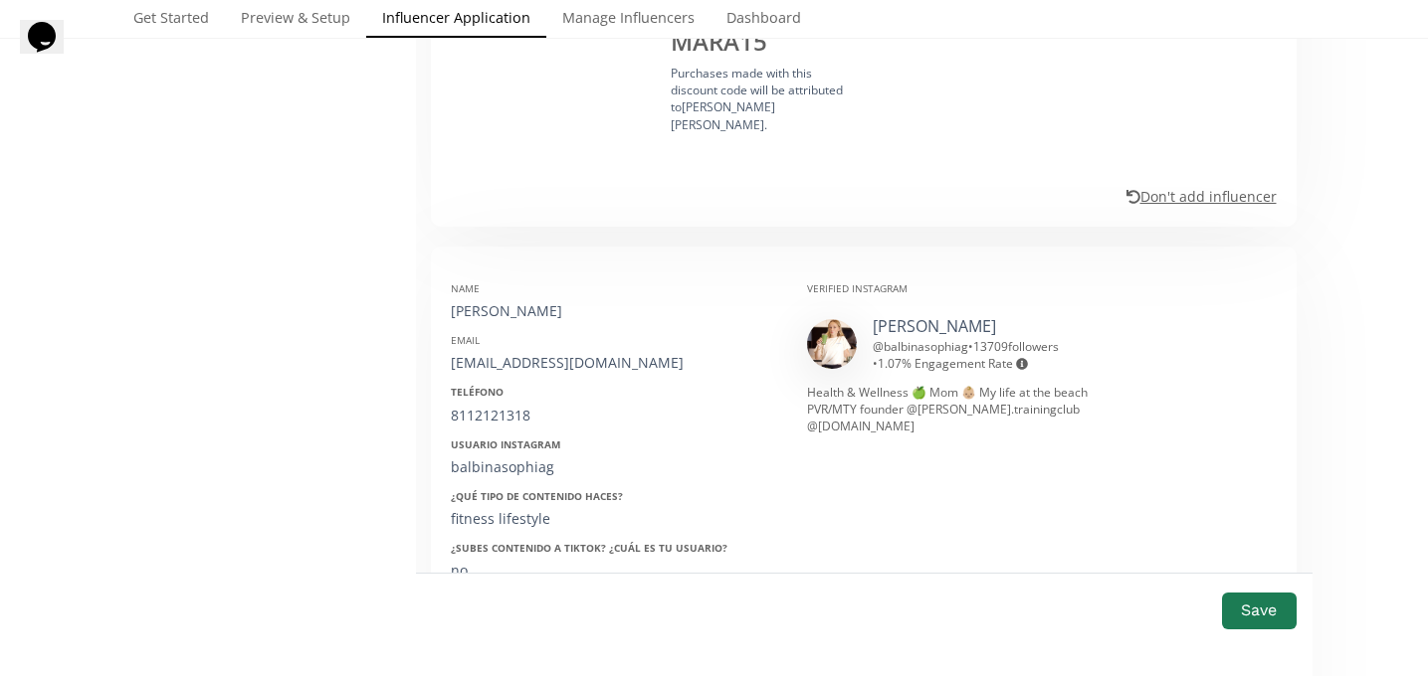
scroll to position [1346, 0]
click at [521, 335] on div "Email [EMAIL_ADDRESS][DOMAIN_NAME]" at bounding box center [614, 355] width 326 height 40
click at [521, 355] on div "[EMAIL_ADDRESS][DOMAIN_NAME]" at bounding box center [614, 365] width 326 height 20
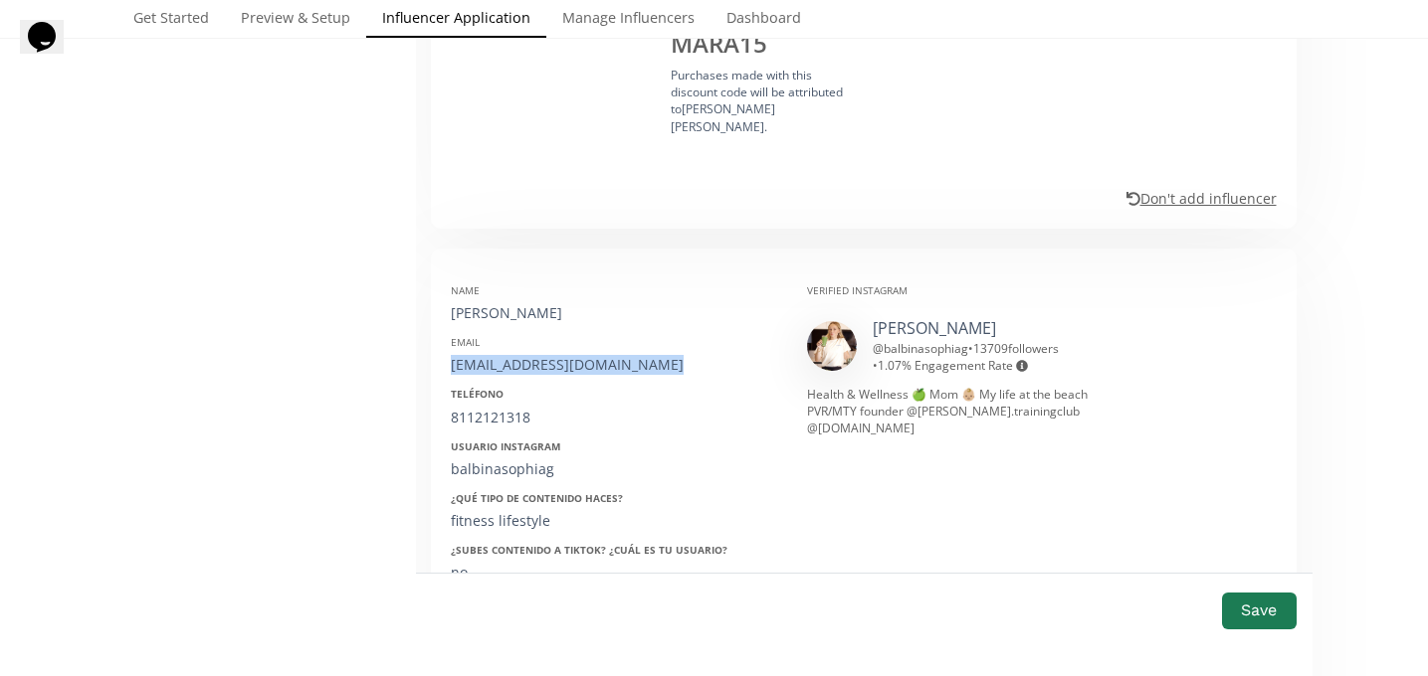
copy div "[EMAIL_ADDRESS][DOMAIN_NAME]"
click at [480, 408] on div "8112121318" at bounding box center [614, 418] width 326 height 20
copy div "8112121318"
click at [498, 460] on div "balbinasophiag" at bounding box center [614, 470] width 326 height 20
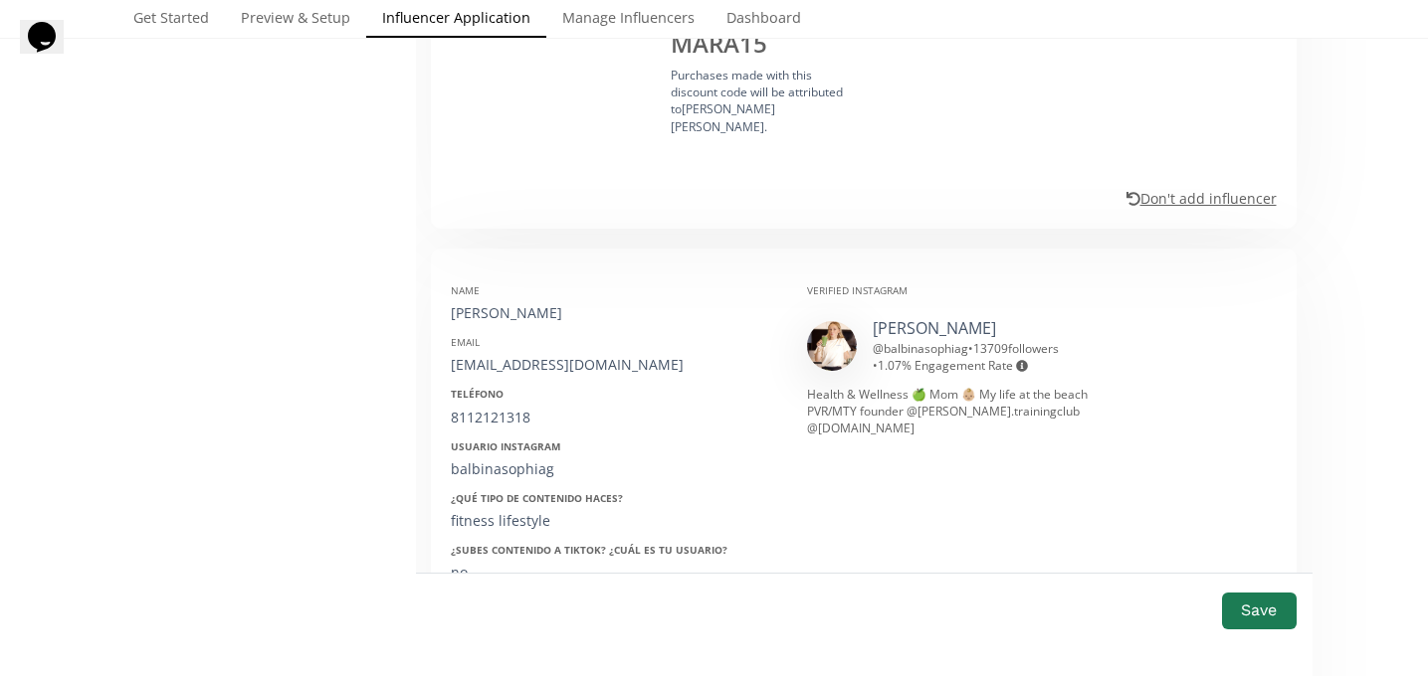
click at [498, 402] on div "Name balbina garza Email bina_gfdz@hotmail.com Teléfono 8112121318 Usuario Inst…" at bounding box center [614, 604] width 356 height 670
click at [484, 440] on div "Usuario Instagram balbinasophiag" at bounding box center [614, 460] width 326 height 40
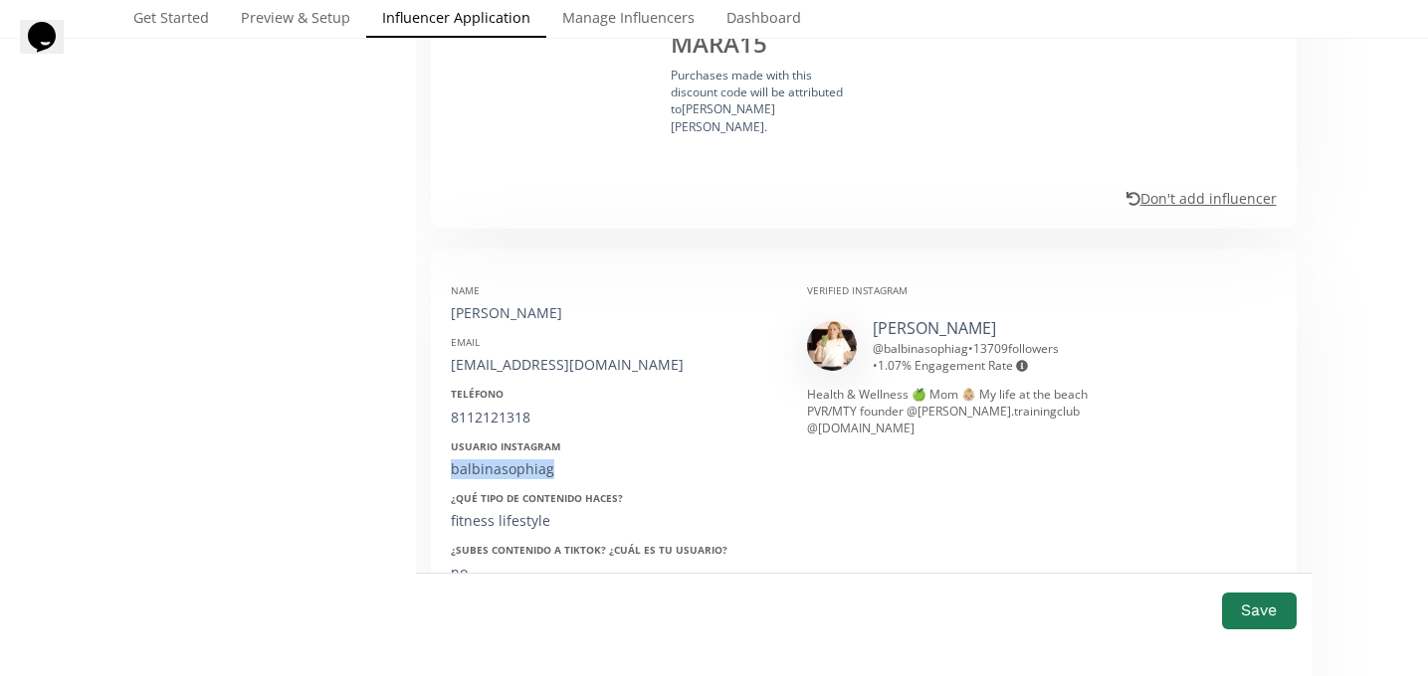
copy div "balbinasophiag"
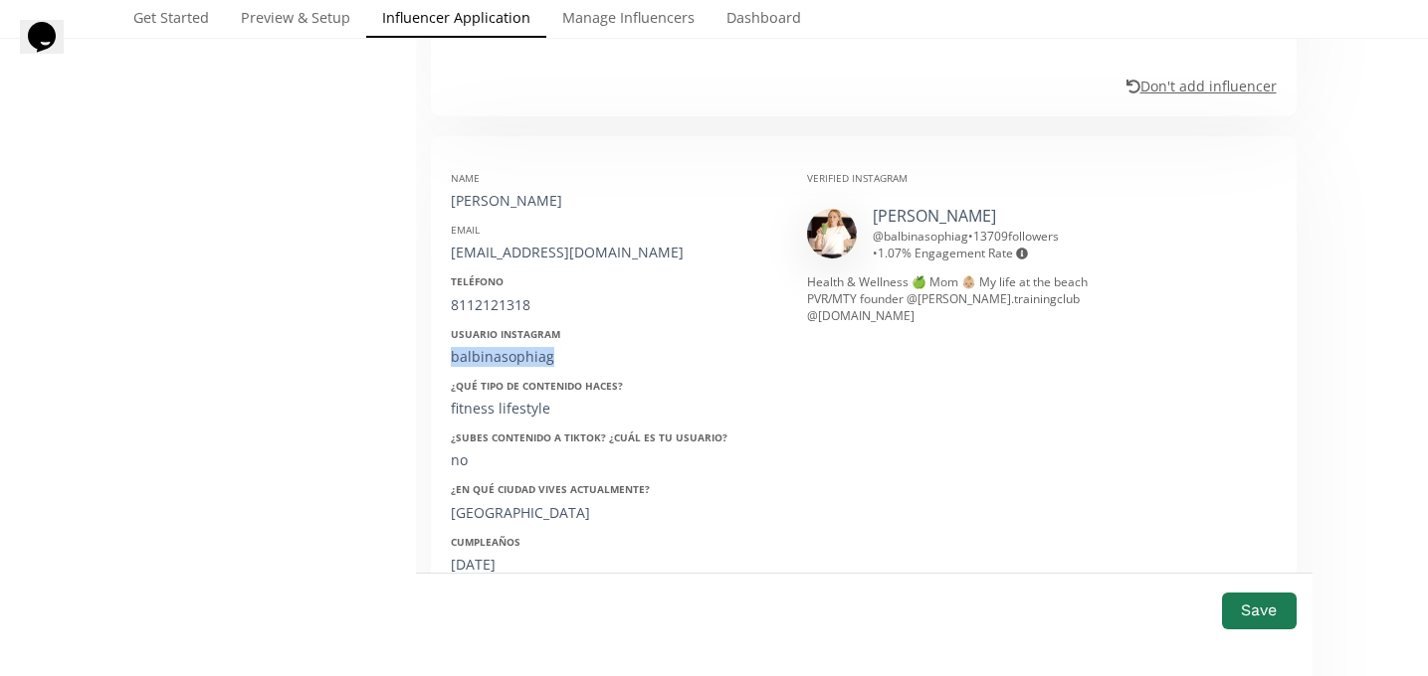
scroll to position [1460, 0]
click at [493, 553] on div "09/10/1992" at bounding box center [614, 563] width 326 height 20
copy div "09/10/1992"
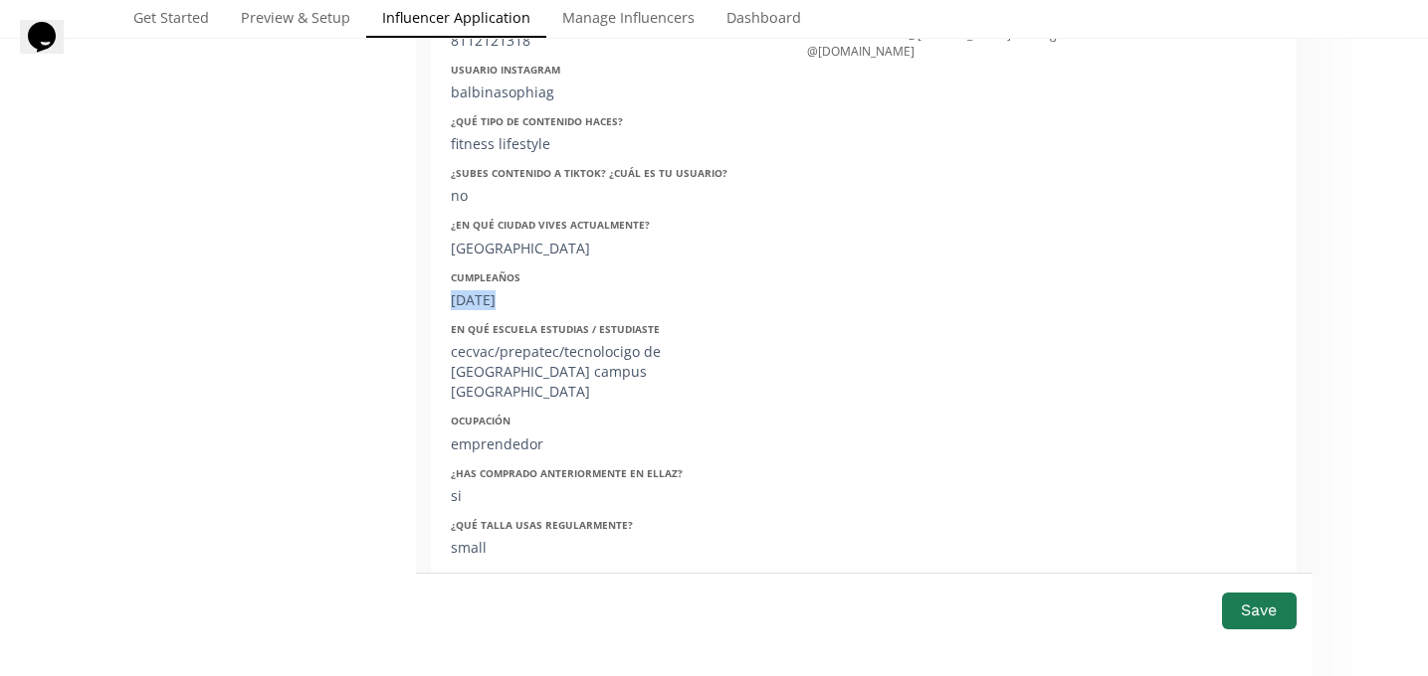
scroll to position [1725, 0]
click at [1254, 621] on button "Save" at bounding box center [1259, 611] width 80 height 43
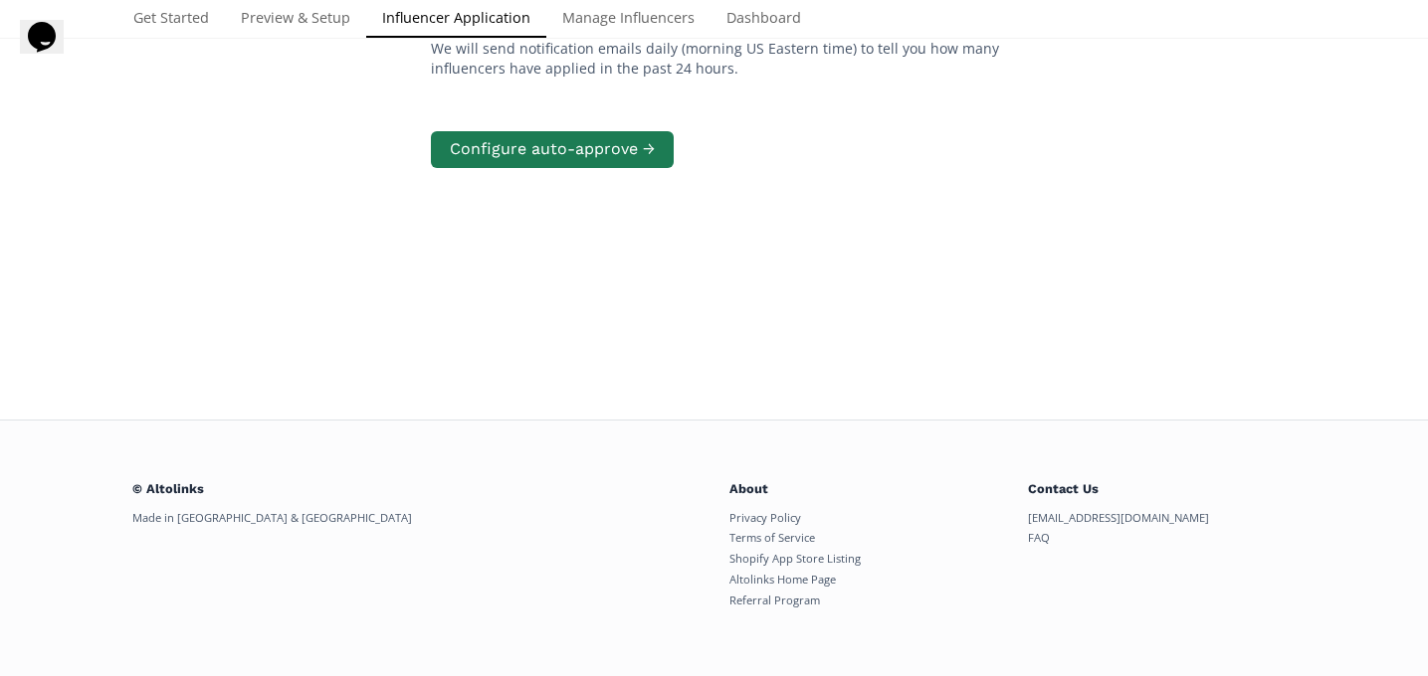
scroll to position [400, 0]
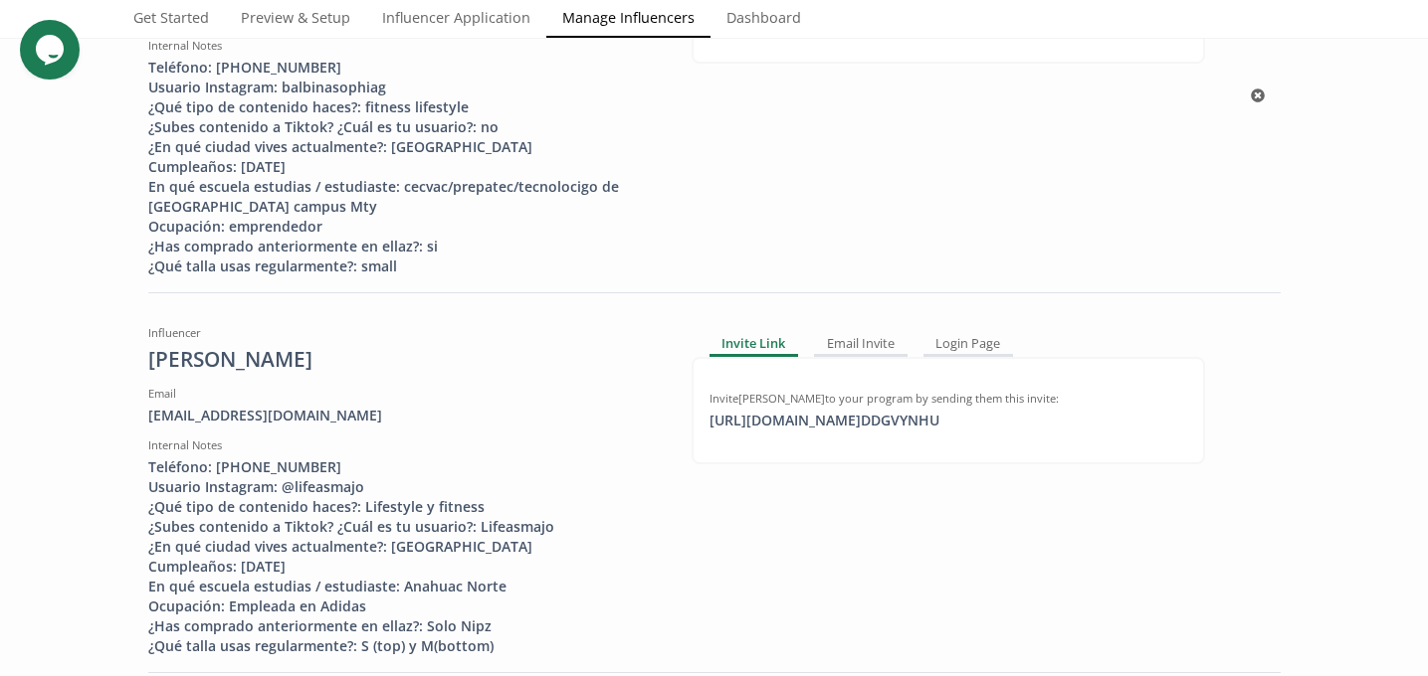
scroll to position [422, 0]
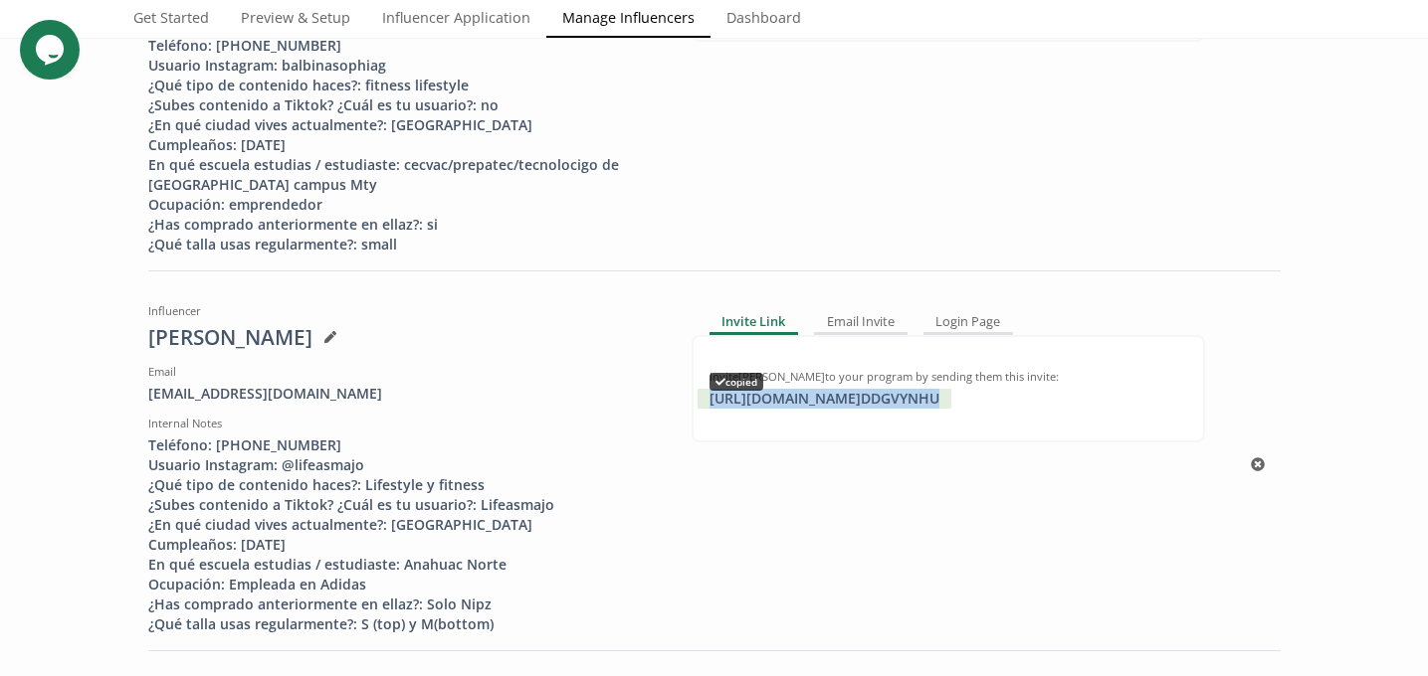
click at [861, 398] on div "[URL][DOMAIN_NAME] DDGVYNHU copied" at bounding box center [824, 399] width 254 height 20
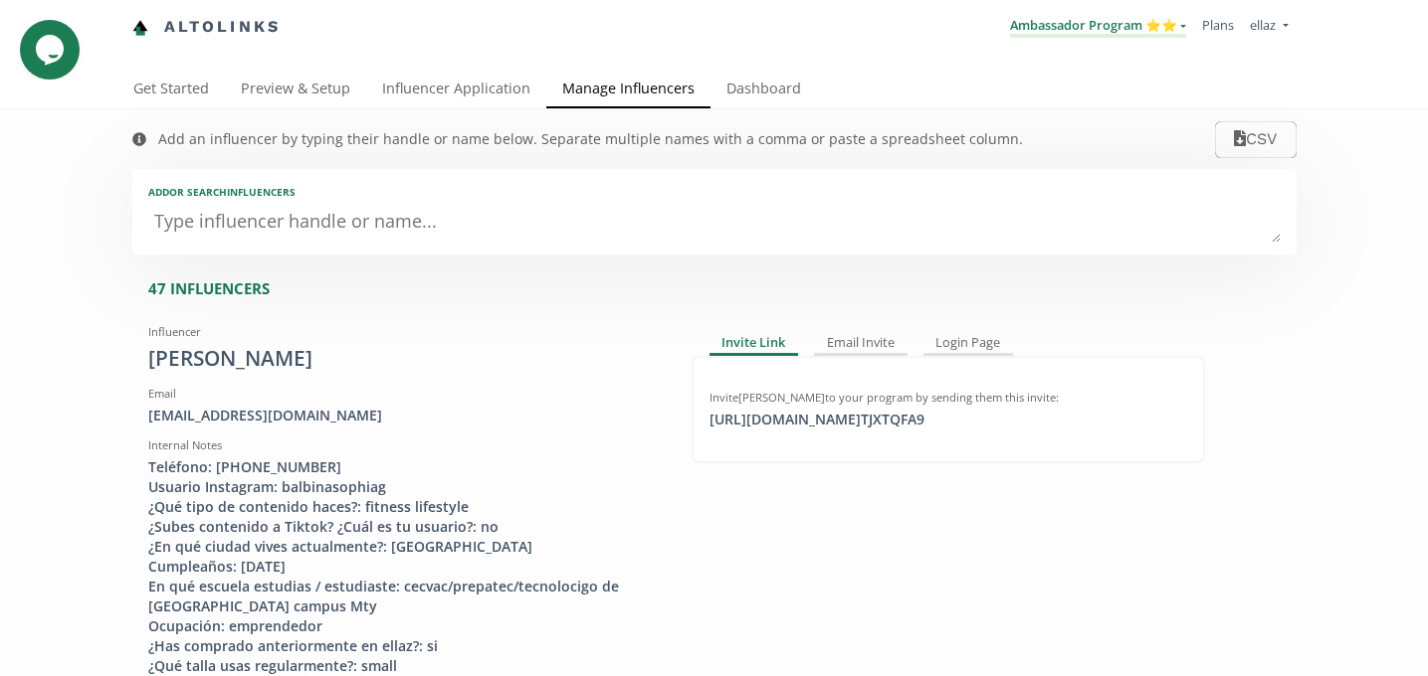
click at [1095, 25] on link "Ambassador Program ⭐️⭐️" at bounding box center [1098, 27] width 176 height 22
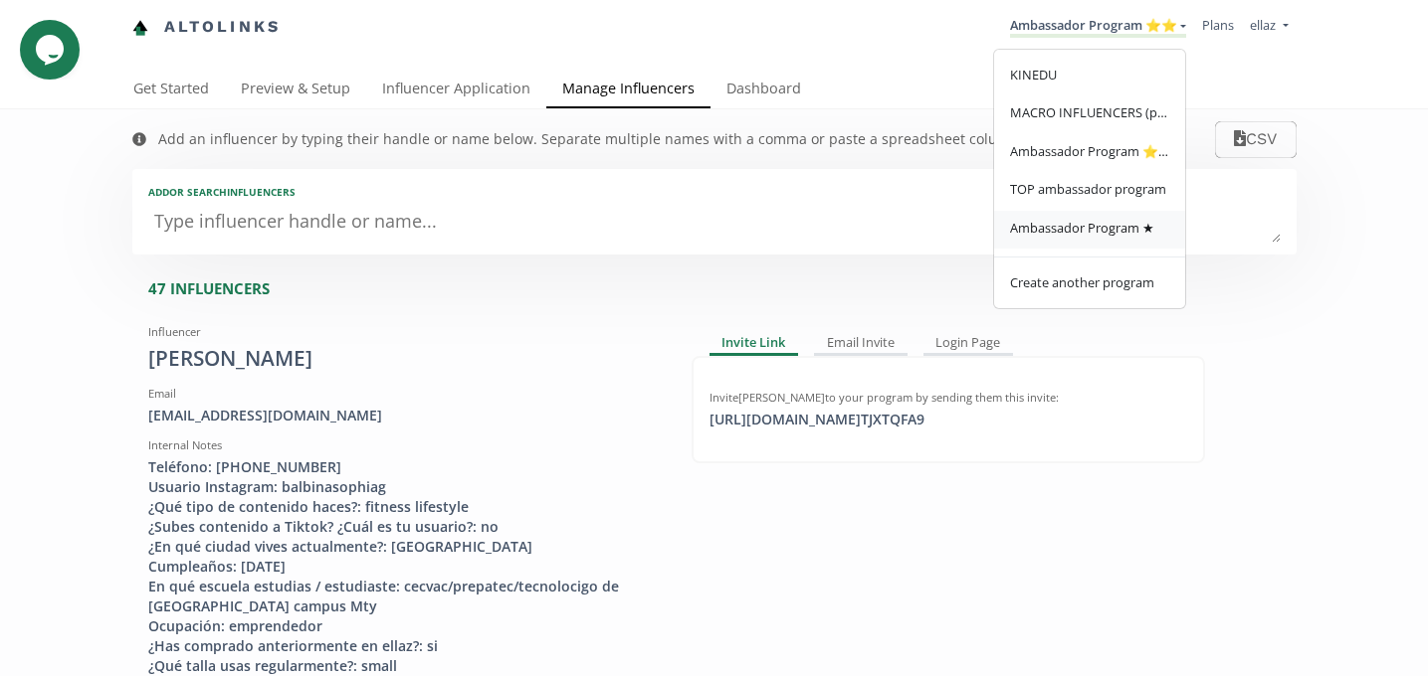
click at [1096, 226] on span "Ambassador Program ★" at bounding box center [1082, 228] width 144 height 18
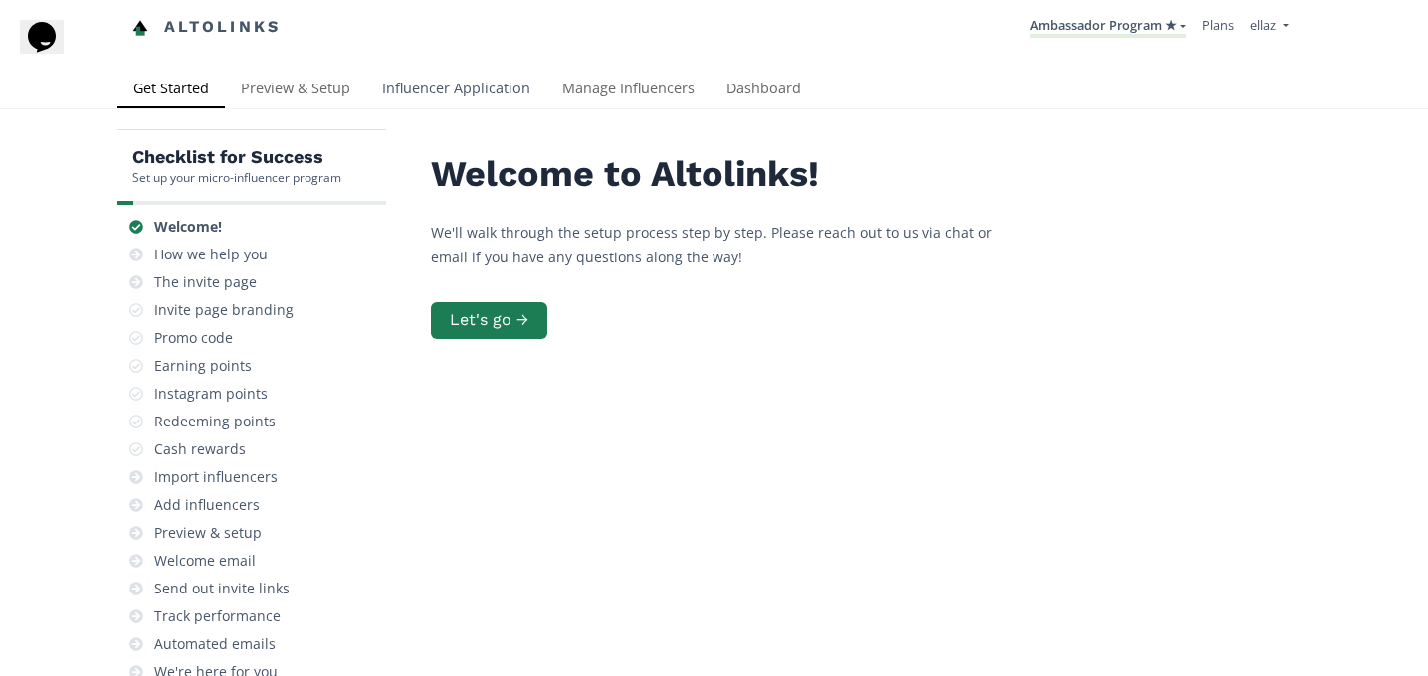
click at [495, 79] on link "Influencer Application" at bounding box center [456, 91] width 180 height 40
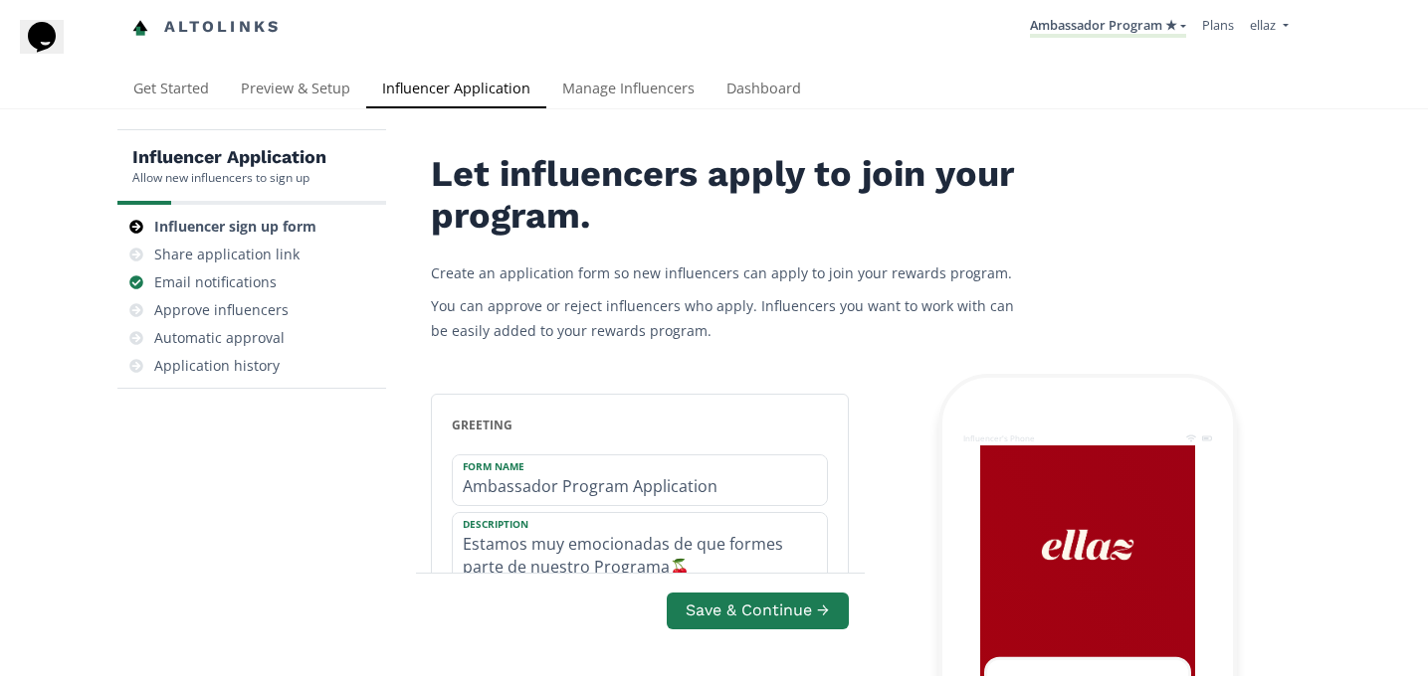
click at [609, 92] on link "Manage Influencers" at bounding box center [628, 91] width 164 height 40
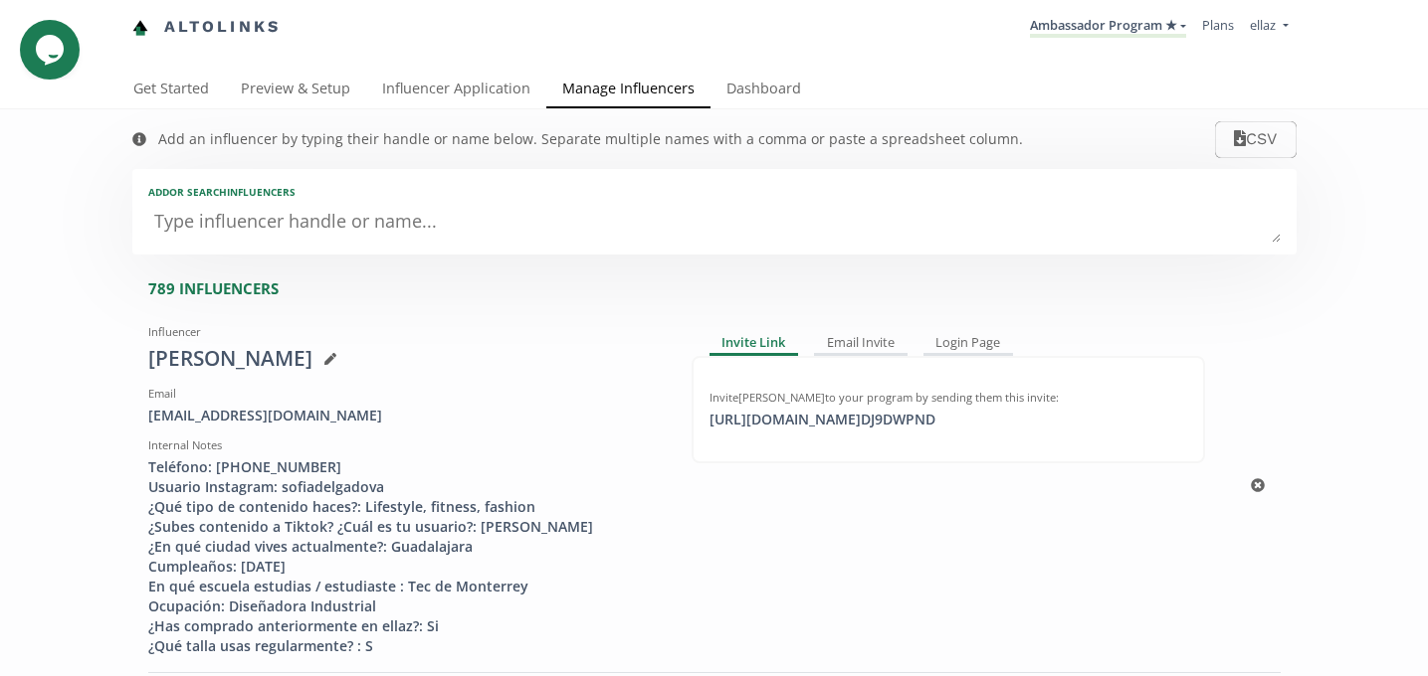
click at [842, 403] on div "Invite [PERSON_NAME] to your program by sending them this invite:" at bounding box center [948, 398] width 478 height 16
click at [842, 424] on div "[URL][DOMAIN_NAME] DJ9DWPND click to copy" at bounding box center [822, 420] width 250 height 20
copy div "[URL]"
